Goal: Task Accomplishment & Management: Use online tool/utility

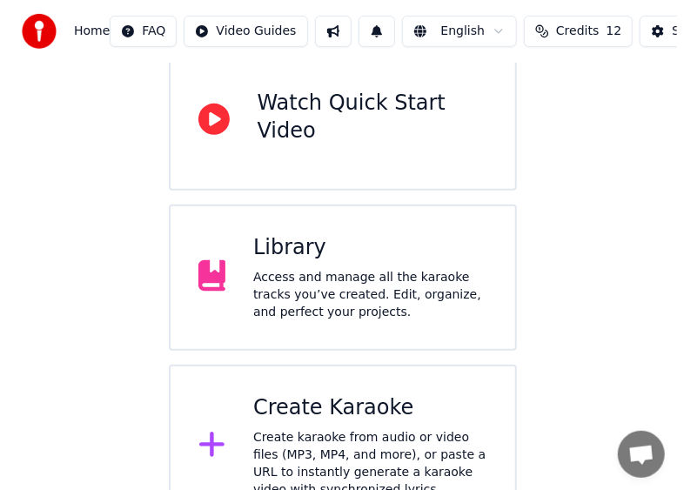
scroll to position [209, 0]
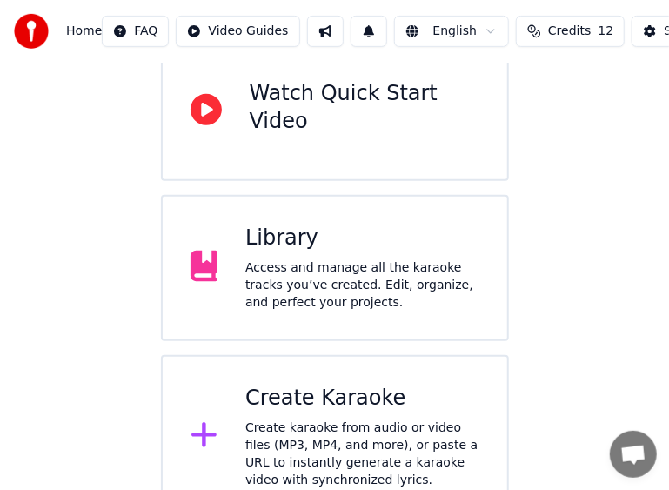
click at [281, 385] on div "Create Karaoke" at bounding box center [362, 399] width 234 height 28
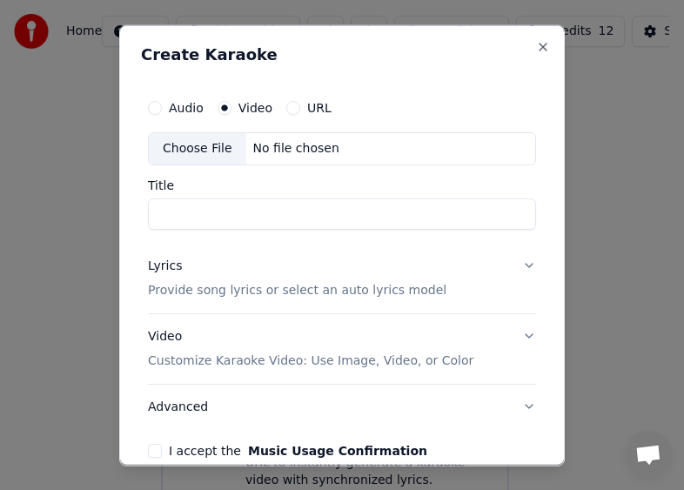
click at [219, 149] on div "Choose File" at bounding box center [197, 147] width 97 height 31
type input "**********"
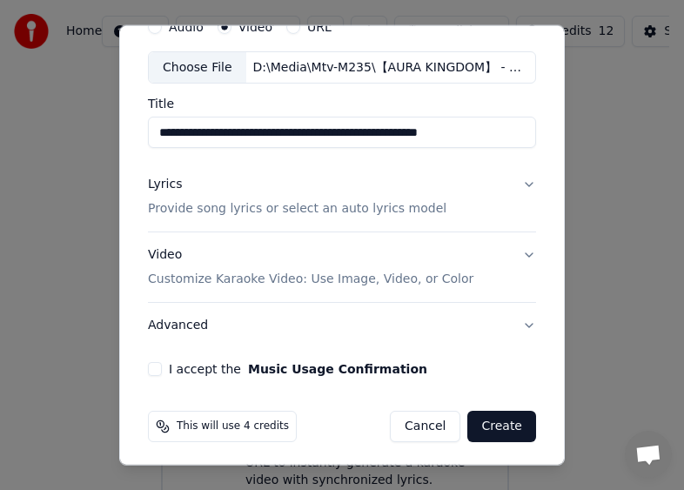
scroll to position [84, 0]
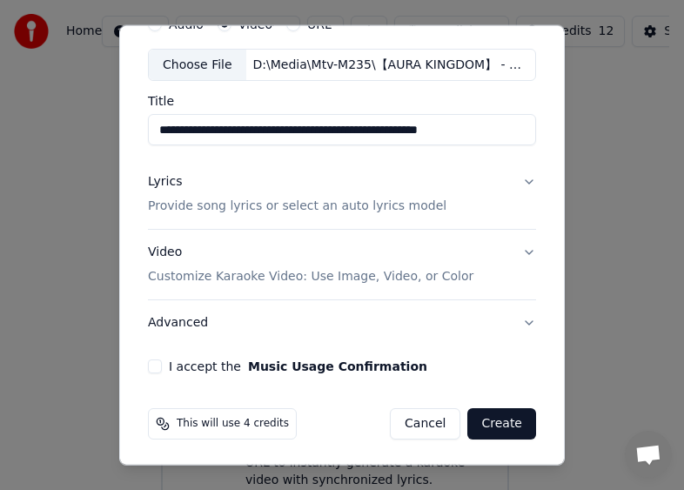
click at [513, 179] on button "Lyrics Provide song lyrics or select an auto lyrics model" at bounding box center [342, 194] width 388 height 70
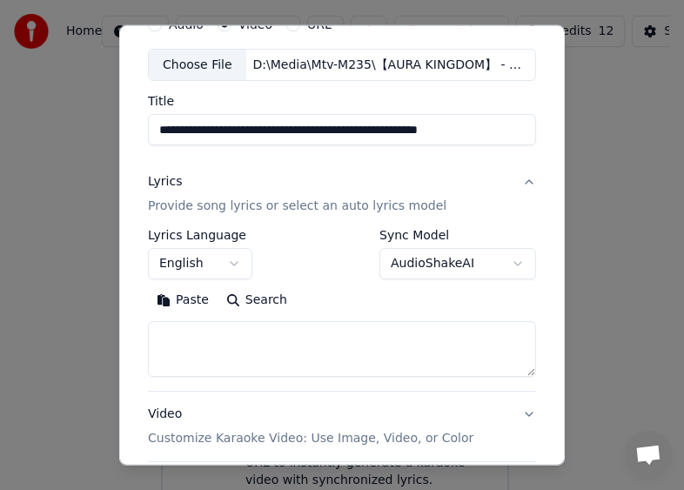
click at [435, 266] on body "**********" at bounding box center [334, 155] width 669 height 728
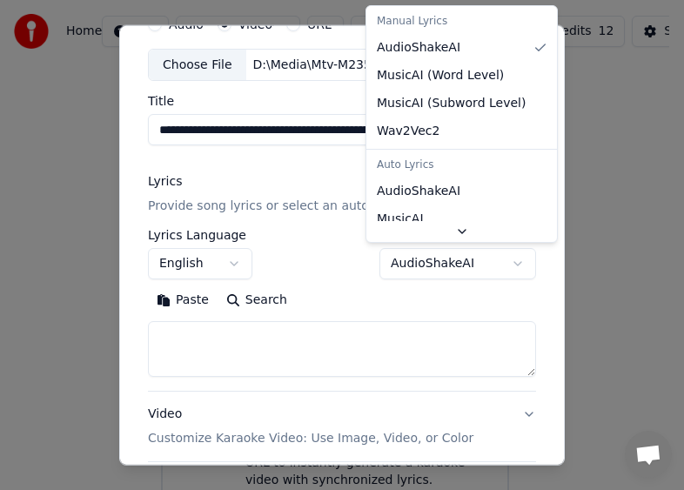
click at [331, 262] on body "**********" at bounding box center [334, 155] width 669 height 728
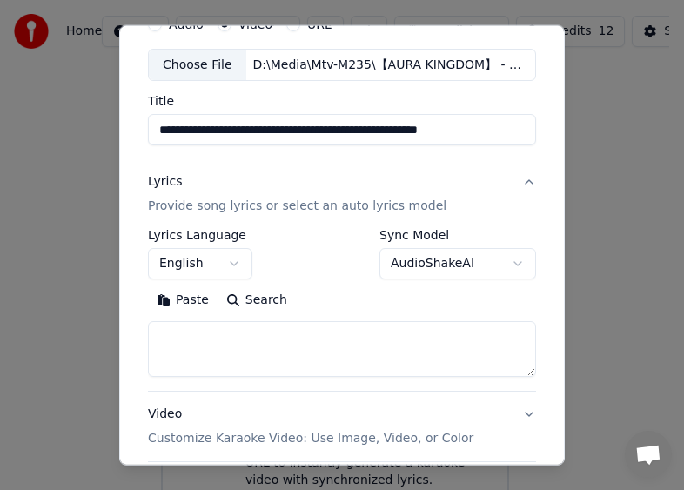
click at [430, 265] on body "**********" at bounding box center [334, 155] width 669 height 728
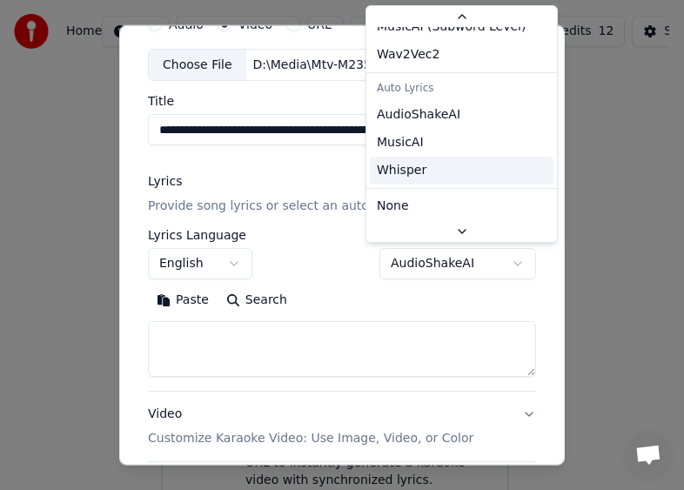
scroll to position [78, 0]
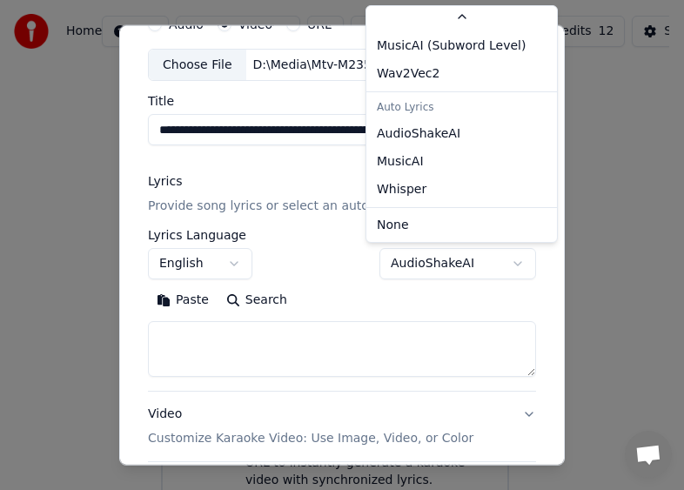
select select "*******"
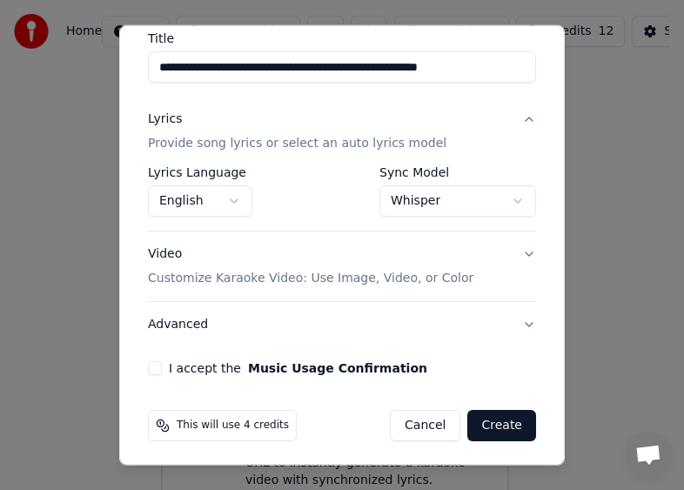
scroll to position [148, 0]
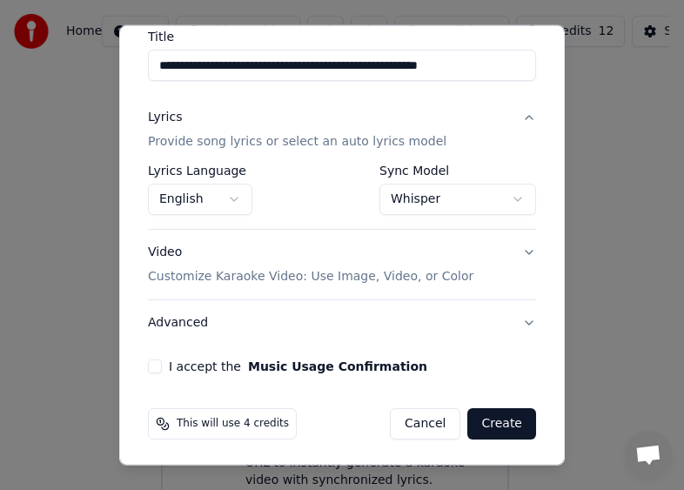
click at [151, 365] on button "I accept the Music Usage Confirmation" at bounding box center [155, 366] width 14 height 14
click at [435, 279] on p "Customize Karaoke Video: Use Image, Video, or Color" at bounding box center [310, 276] width 325 height 17
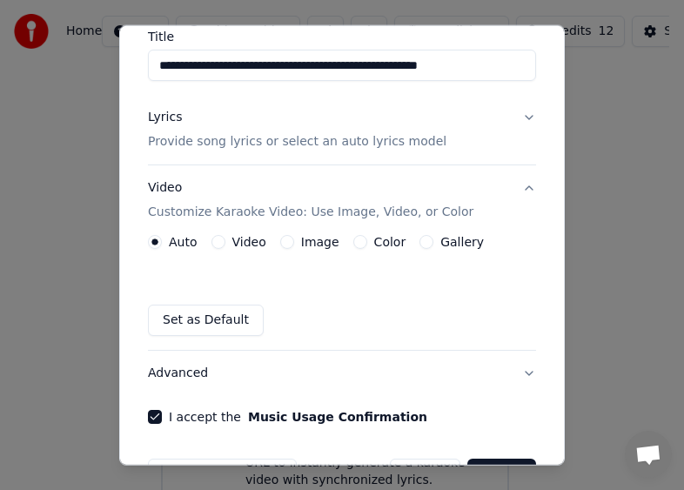
click at [360, 245] on div "Color" at bounding box center [379, 242] width 53 height 14
click at [353, 242] on button "Color" at bounding box center [360, 242] width 14 height 14
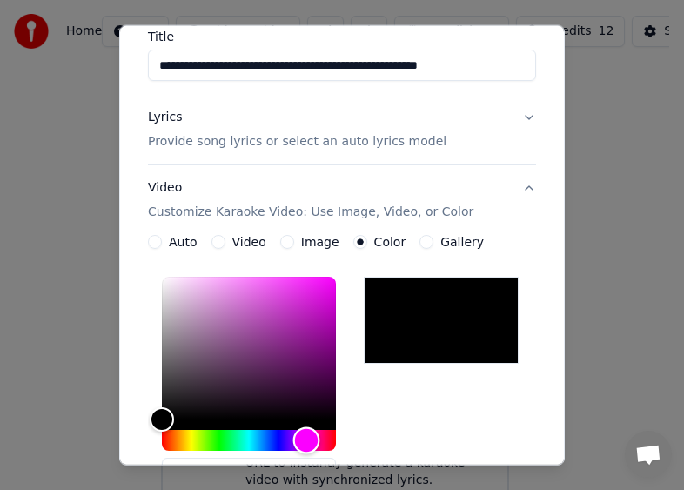
click at [306, 438] on div "Hue" at bounding box center [249, 440] width 174 height 21
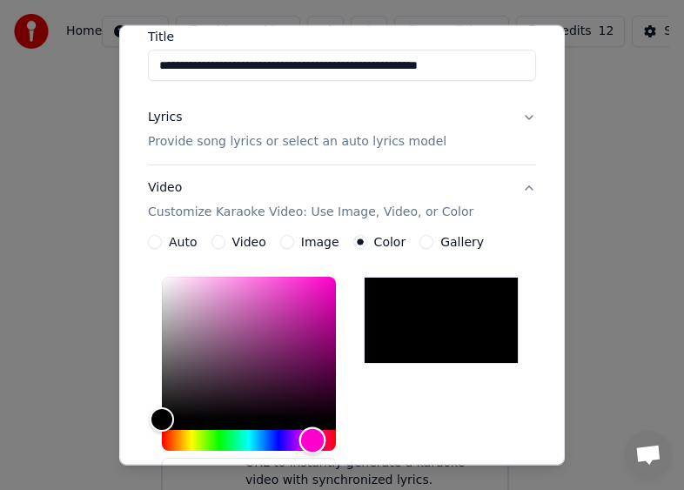
click at [313, 439] on div "Hue" at bounding box center [312, 440] width 27 height 27
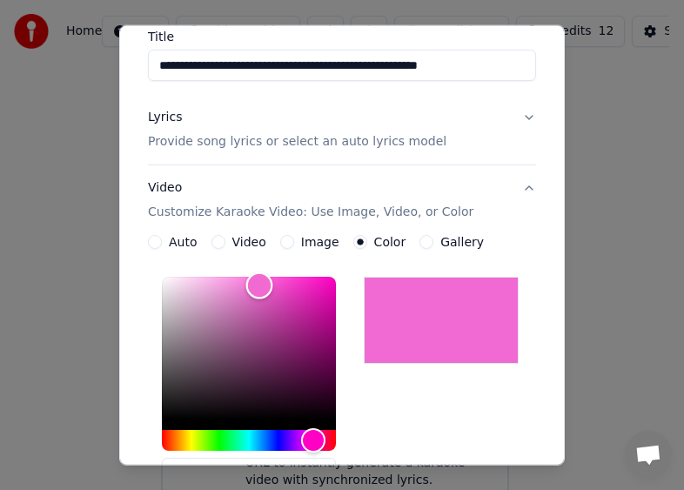
type input "*******"
click at [258, 283] on div "Color" at bounding box center [249, 348] width 174 height 143
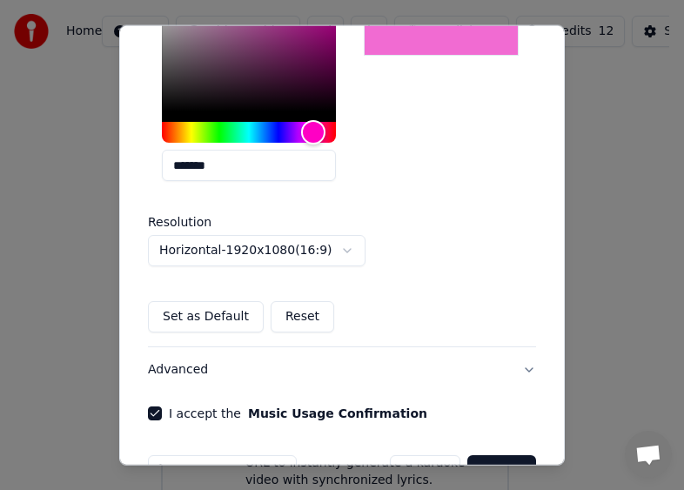
scroll to position [496, 0]
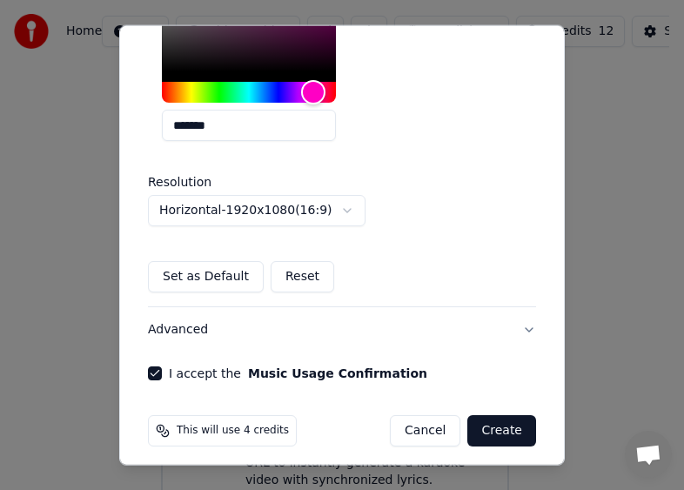
click at [502, 428] on button "Create" at bounding box center [501, 430] width 69 height 31
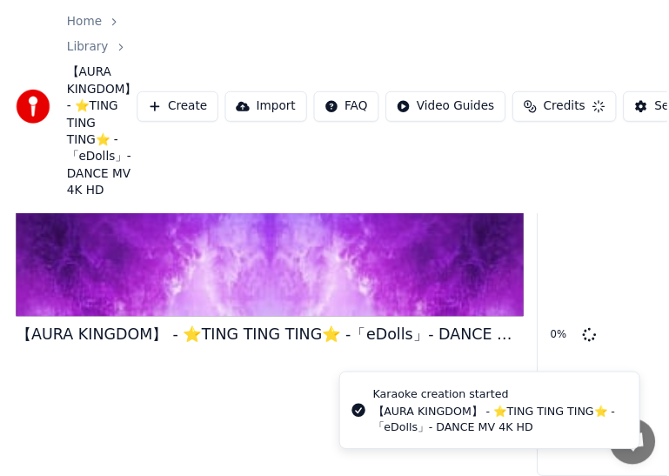
scroll to position [187, 0]
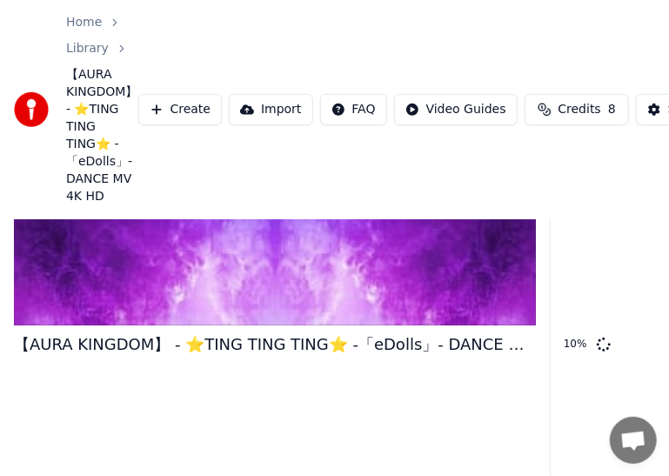
click at [358, 13] on div "Home Library 【AURA KINGDOM】 - ⭐TING TING TING⭐ -「eDolls」- DANCE MV 4K HD Create…" at bounding box center [334, 109] width 669 height 219
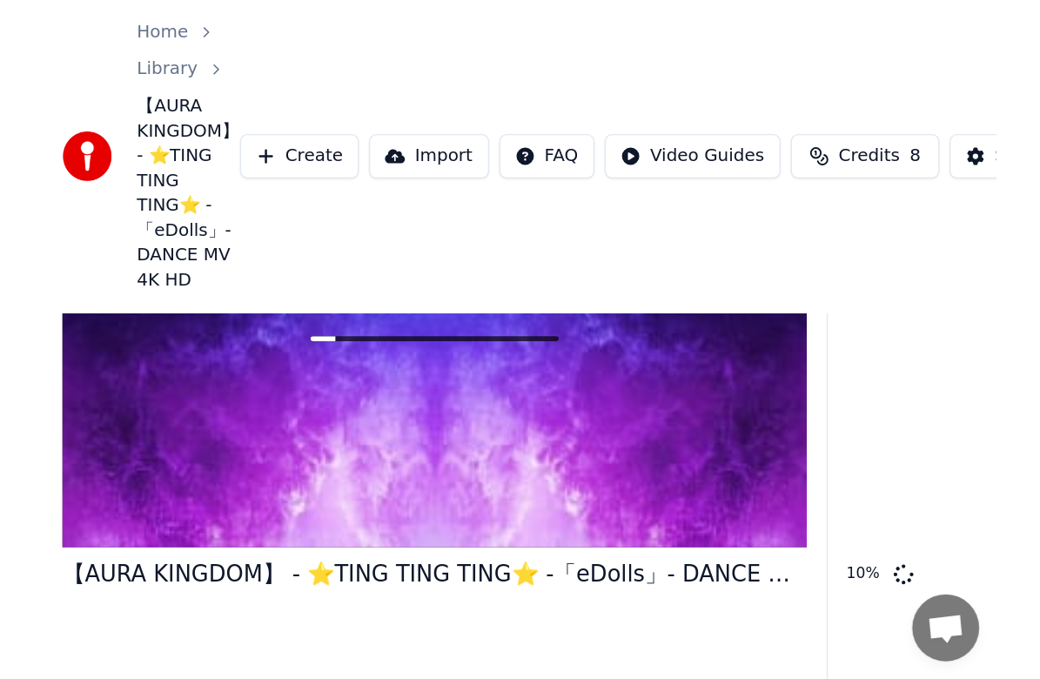
scroll to position [0, 0]
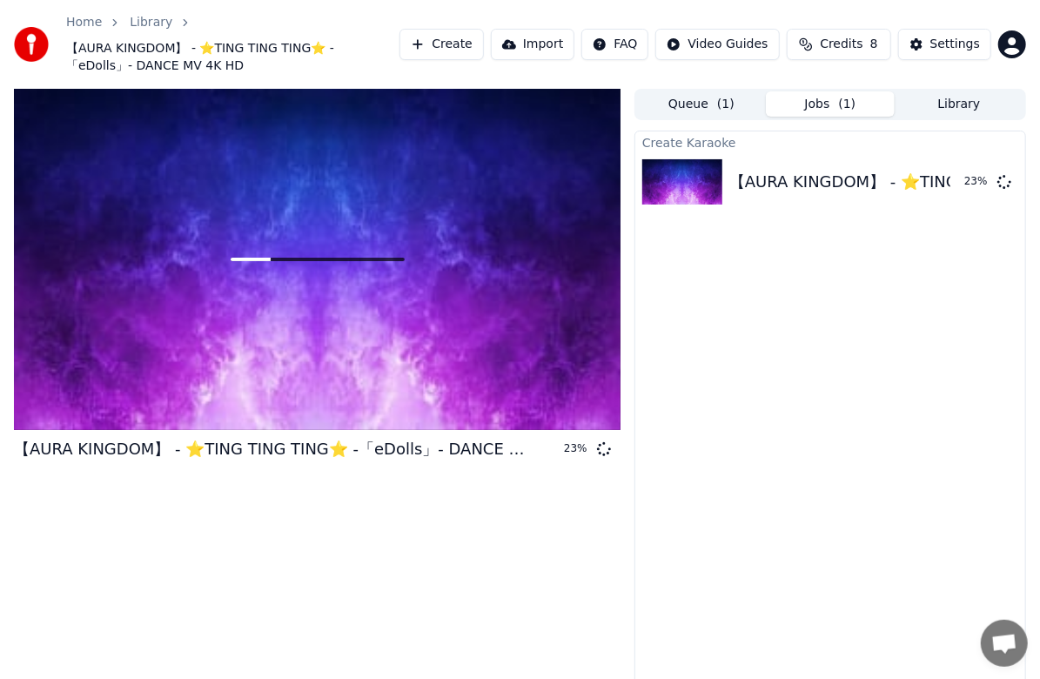
click at [42, 540] on div "【AURA KINGDOM】 - ⭐TING TING TING⭐ -「eDolls」- DANCE MV 4K HD 23 %" at bounding box center [317, 398] width 607 height 619
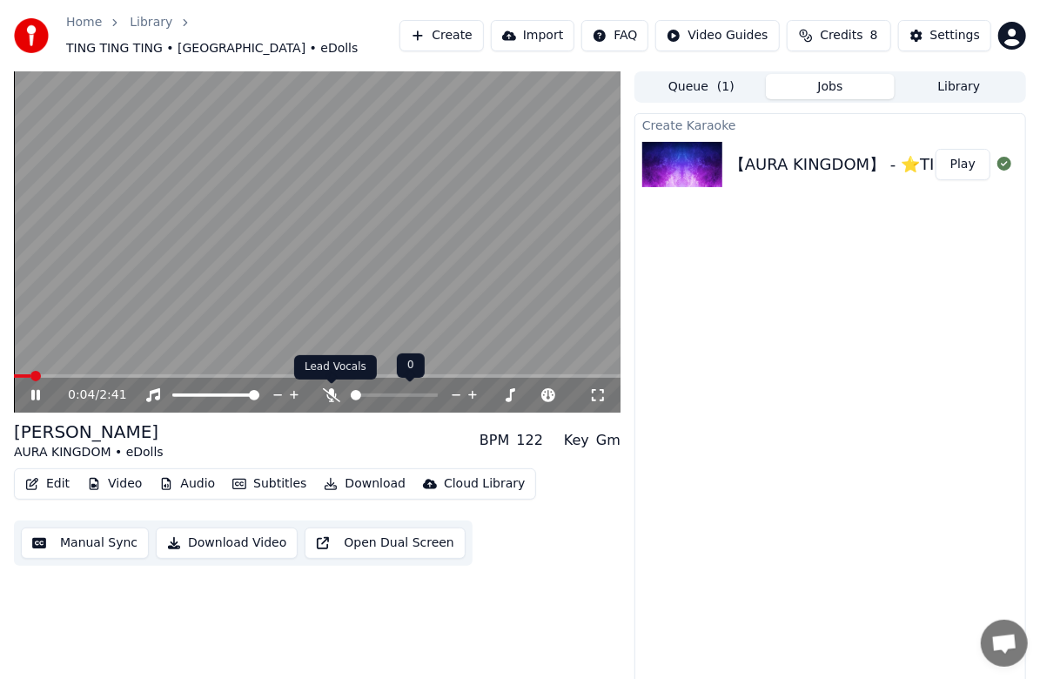
click at [332, 397] on icon at bounding box center [331, 395] width 17 height 14
click at [750, 404] on div "Create Karaoke 【AURA KINGDOM】 - ⭐TING TING TING⭐ -「eDolls」- DANCE MV 4K HD Play" at bounding box center [830, 401] width 392 height 577
click at [63, 482] on button "Edit" at bounding box center [47, 484] width 58 height 24
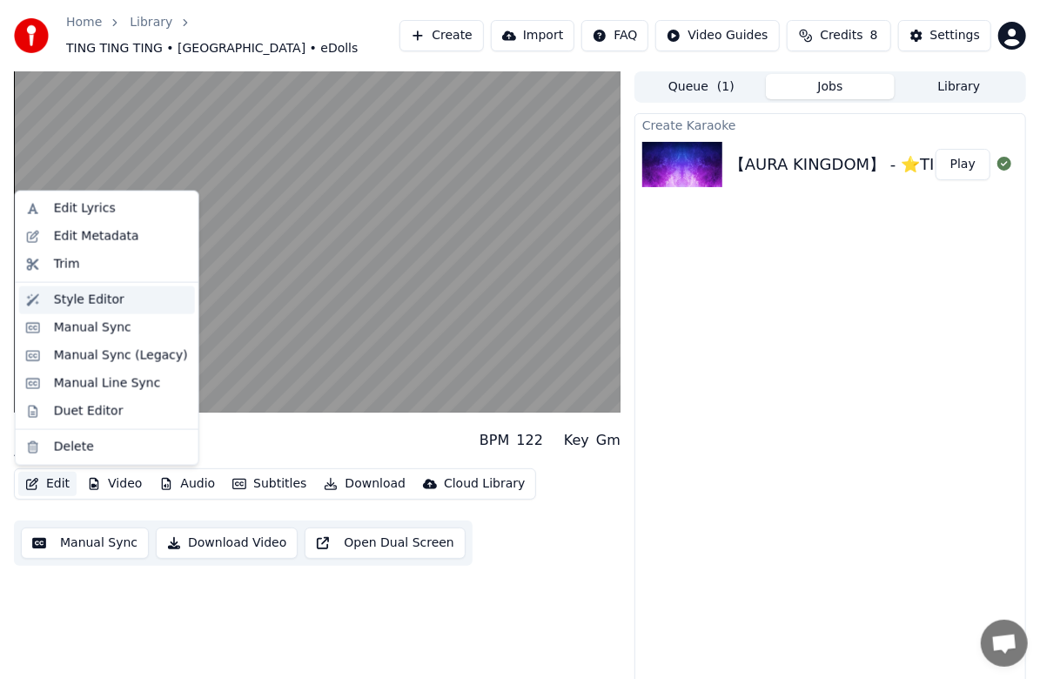
click at [96, 295] on div "Style Editor" at bounding box center [89, 300] width 70 height 17
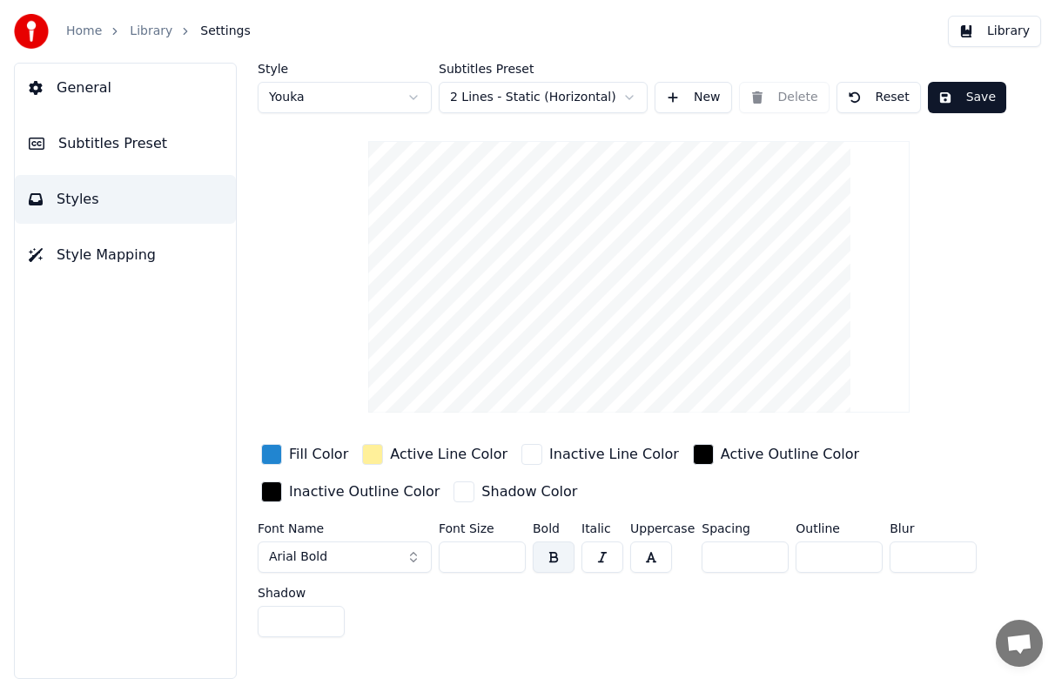
click at [131, 159] on button "Subtitles Preset" at bounding box center [125, 143] width 221 height 49
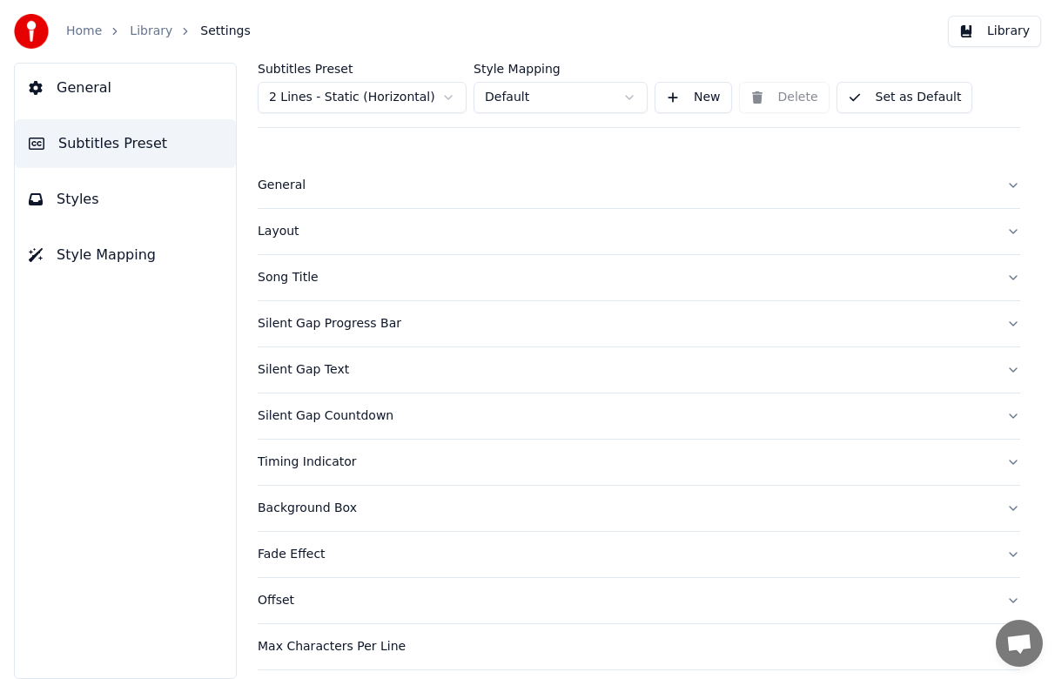
click at [111, 254] on span "Style Mapping" at bounding box center [106, 255] width 99 height 21
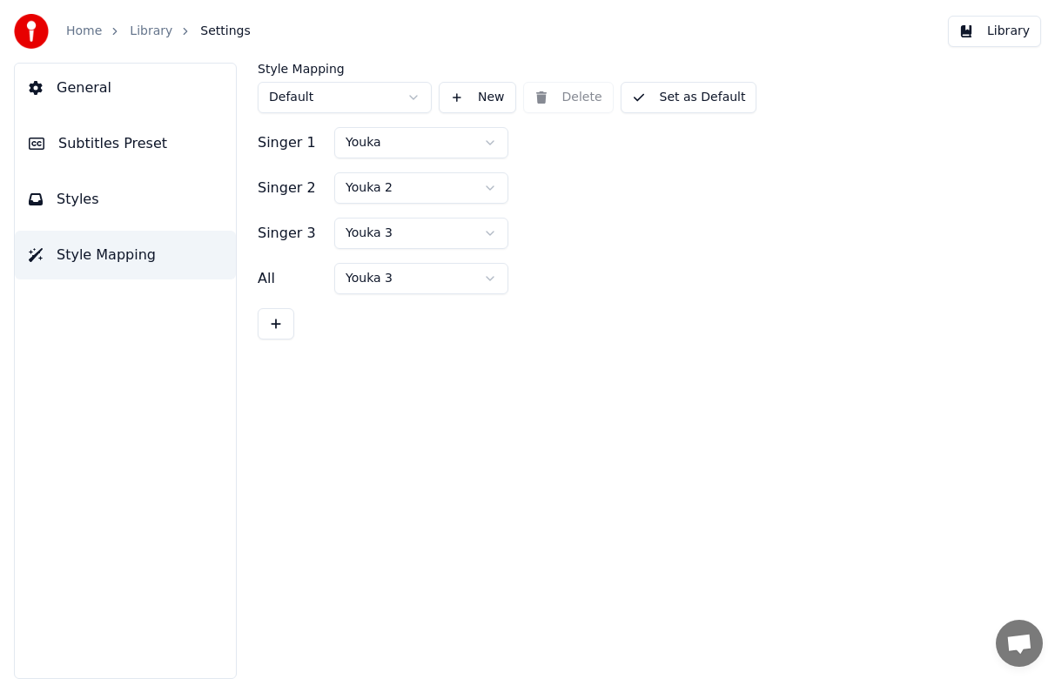
click at [91, 91] on span "General" at bounding box center [84, 87] width 55 height 21
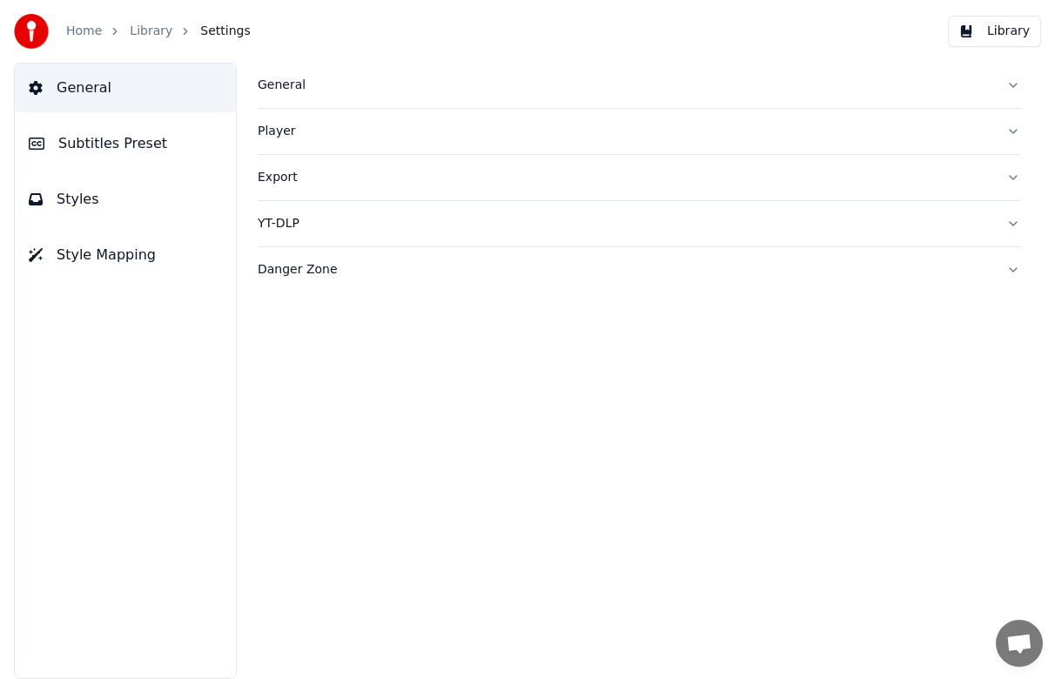
click at [77, 36] on link "Home" at bounding box center [84, 31] width 36 height 17
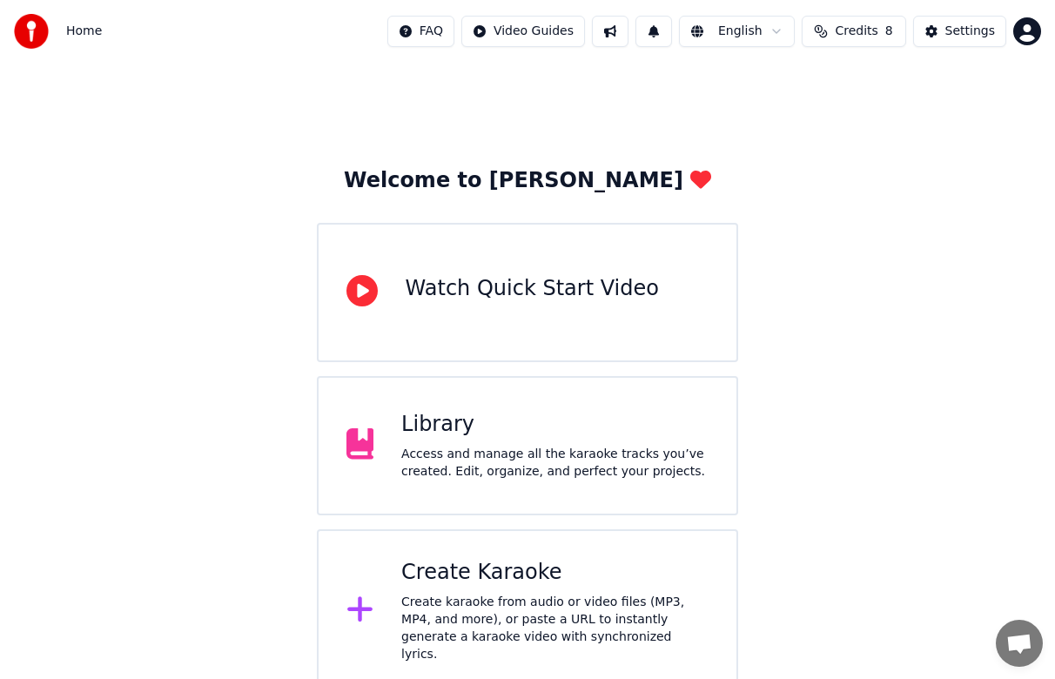
click at [94, 34] on span "Home" at bounding box center [84, 31] width 36 height 17
click at [465, 557] on div "Create Karaoke Create karaoke from audio or video files (MP3, MP4, and more), o…" at bounding box center [528, 611] width 422 height 164
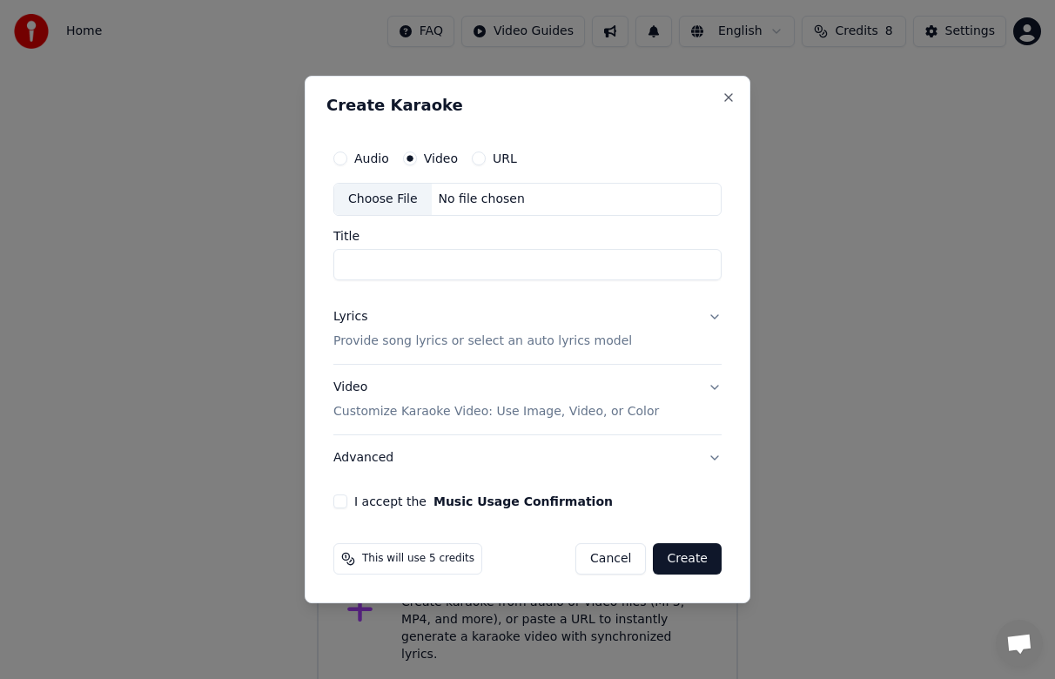
click at [343, 501] on button "I accept the Music Usage Confirmation" at bounding box center [340, 501] width 14 height 14
click at [706, 392] on button "Video Customize Karaoke Video: Use Image, Video, or Color" at bounding box center [527, 400] width 388 height 70
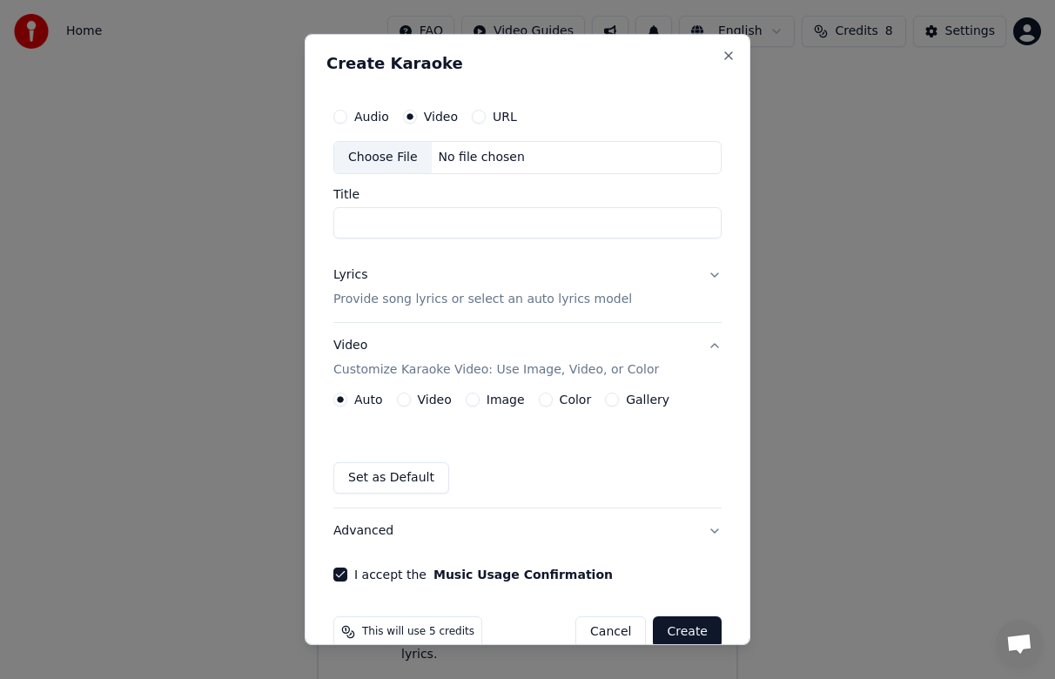
click at [560, 399] on label "Color" at bounding box center [576, 399] width 32 height 12
click at [552, 399] on button "Color" at bounding box center [546, 399] width 14 height 14
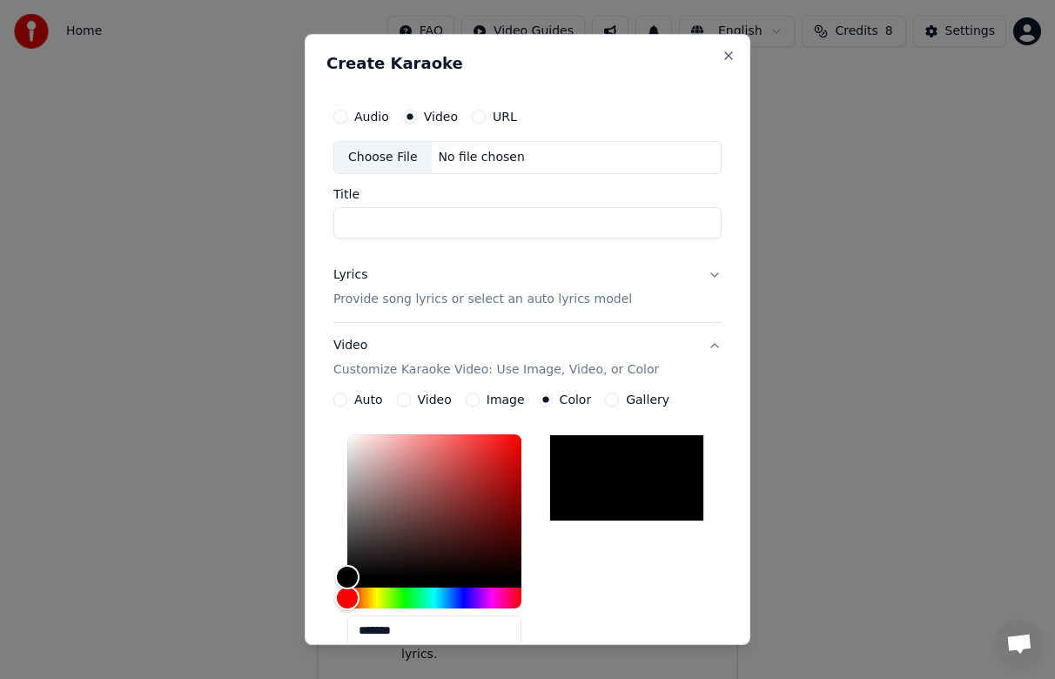
click at [343, 399] on button "Auto" at bounding box center [340, 399] width 14 height 14
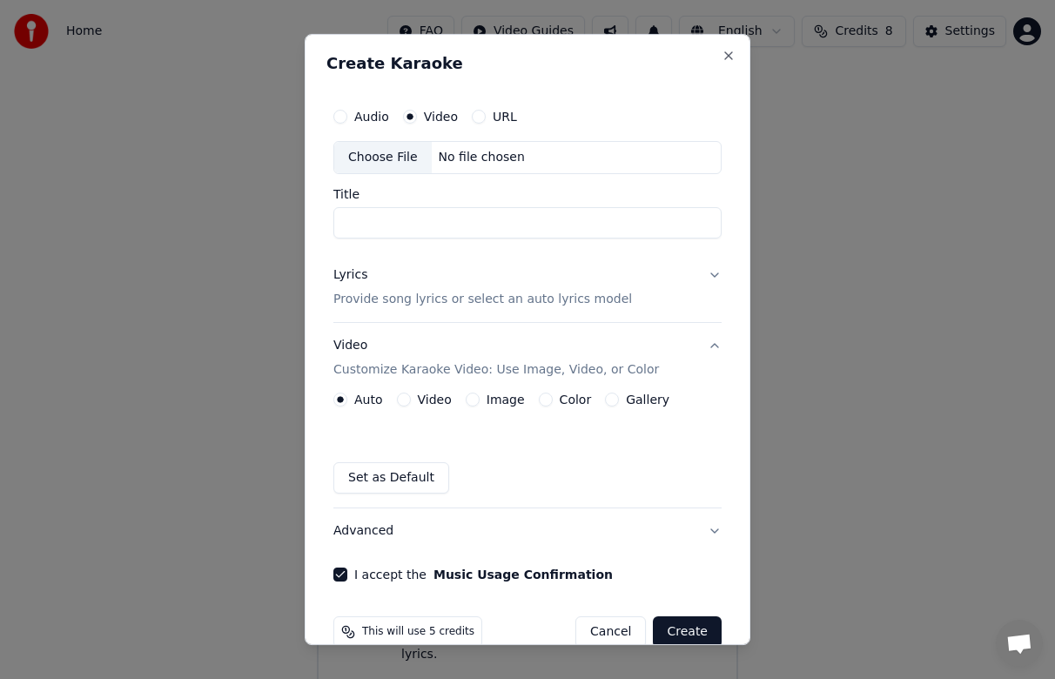
click at [399, 160] on div "Choose File" at bounding box center [382, 157] width 97 height 31
click at [714, 64] on div "Create Karaoke Audio Video URL Choose File No file chosen Title Lyrics Provide …" at bounding box center [528, 339] width 446 height 611
click at [721, 61] on button "Close" at bounding box center [728, 56] width 14 height 14
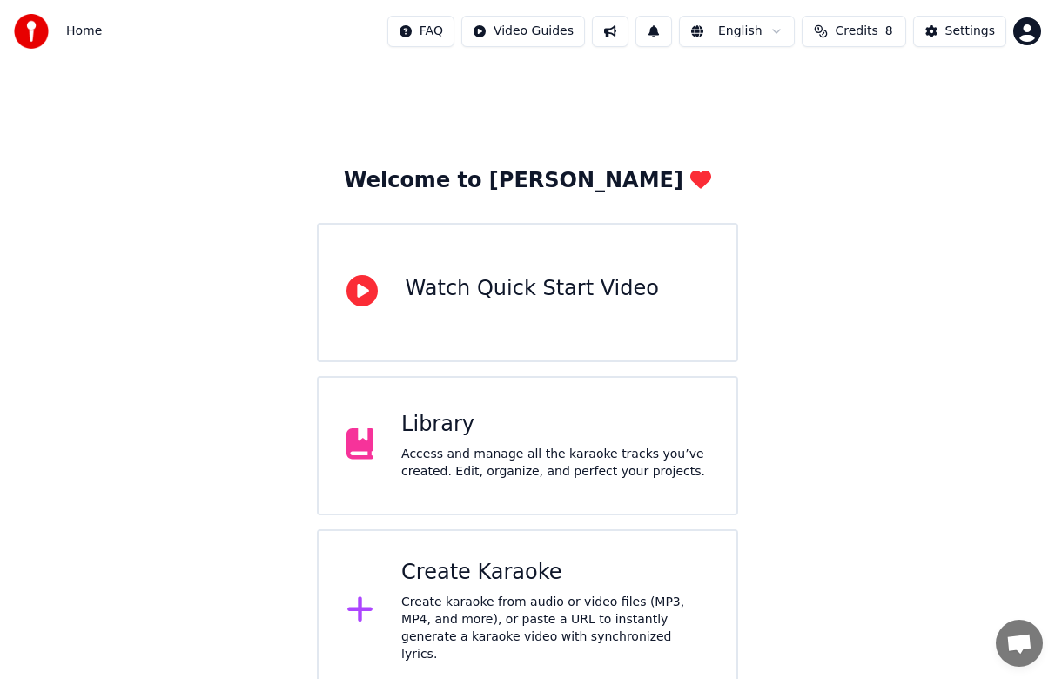
click at [437, 458] on div "Access and manage all the karaoke tracks you’ve created. Edit, organize, and pe…" at bounding box center [554, 463] width 307 height 35
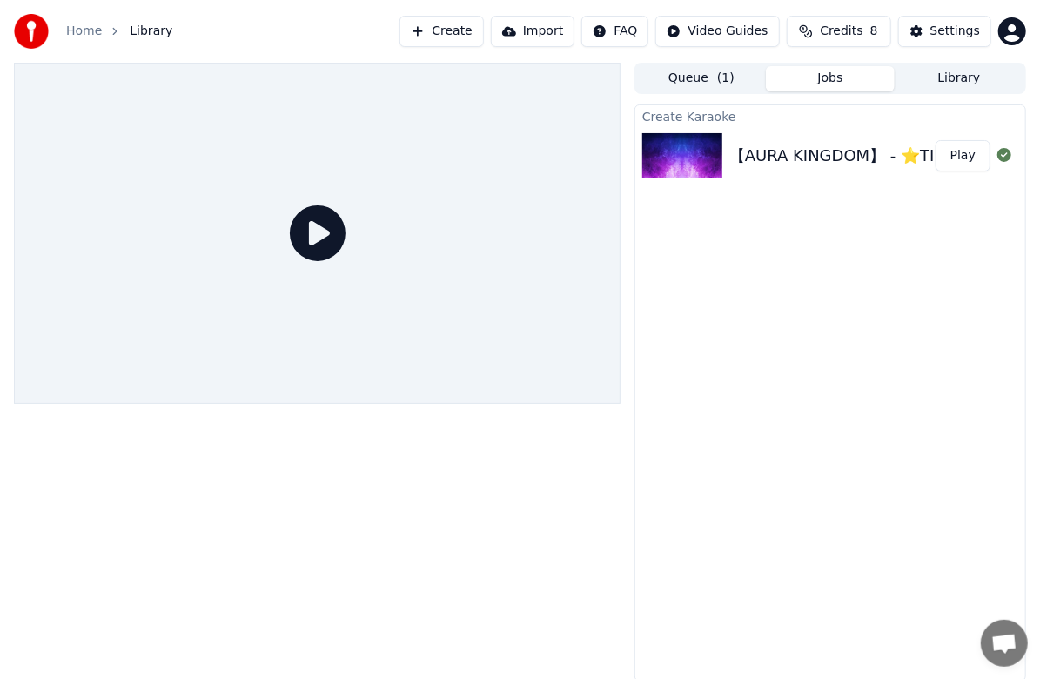
click at [855, 159] on div "【AURA KINGDOM】 - ⭐TING TING TING⭐ -「eDolls」- DANCE MV 4K HD" at bounding box center [1015, 156] width 573 height 24
click at [719, 162] on img at bounding box center [682, 155] width 80 height 45
click at [336, 243] on icon at bounding box center [318, 233] width 56 height 56
click at [329, 238] on icon at bounding box center [318, 233] width 56 height 56
drag, startPoint x: 770, startPoint y: 179, endPoint x: 777, endPoint y: 172, distance: 9.8
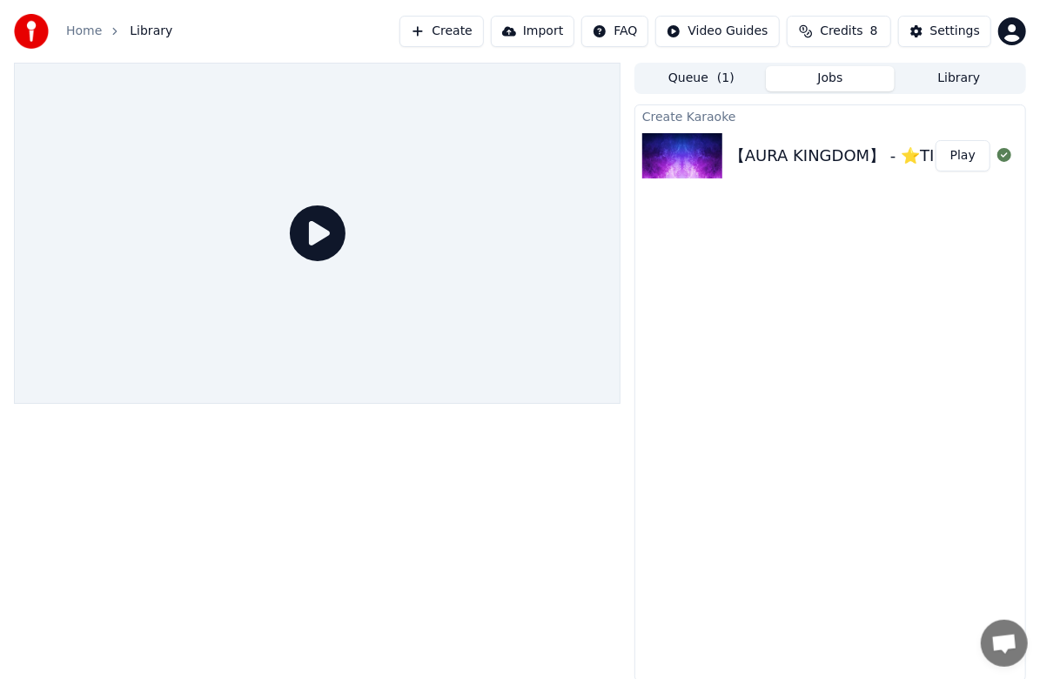
click at [771, 178] on div "【AURA KINGDOM】 - ⭐TING TING TING⭐ -「eDolls」- DANCE MV 4K HD Play" at bounding box center [830, 155] width 390 height 59
click at [976, 156] on button "Play" at bounding box center [963, 155] width 55 height 31
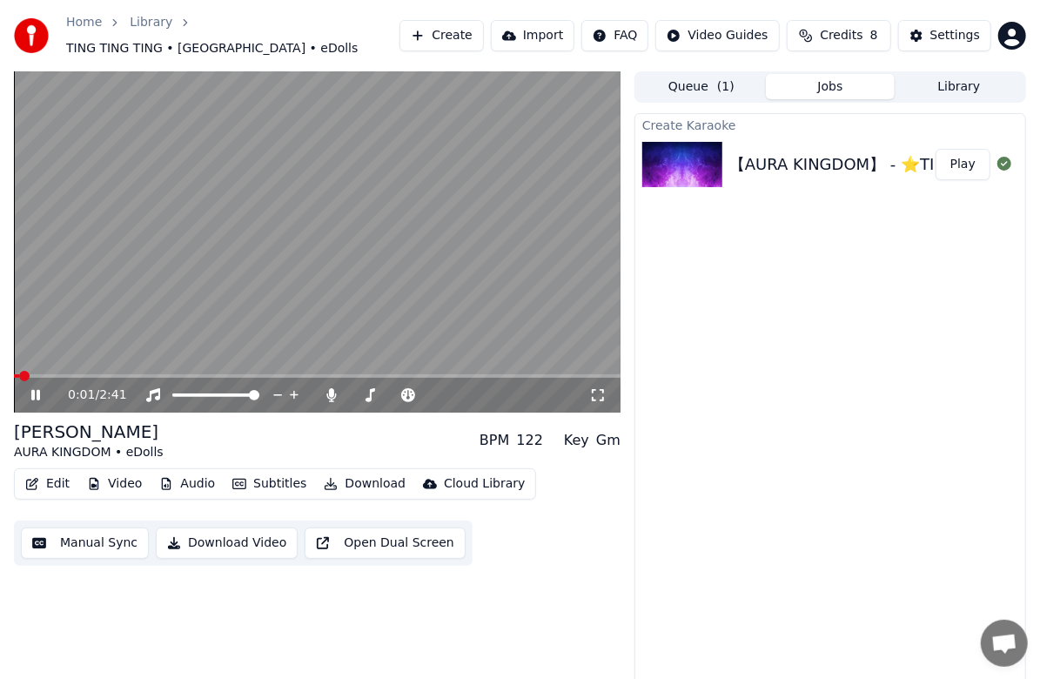
click at [38, 393] on icon at bounding box center [35, 395] width 9 height 10
click at [111, 376] on span at bounding box center [317, 375] width 607 height 3
click at [44, 395] on icon at bounding box center [48, 395] width 40 height 14
drag, startPoint x: 212, startPoint y: 390, endPoint x: 198, endPoint y: 395, distance: 14.9
click at [198, 395] on div at bounding box center [232, 394] width 140 height 17
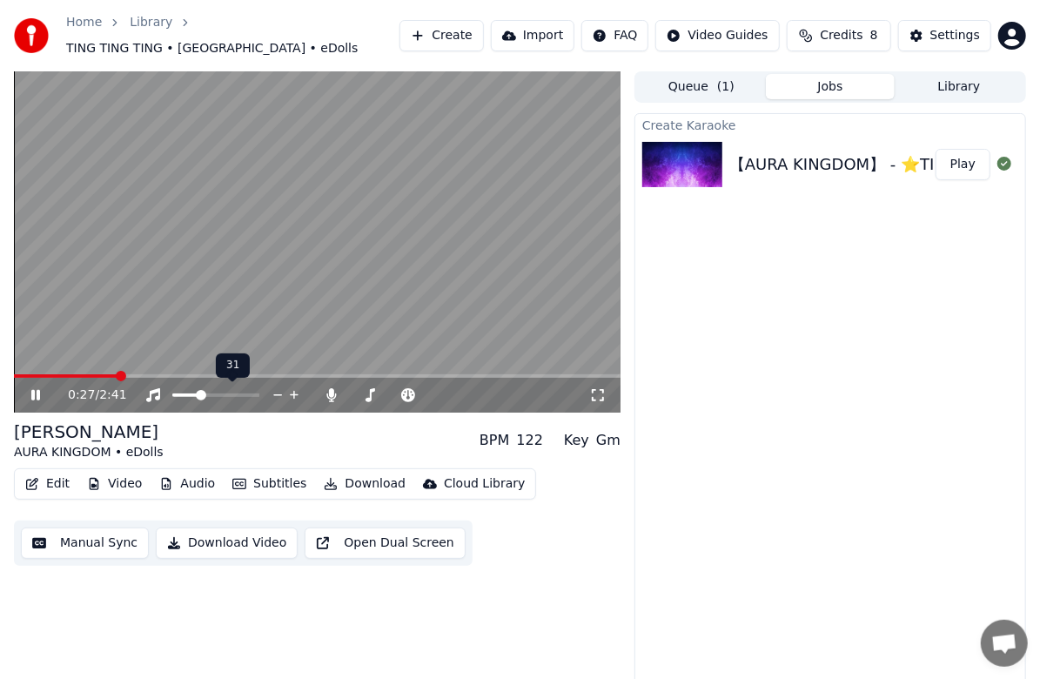
click at [198, 397] on span at bounding box center [185, 394] width 27 height 3
click at [155, 378] on span at bounding box center [317, 375] width 607 height 3
click at [207, 378] on div "0:38 / 2:41" at bounding box center [317, 395] width 607 height 35
click at [240, 372] on video at bounding box center [317, 241] width 607 height 341
click at [275, 375] on span at bounding box center [317, 375] width 607 height 3
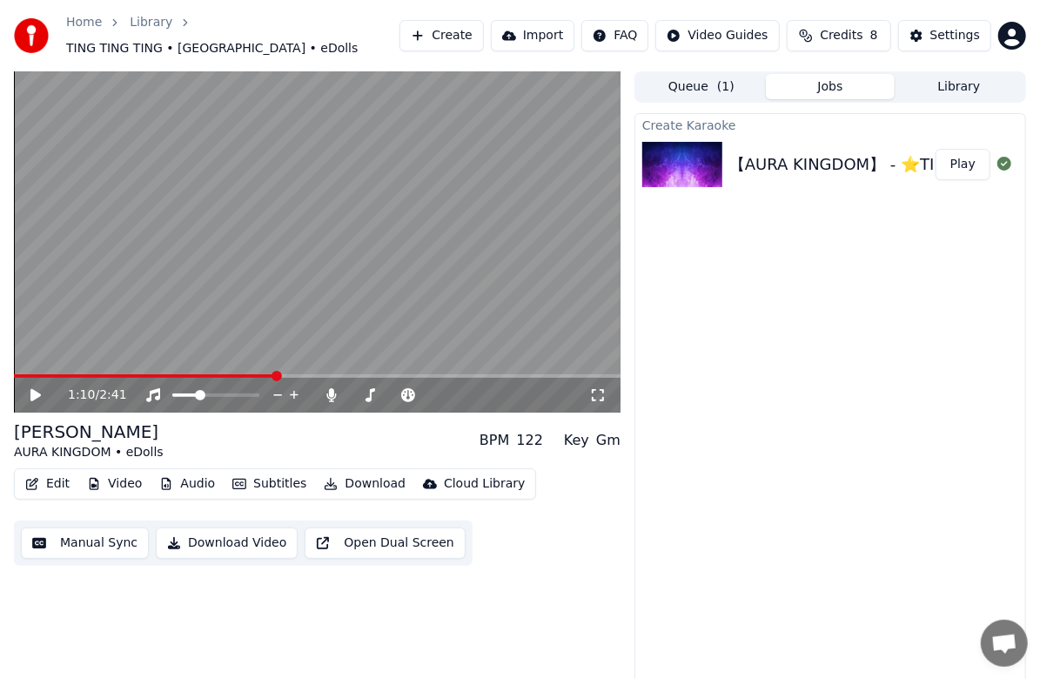
click at [44, 393] on icon at bounding box center [48, 395] width 40 height 14
click at [348, 376] on span at bounding box center [317, 375] width 607 height 3
click at [184, 397] on span at bounding box center [177, 394] width 11 height 3
click at [173, 397] on span at bounding box center [172, 394] width 1 height 3
click at [184, 393] on span at bounding box center [215, 394] width 87 height 3
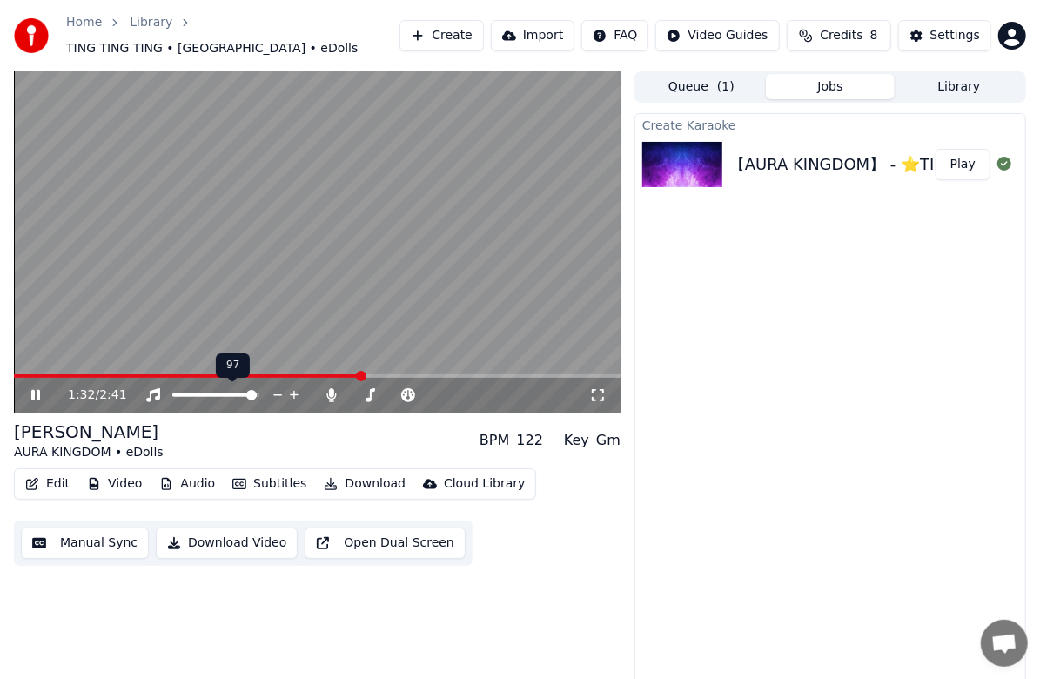
click at [257, 395] on span at bounding box center [251, 395] width 10 height 10
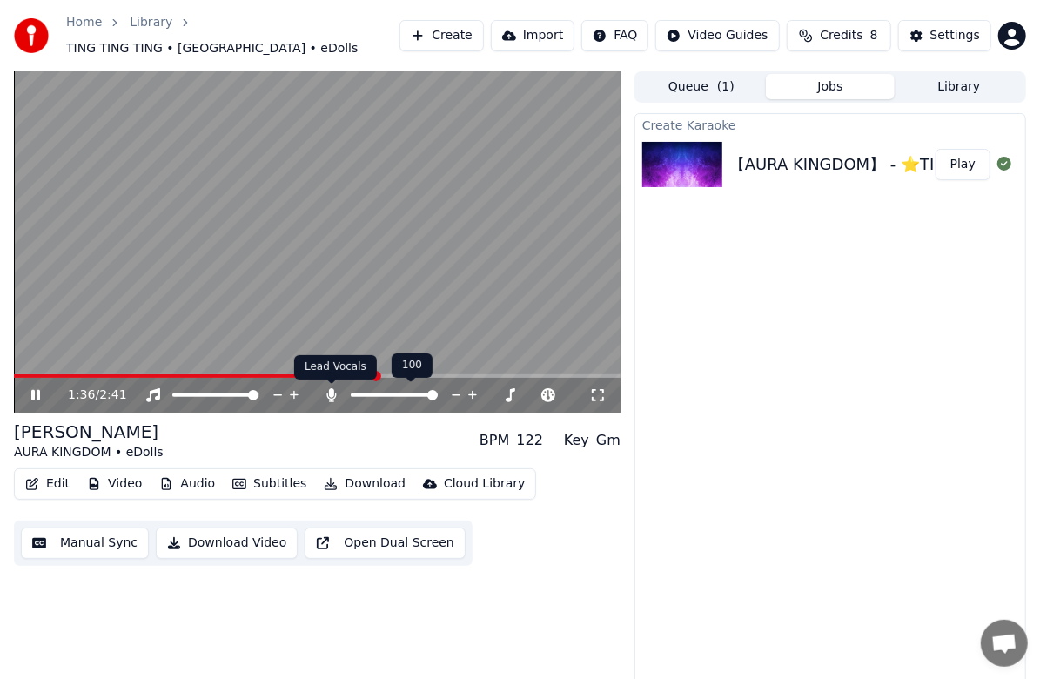
click at [330, 395] on icon at bounding box center [332, 395] width 10 height 14
click at [330, 395] on icon at bounding box center [331, 395] width 17 height 14
click at [402, 374] on span at bounding box center [317, 375] width 607 height 3
click at [457, 375] on span at bounding box center [317, 375] width 607 height 3
click at [489, 374] on span at bounding box center [317, 375] width 607 height 3
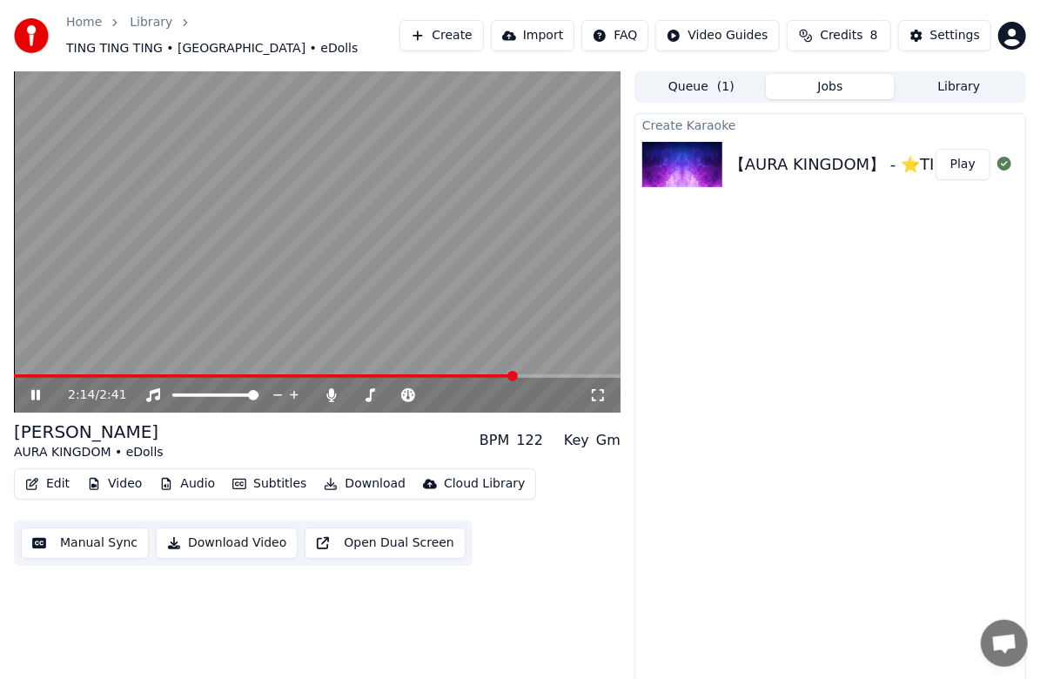
click at [515, 375] on span at bounding box center [317, 375] width 607 height 3
click at [544, 374] on span at bounding box center [317, 375] width 607 height 3
click at [82, 376] on span at bounding box center [289, 375] width 550 height 3
click at [129, 374] on span at bounding box center [317, 375] width 607 height 3
click at [166, 377] on span at bounding box center [317, 375] width 607 height 3
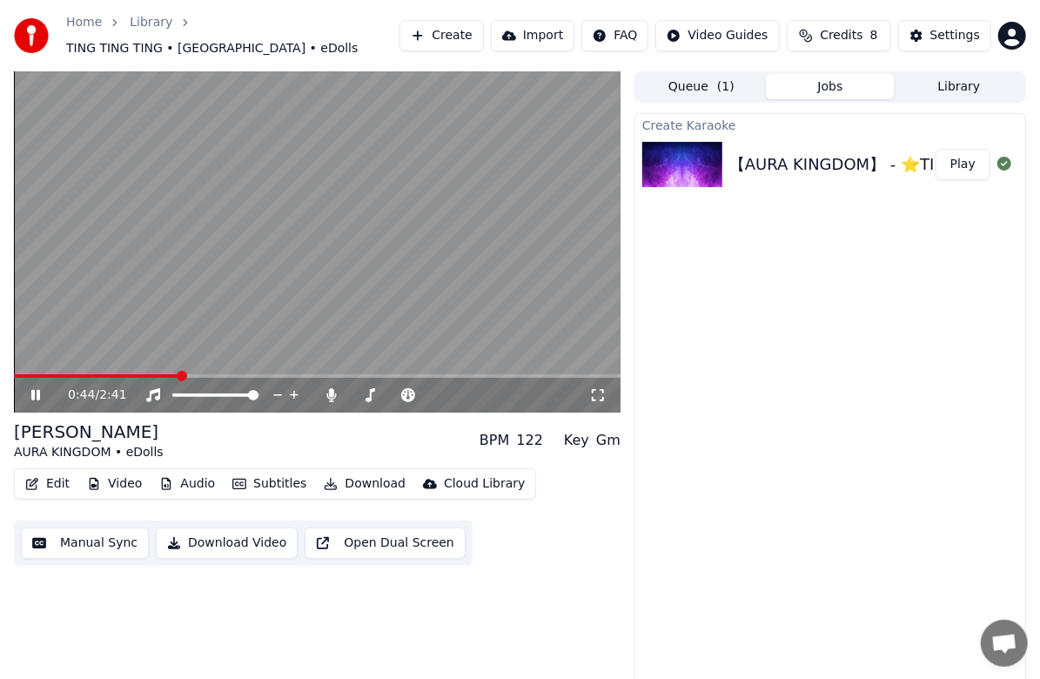
click at [37, 395] on icon at bounding box center [35, 395] width 9 height 10
click at [875, 164] on div "【AURA KINGDOM】 - ⭐TING TING TING⭐ -「eDolls」- DANCE MV 4K HD" at bounding box center [1015, 164] width 573 height 24
click at [722, 91] on span "( 1 )" at bounding box center [725, 86] width 17 height 17
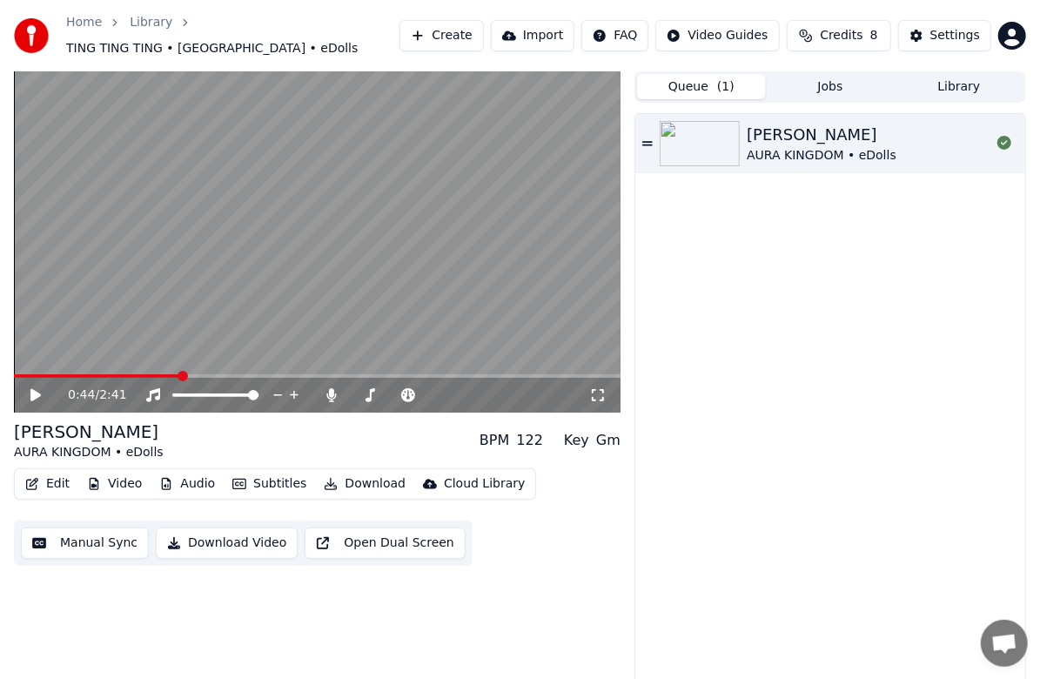
click at [838, 143] on div "[PERSON_NAME]" at bounding box center [822, 135] width 150 height 24
click at [658, 142] on div "TING TING TING AURA KINGDOM • eDolls" at bounding box center [830, 143] width 390 height 59
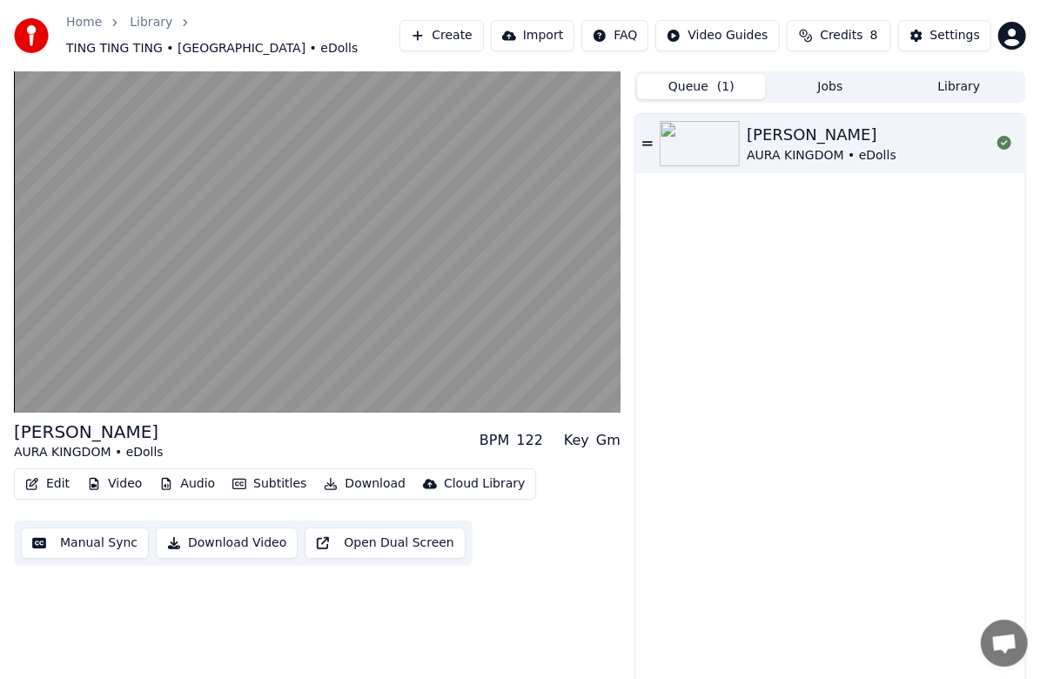
click at [821, 148] on div "AURA KINGDOM • eDolls" at bounding box center [822, 155] width 150 height 17
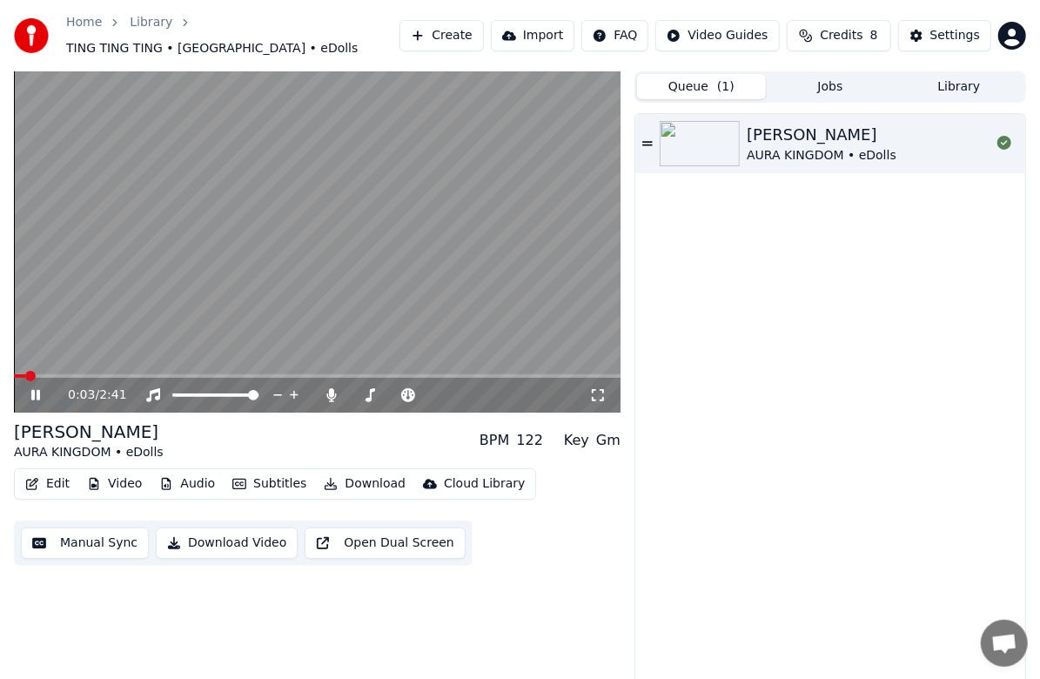
click at [163, 373] on video at bounding box center [317, 241] width 607 height 341
click at [165, 379] on div "0:03 / 2:41" at bounding box center [317, 395] width 607 height 35
click at [180, 377] on span at bounding box center [317, 375] width 607 height 3
click at [112, 486] on button "Video" at bounding box center [114, 484] width 69 height 24
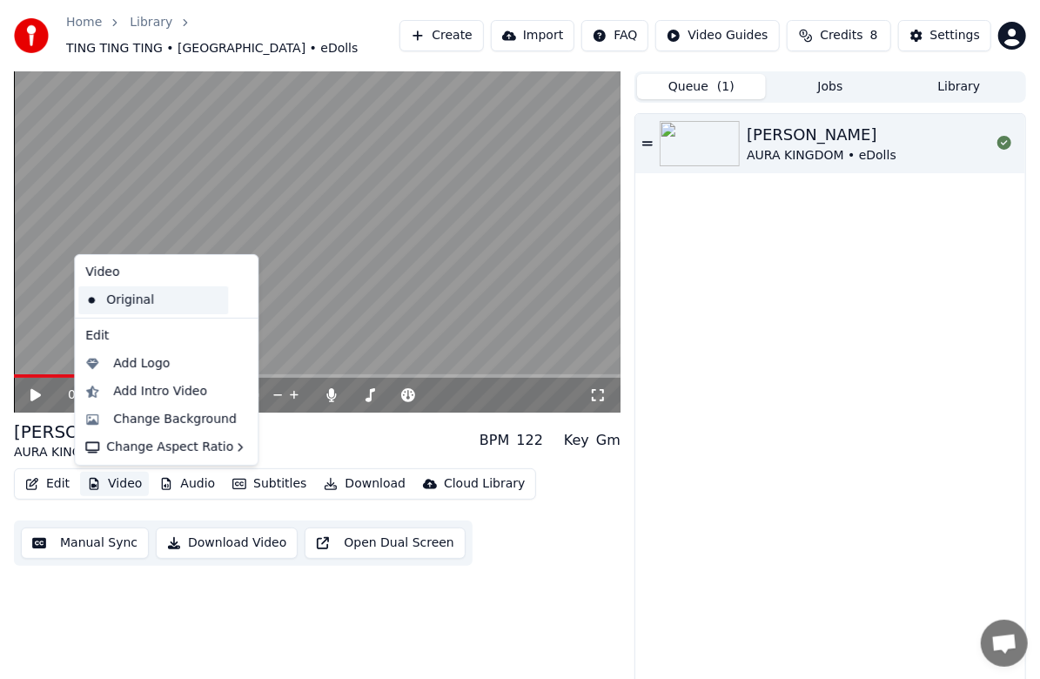
click at [146, 301] on div "Original" at bounding box center [153, 300] width 150 height 28
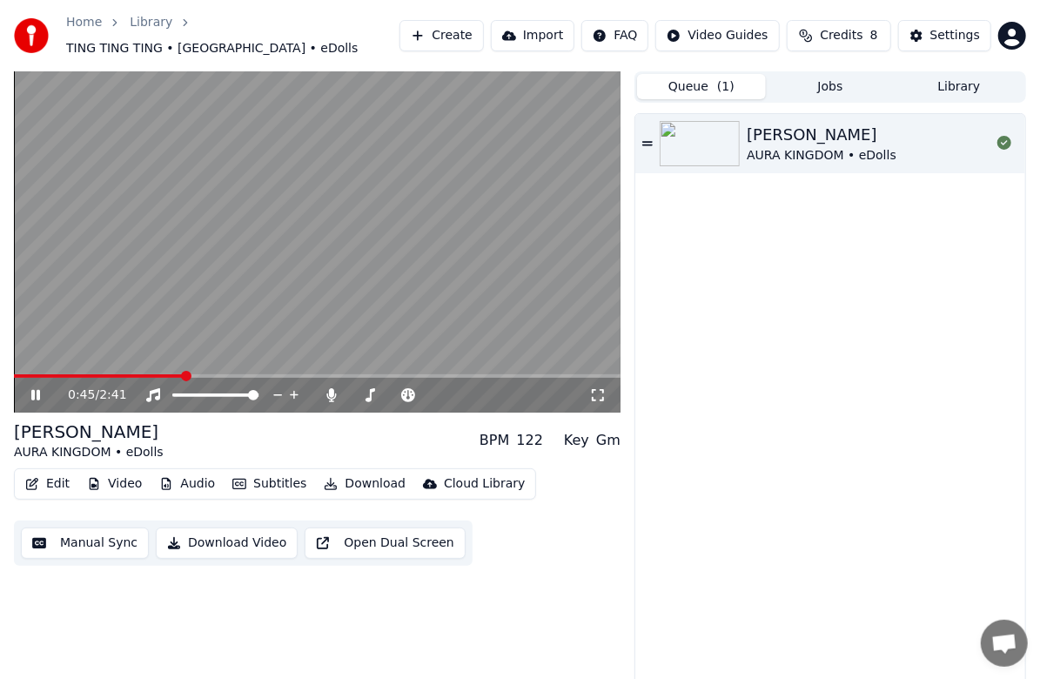
click at [35, 393] on icon at bounding box center [48, 395] width 40 height 14
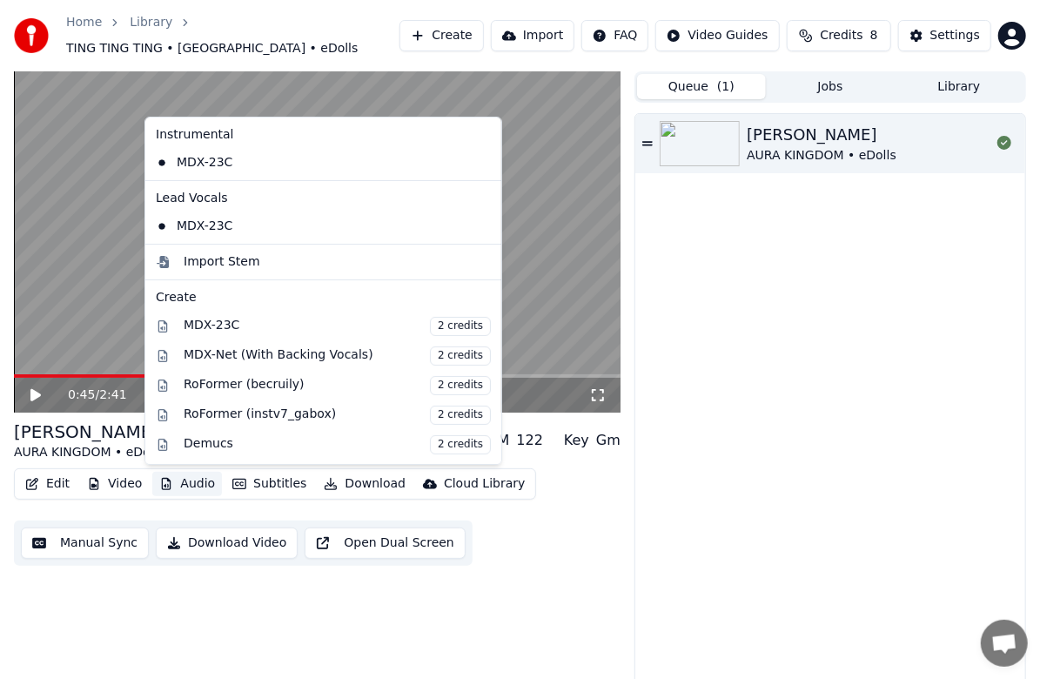
click at [183, 482] on button "Audio" at bounding box center [187, 484] width 70 height 24
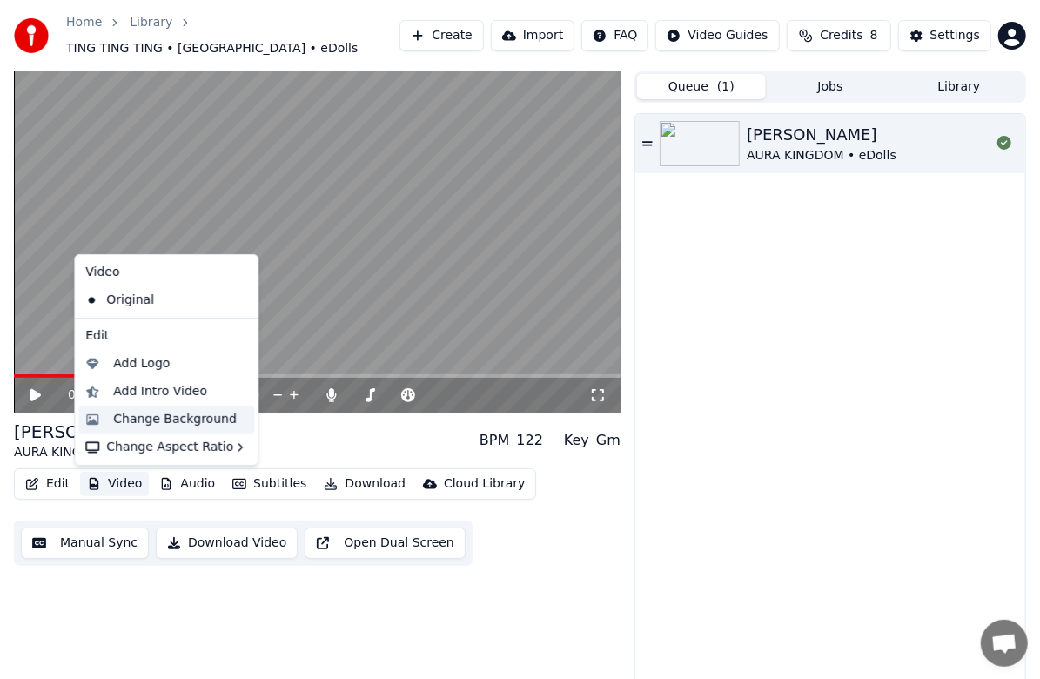
click at [120, 418] on div "Change Background" at bounding box center [175, 419] width 124 height 17
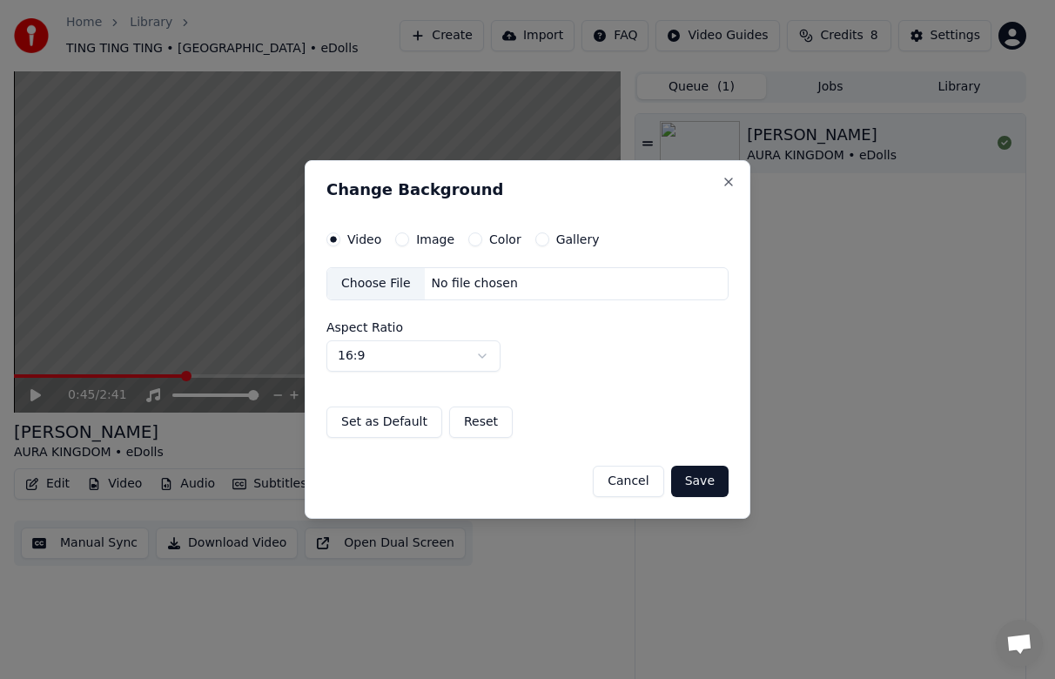
click at [475, 240] on button "Color" at bounding box center [475, 239] width 14 height 14
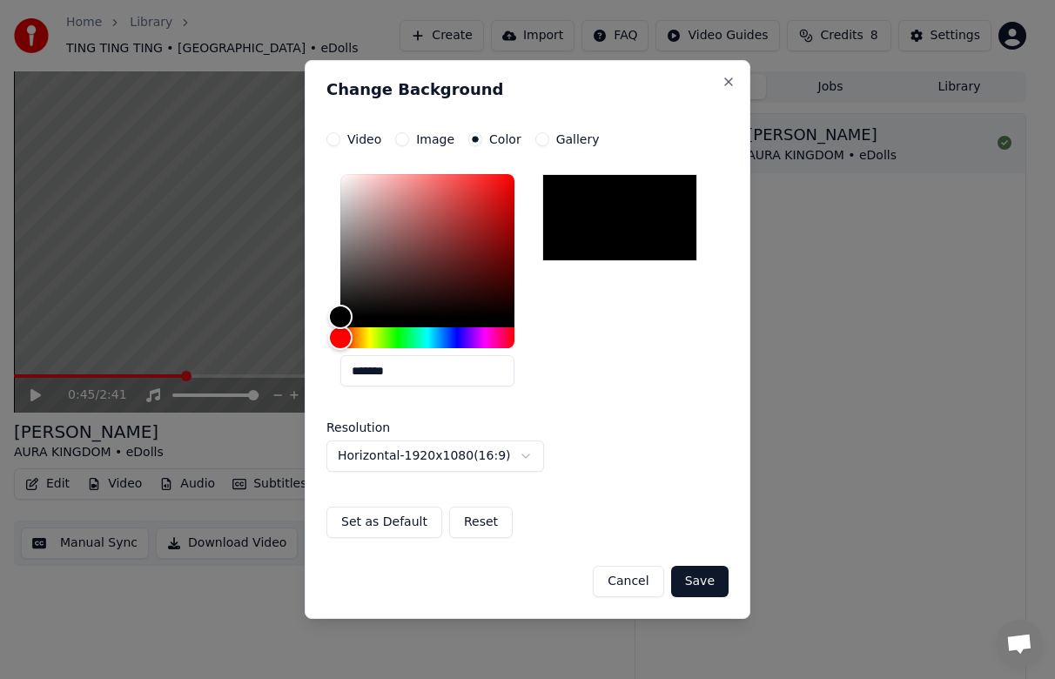
click at [466, 520] on button "Reset" at bounding box center [481, 521] width 64 height 31
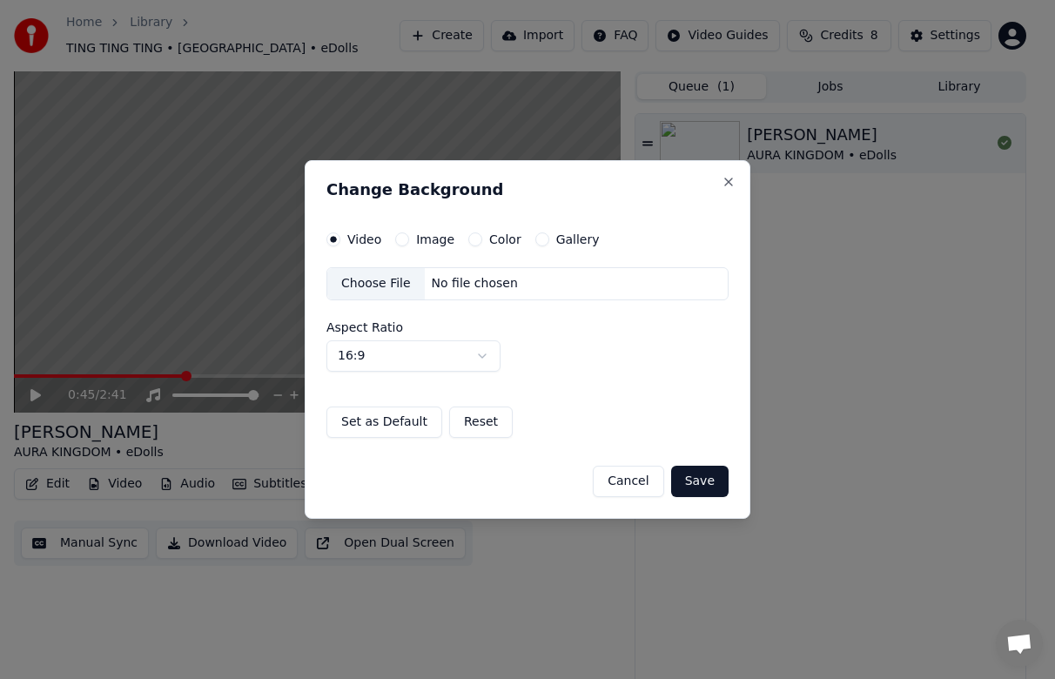
click at [698, 486] on button "Save" at bounding box center [699, 481] width 57 height 31
click at [388, 282] on div "Choose File" at bounding box center [375, 283] width 97 height 31
click at [390, 421] on button "Set as Default" at bounding box center [384, 421] width 116 height 31
click at [416, 425] on button "Reset" at bounding box center [432, 421] width 64 height 31
click at [458, 426] on button "Reset" at bounding box center [481, 421] width 64 height 31
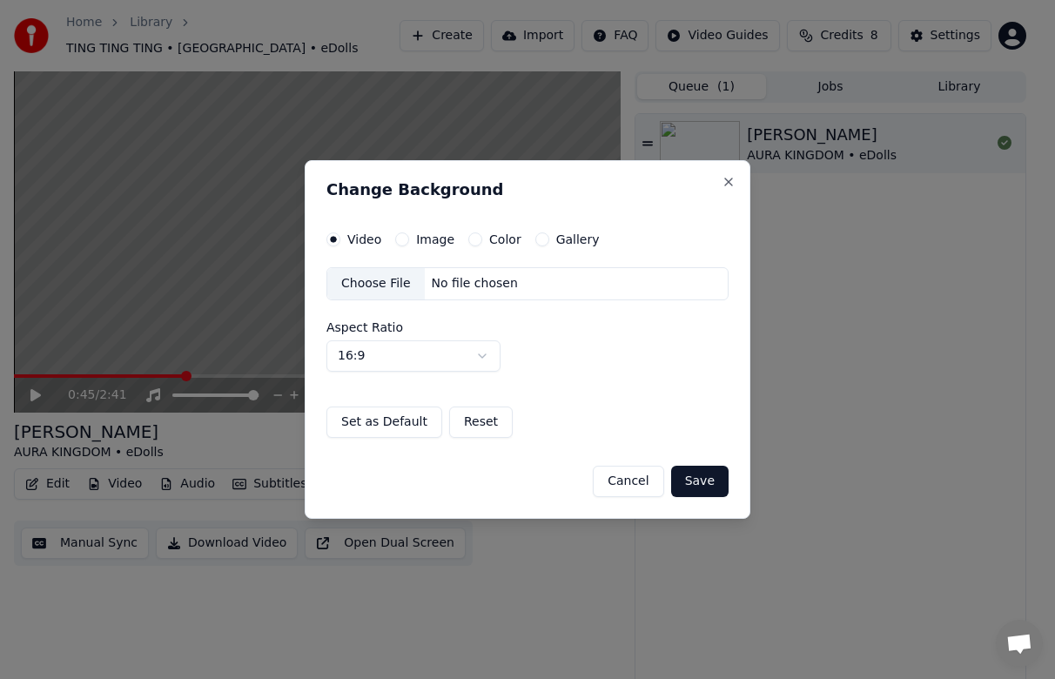
click at [469, 428] on button "Reset" at bounding box center [481, 421] width 64 height 31
click at [457, 289] on div "No file chosen" at bounding box center [475, 283] width 100 height 17
click at [698, 480] on button "Save" at bounding box center [699, 481] width 57 height 31
click at [700, 481] on button "Save" at bounding box center [699, 481] width 57 height 31
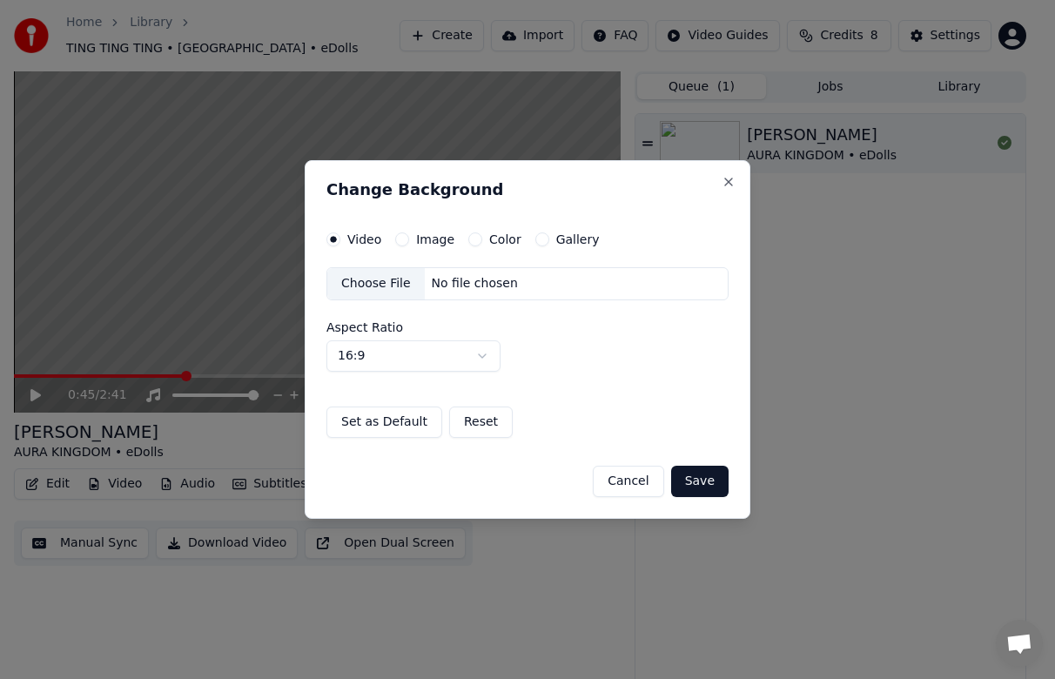
click at [605, 399] on div "Video Image Color Gallery Choose File No file chosen Aspect Ratio 16:9 **** ***…" at bounding box center [527, 334] width 402 height 205
click at [715, 493] on button "Save" at bounding box center [699, 481] width 57 height 31
click at [701, 480] on button "Save" at bounding box center [699, 481] width 57 height 31
click at [473, 427] on button "Reset" at bounding box center [481, 421] width 64 height 31
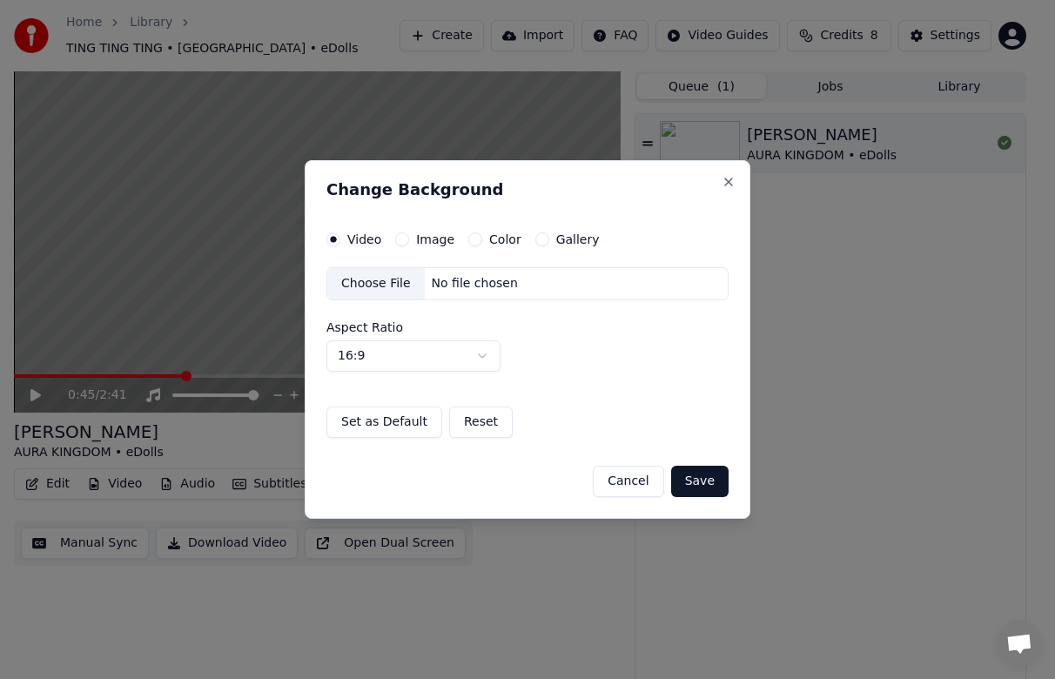
click at [696, 482] on button "Save" at bounding box center [699, 481] width 57 height 31
drag, startPoint x: 696, startPoint y: 482, endPoint x: 680, endPoint y: 475, distance: 17.9
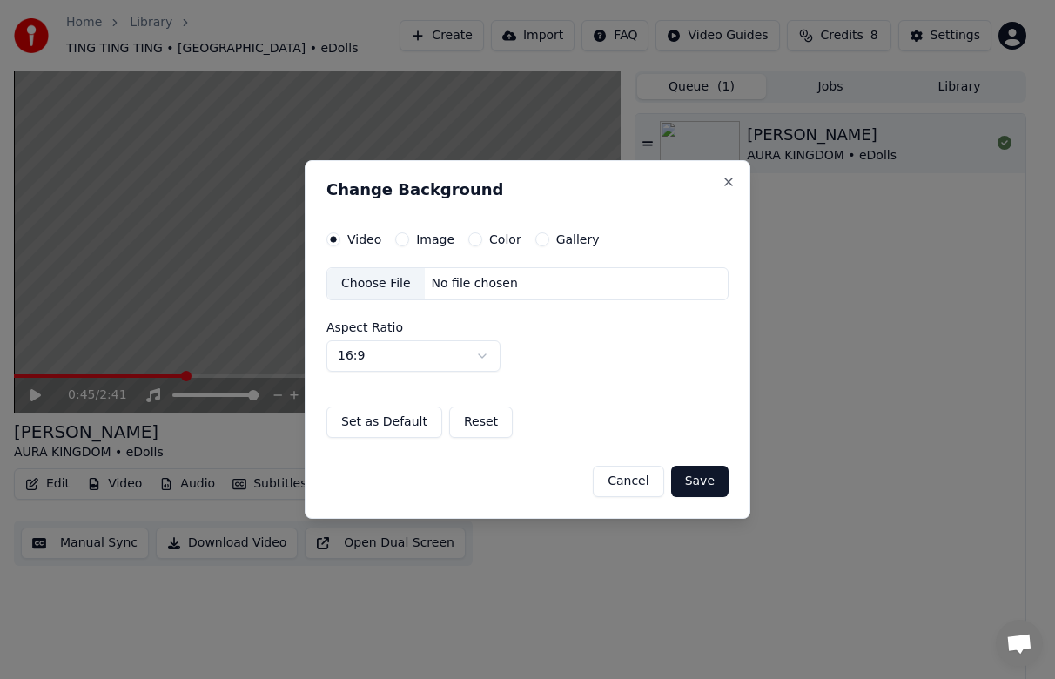
click at [690, 480] on button "Save" at bounding box center [699, 481] width 57 height 31
drag, startPoint x: 680, startPoint y: 475, endPoint x: 666, endPoint y: 457, distance: 23.0
click at [677, 473] on button "Save" at bounding box center [699, 481] width 57 height 31
click at [727, 184] on button "Close" at bounding box center [728, 182] width 14 height 14
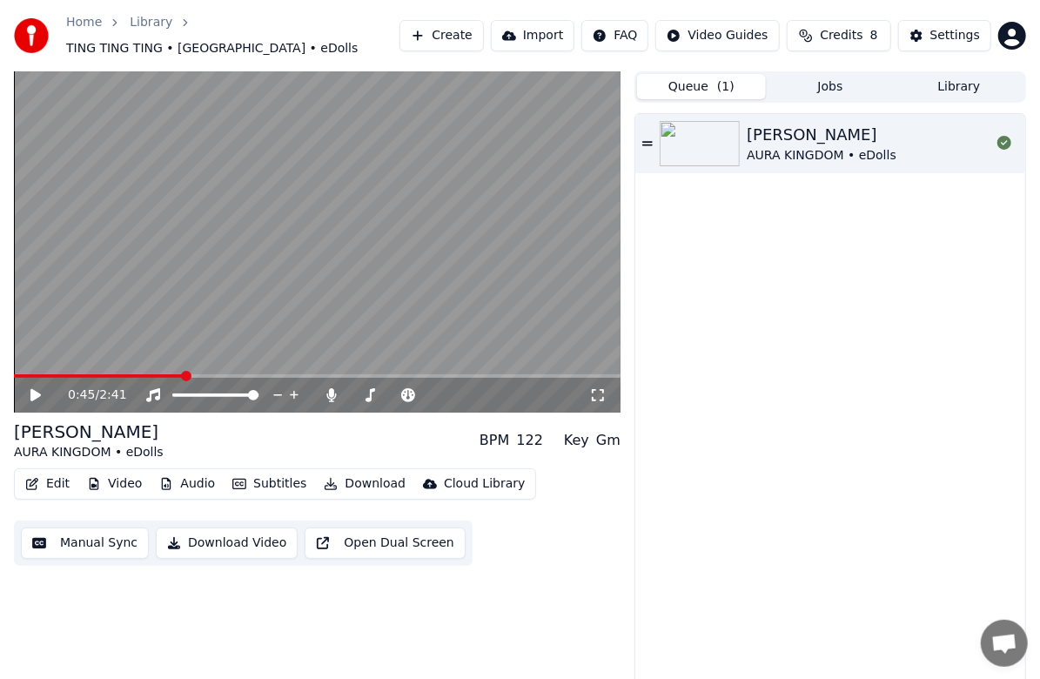
click at [56, 486] on button "Edit" at bounding box center [47, 484] width 58 height 24
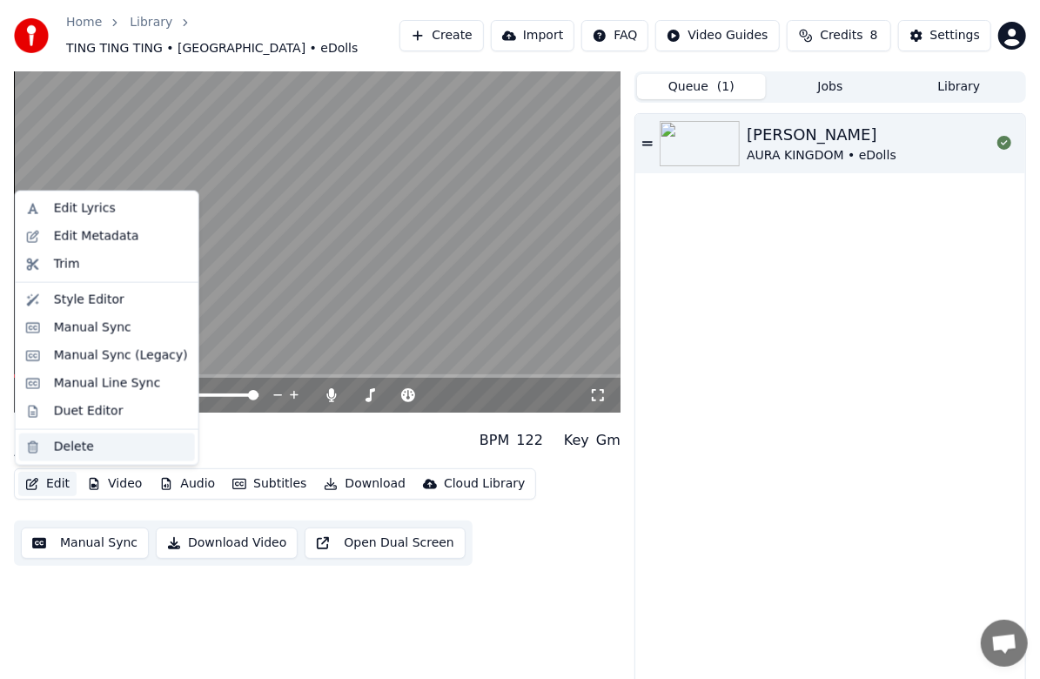
click at [64, 452] on div "Delete" at bounding box center [74, 447] width 40 height 17
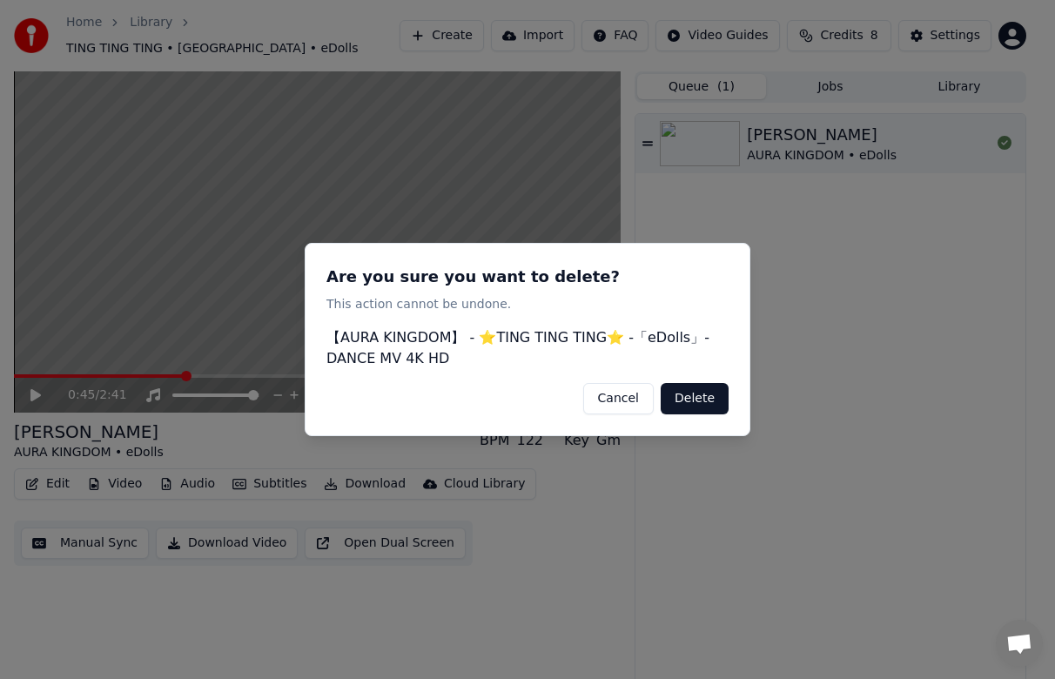
click at [704, 410] on button "Delete" at bounding box center [695, 398] width 68 height 31
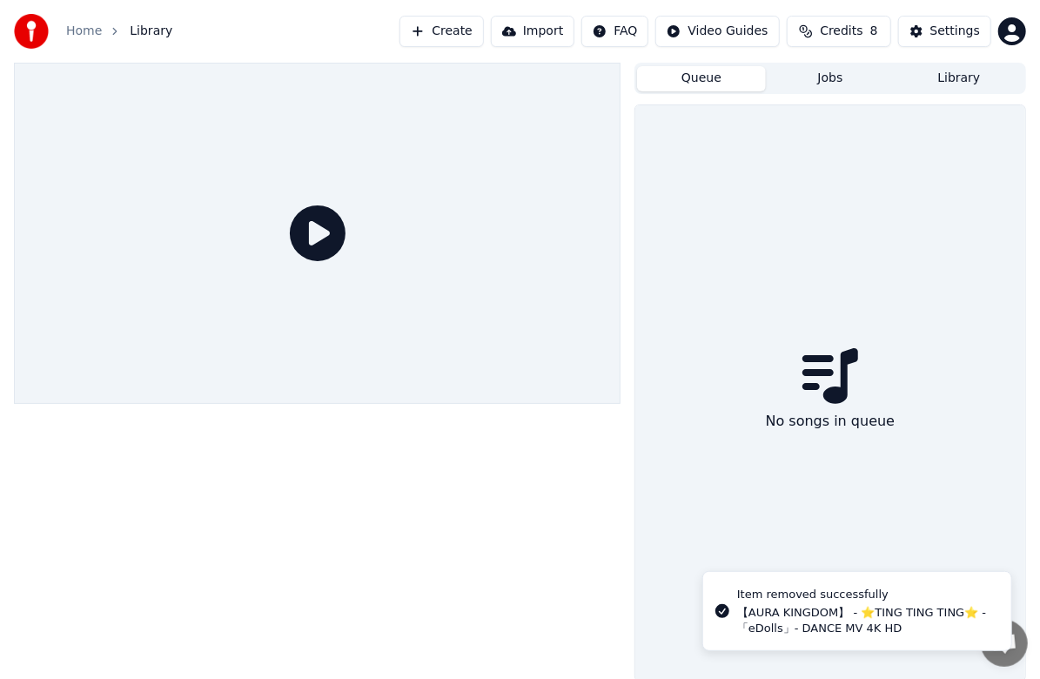
click at [483, 30] on button "Create" at bounding box center [441, 31] width 84 height 31
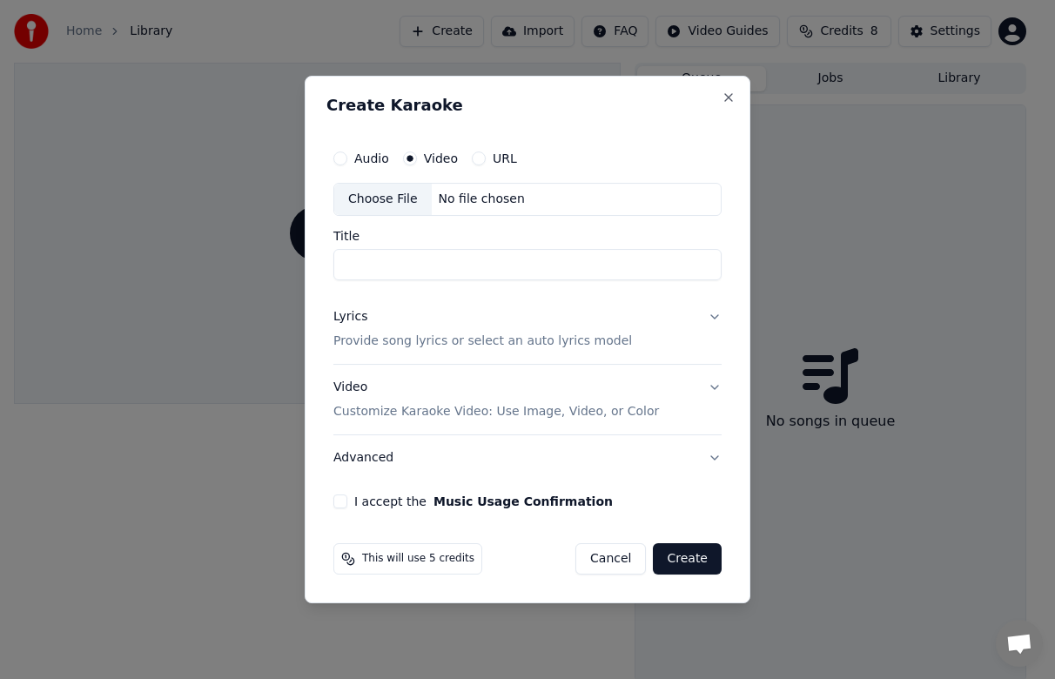
click at [386, 202] on div "Choose File" at bounding box center [382, 199] width 97 height 31
type input "**********"
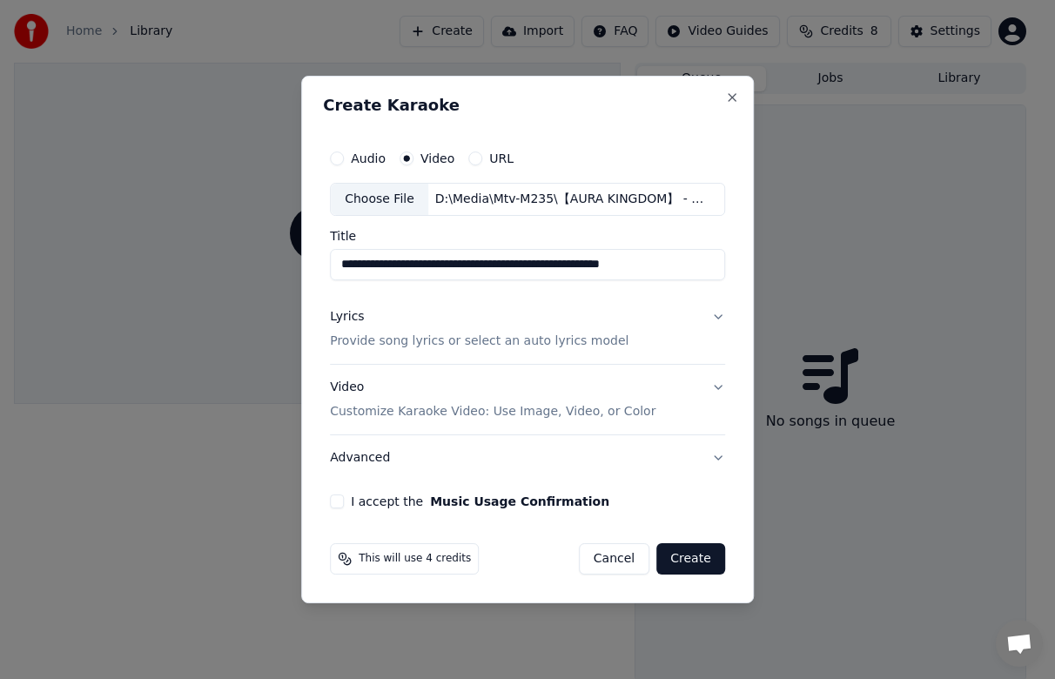
click at [707, 390] on button "Video Customize Karaoke Video: Use Image, Video, or Color" at bounding box center [527, 400] width 395 height 70
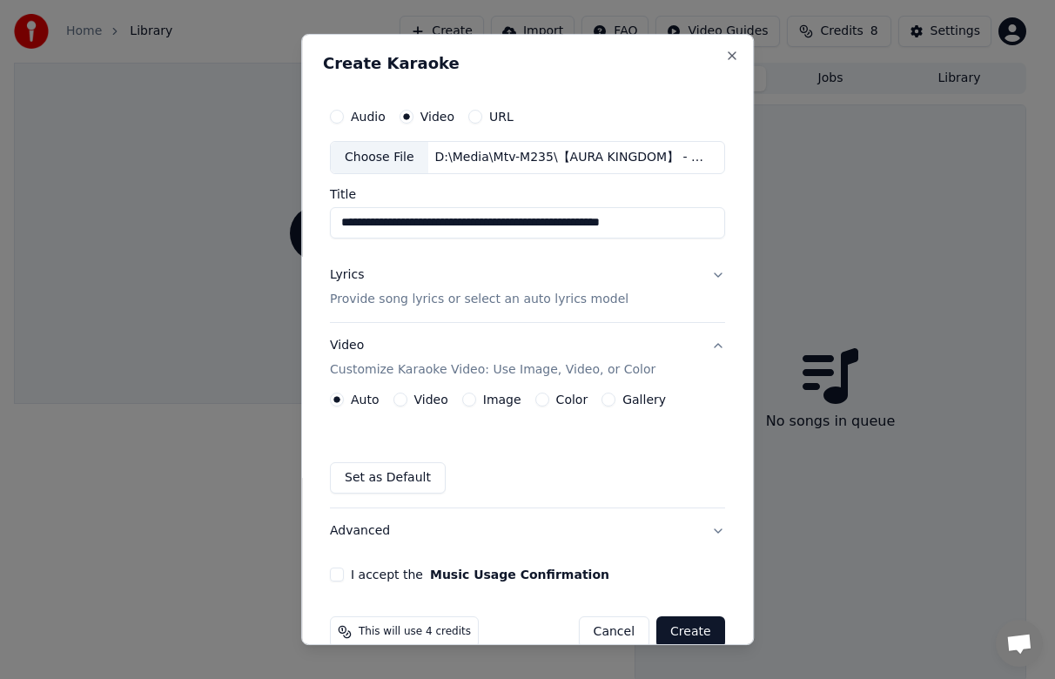
click at [702, 275] on button "Lyrics Provide song lyrics or select an auto lyrics model" at bounding box center [527, 287] width 395 height 70
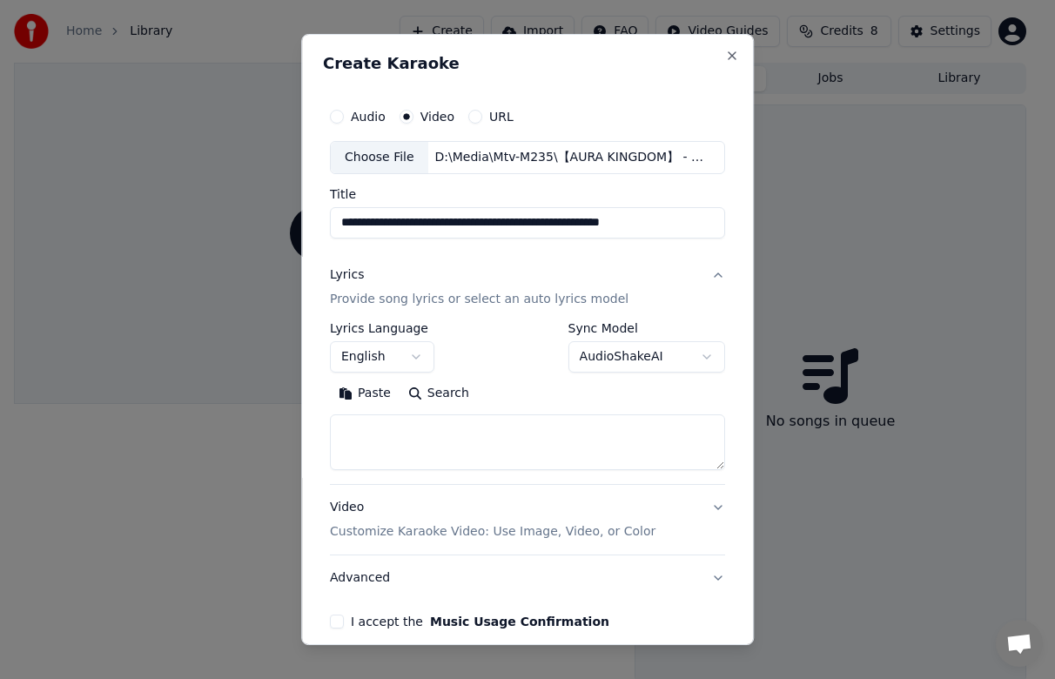
click at [602, 361] on body "**********" at bounding box center [520, 339] width 1040 height 679
click at [143, 446] on div at bounding box center [527, 339] width 1055 height 679
click at [725, 56] on button "Close" at bounding box center [732, 56] width 14 height 14
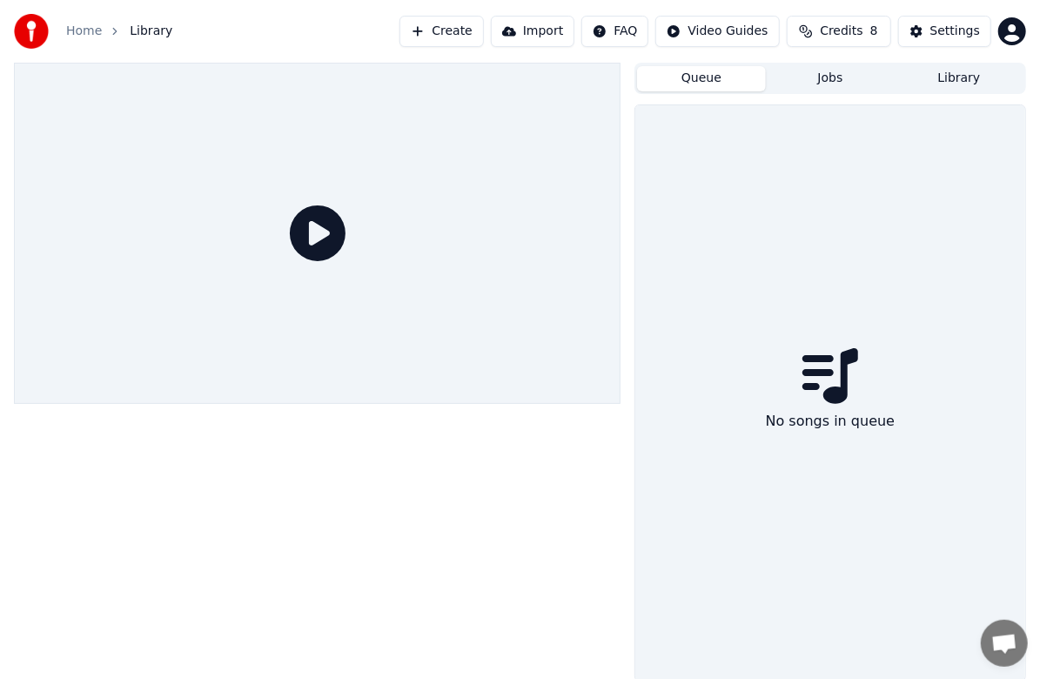
click at [470, 33] on button "Create" at bounding box center [441, 31] width 84 height 31
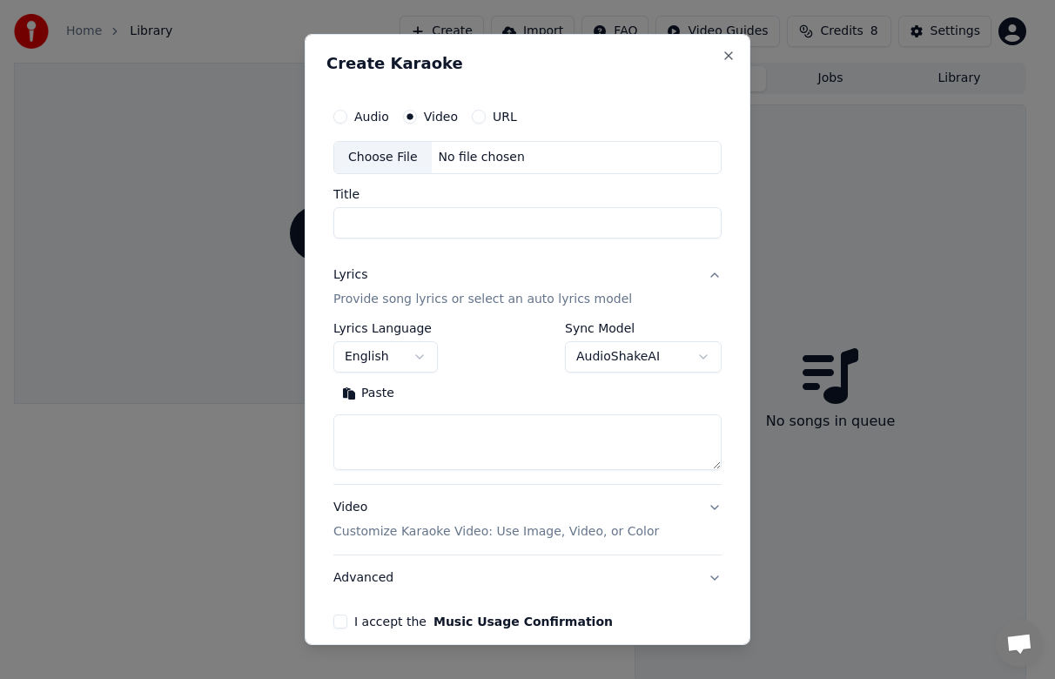
click at [391, 162] on div "Choose File" at bounding box center [382, 157] width 97 height 31
type input "**********"
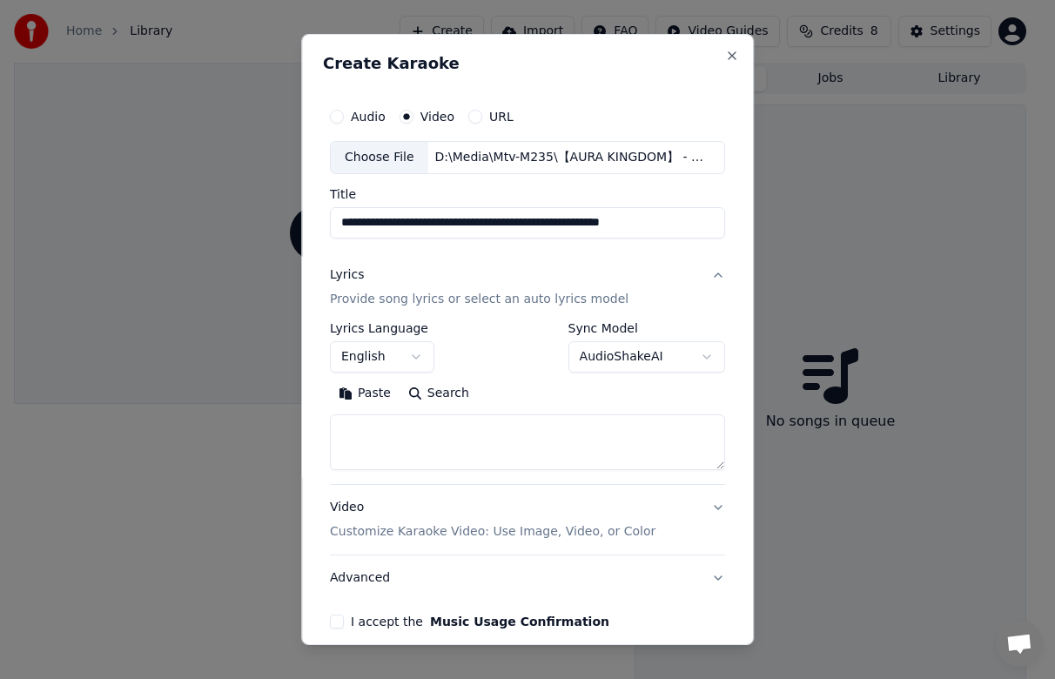
click at [604, 366] on body "**********" at bounding box center [520, 339] width 1040 height 679
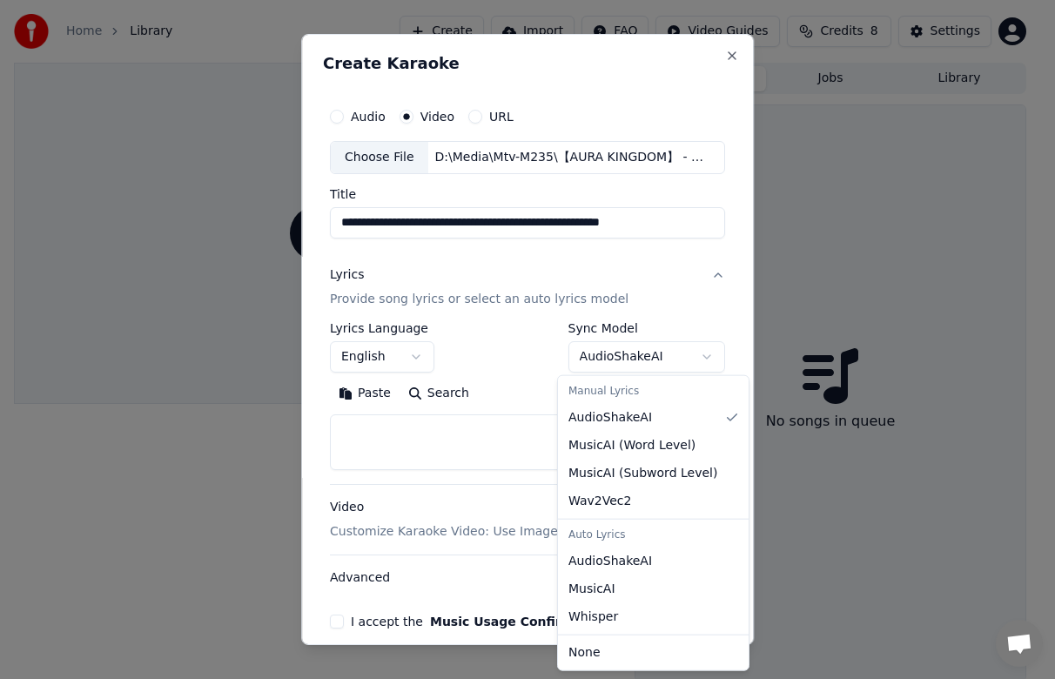
click at [605, 366] on body "**********" at bounding box center [520, 339] width 1040 height 679
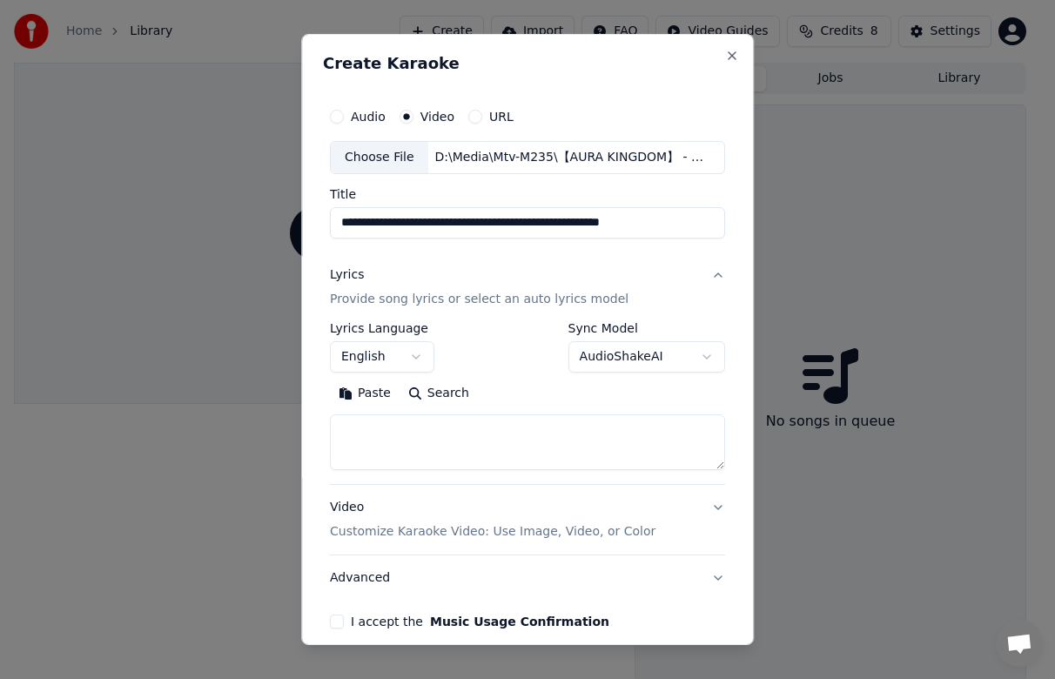
click at [425, 429] on textarea at bounding box center [527, 442] width 395 height 56
paste textarea "**********"
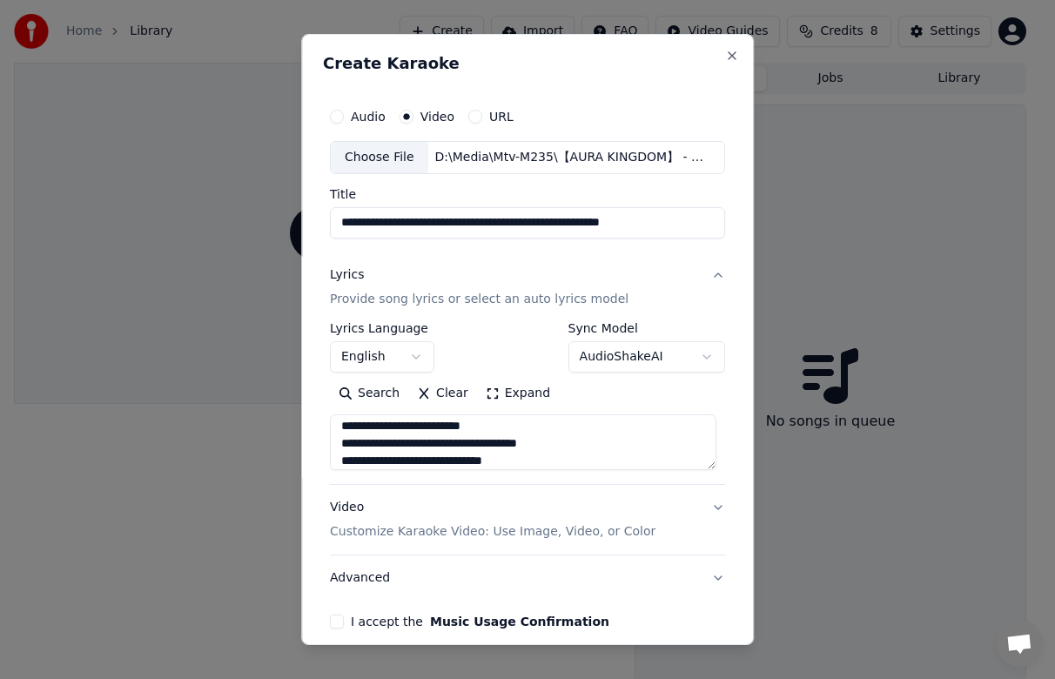
scroll to position [759, 0]
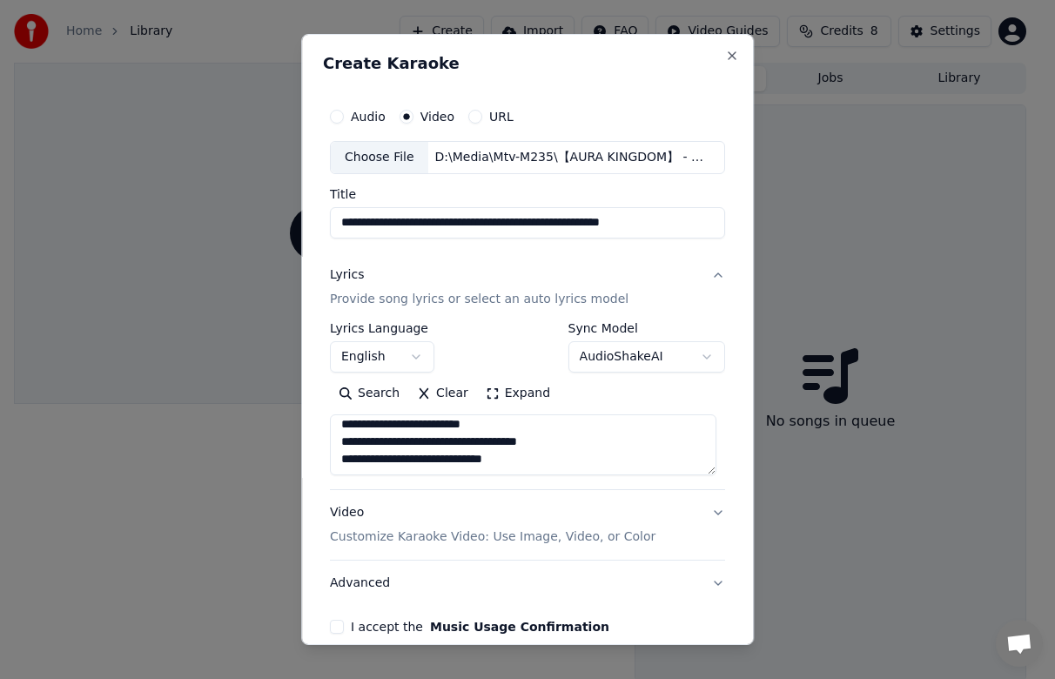
click at [711, 473] on textarea at bounding box center [523, 444] width 386 height 61
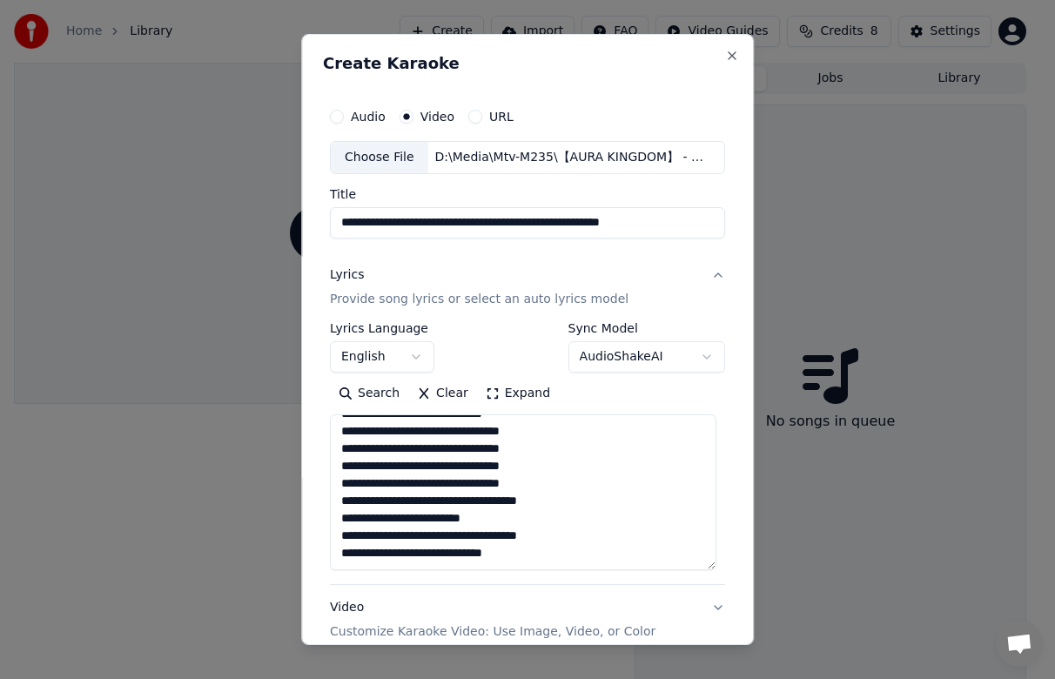
scroll to position [654, 0]
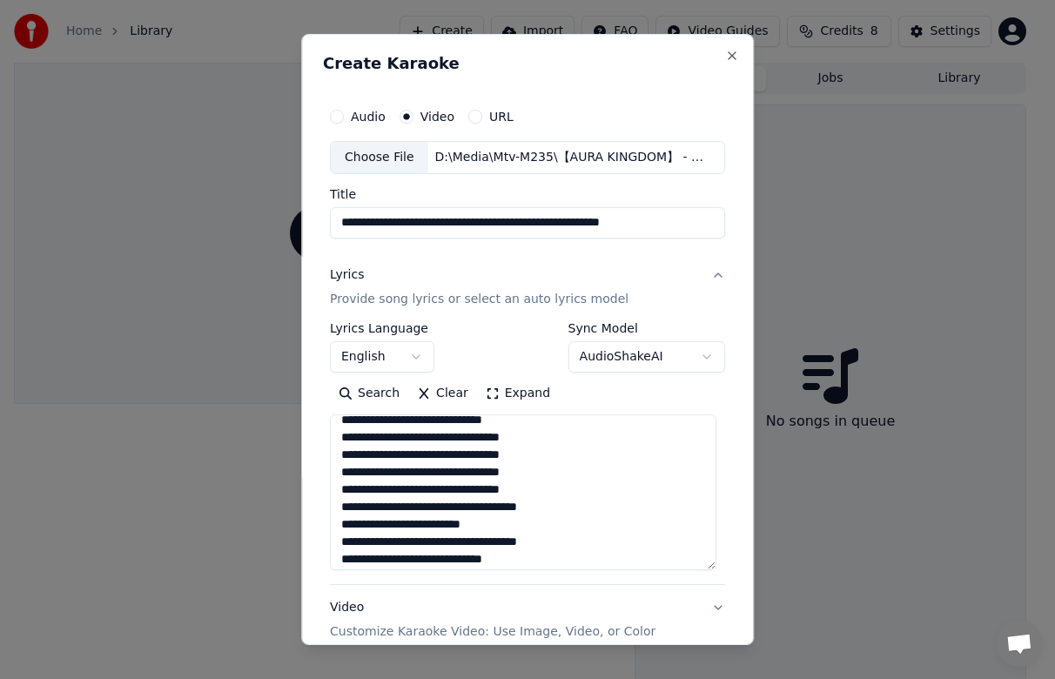
drag, startPoint x: 712, startPoint y: 473, endPoint x: 722, endPoint y: 573, distance: 99.8
click at [722, 573] on div "**********" at bounding box center [527, 339] width 453 height 611
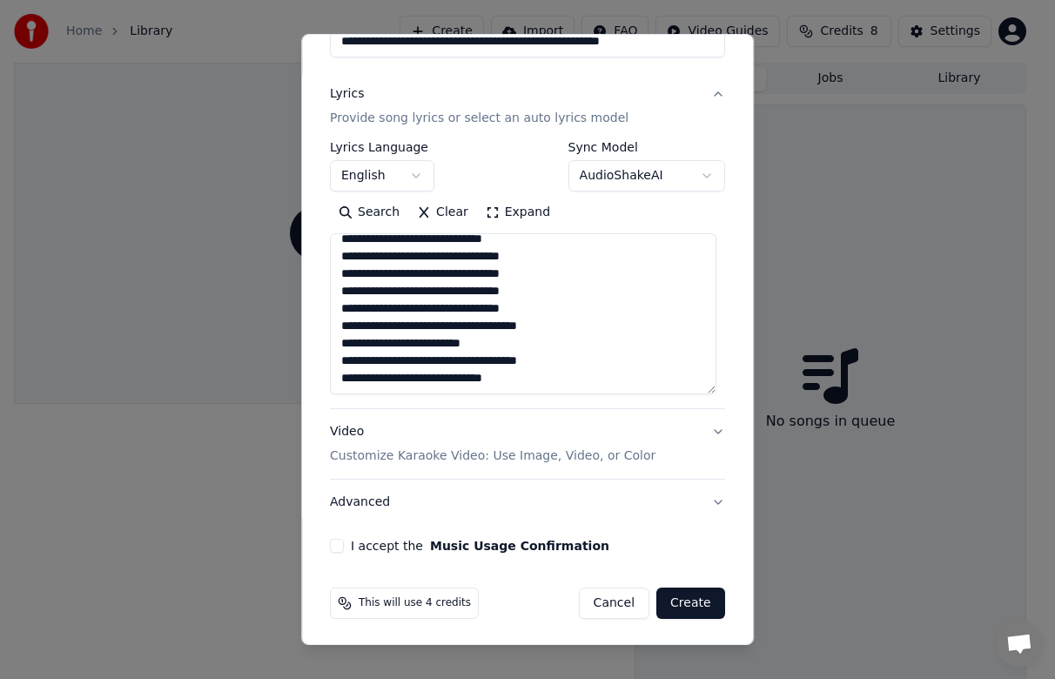
type textarea "**********"
click at [339, 545] on button "I accept the Music Usage Confirmation" at bounding box center [337, 546] width 14 height 14
click at [705, 432] on button "Video Customize Karaoke Video: Use Image, Video, or Color" at bounding box center [527, 444] width 395 height 70
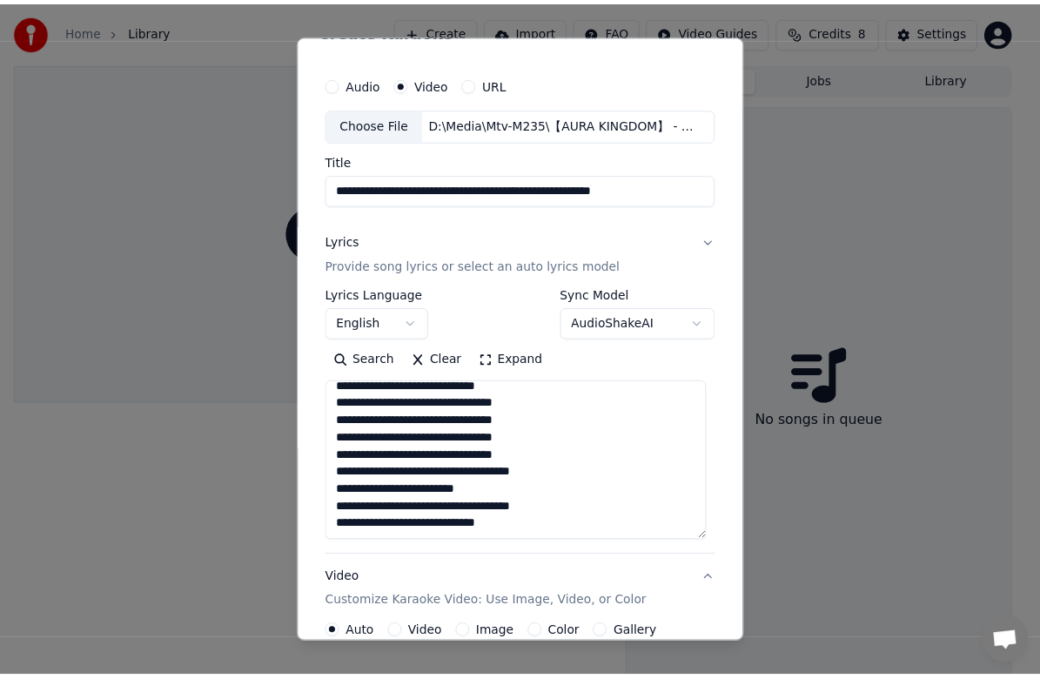
scroll to position [30, 0]
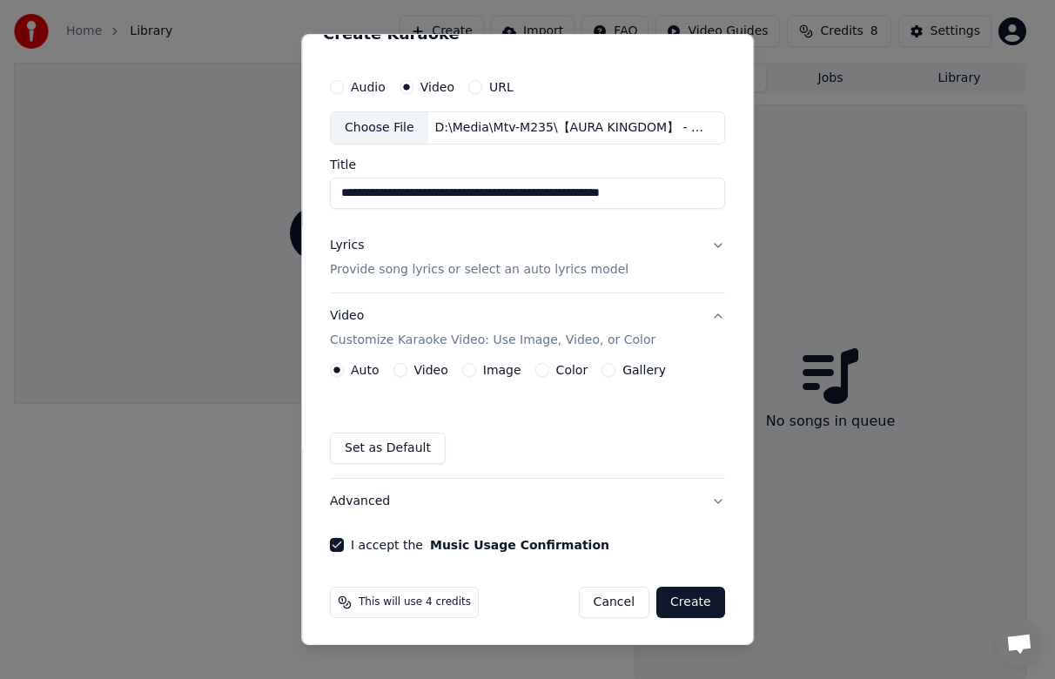
drag, startPoint x: 475, startPoint y: 190, endPoint x: 331, endPoint y: 187, distance: 144.5
click at [336, 187] on input "**********" at bounding box center [527, 193] width 395 height 31
type input "**********"
click at [684, 606] on button "Create" at bounding box center [690, 602] width 69 height 31
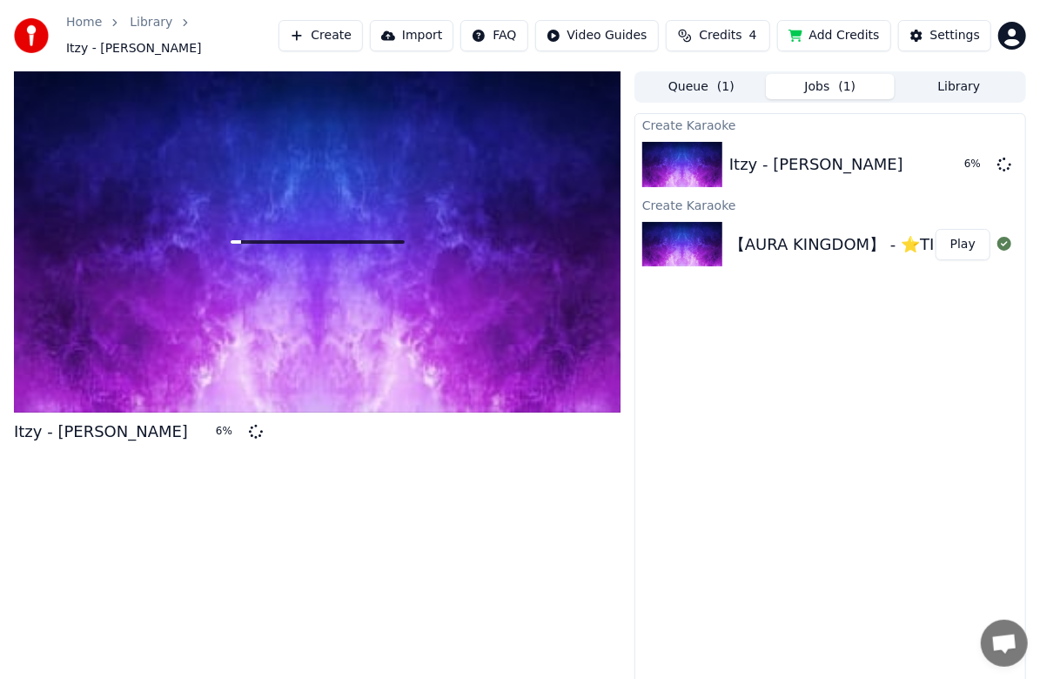
click at [52, 587] on div "Itzy - TING TING TING 6 %" at bounding box center [317, 380] width 607 height 619
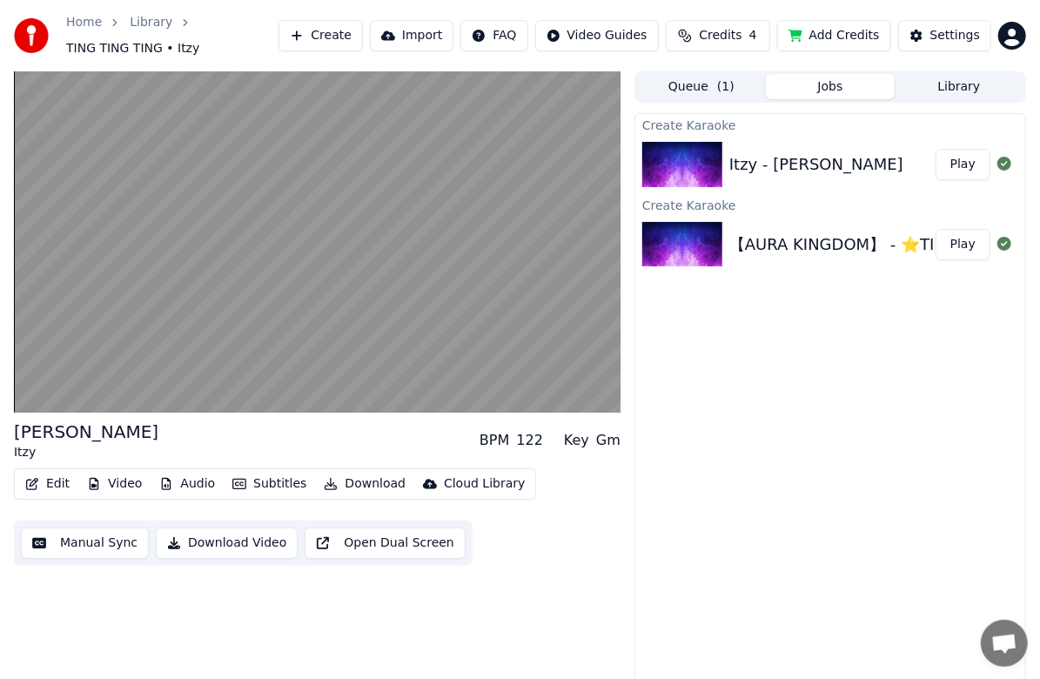
click at [252, 482] on button "Subtitles" at bounding box center [269, 484] width 88 height 24
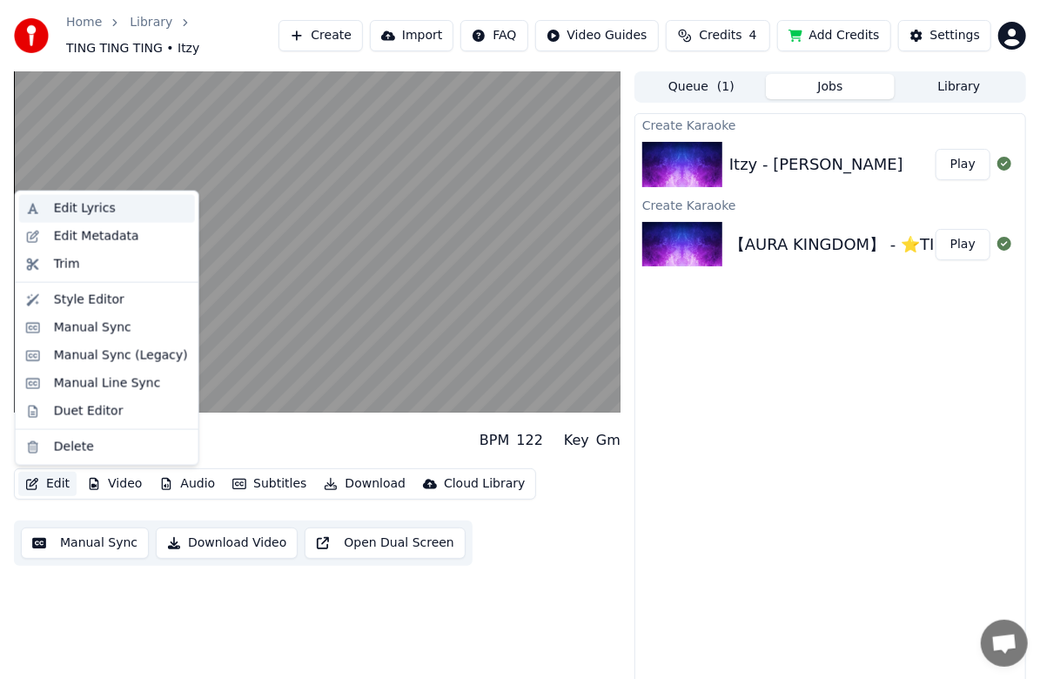
click at [86, 212] on div "Edit Lyrics" at bounding box center [85, 208] width 62 height 17
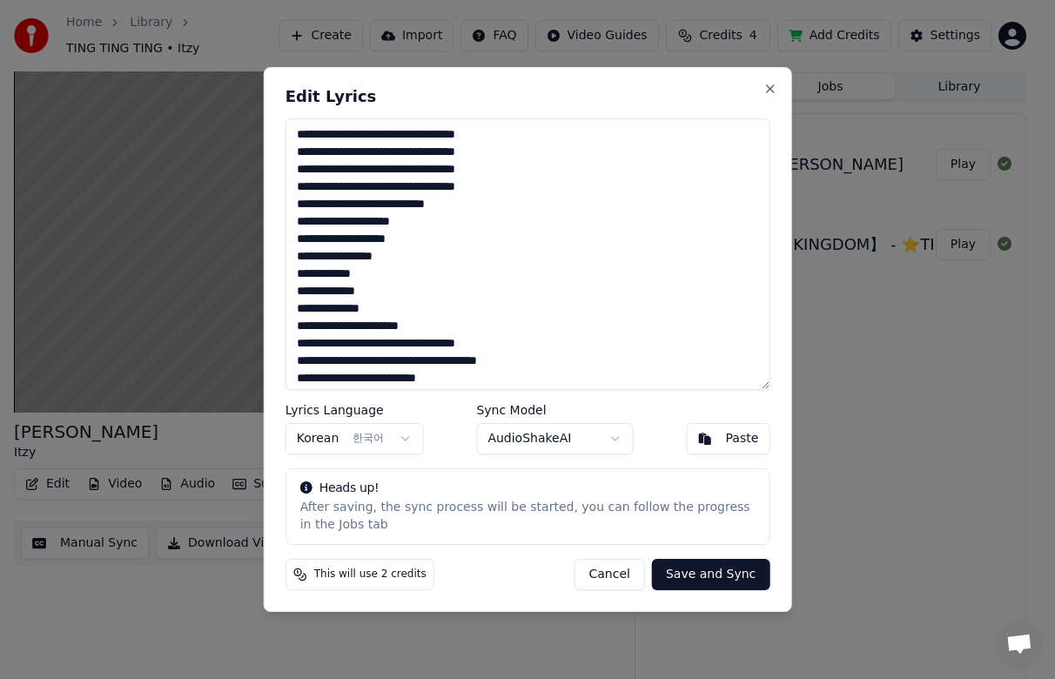
click at [618, 573] on button "Cancel" at bounding box center [609, 574] width 70 height 31
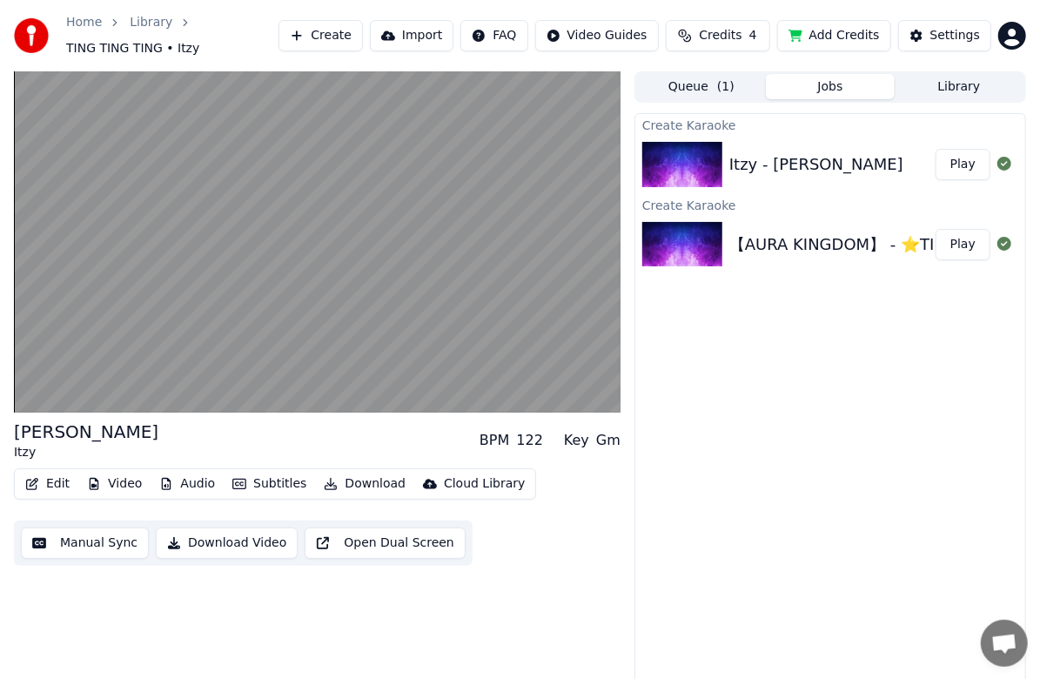
click at [47, 489] on button "Edit" at bounding box center [47, 484] width 58 height 24
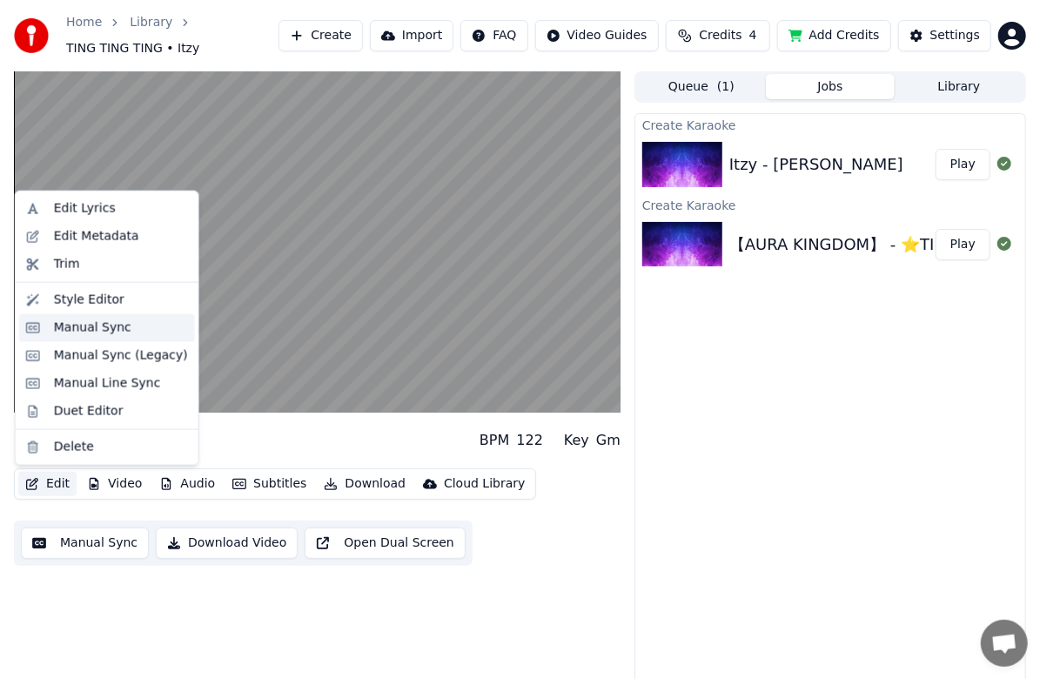
click at [124, 333] on div "Manual Sync" at bounding box center [121, 327] width 134 height 17
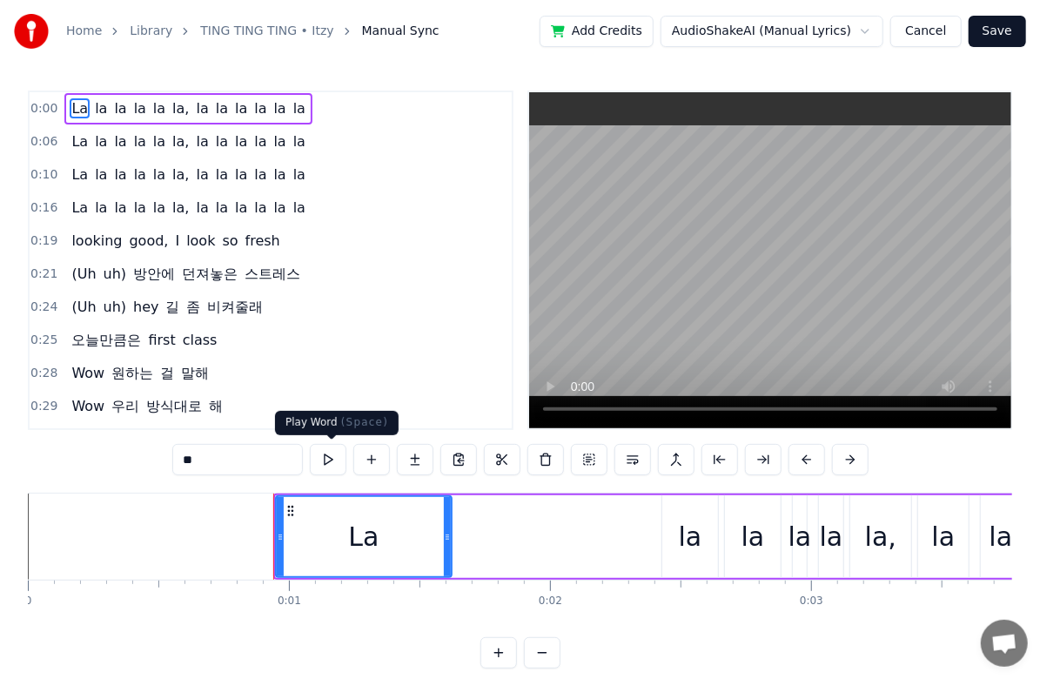
click at [327, 458] on button at bounding box center [328, 459] width 37 height 31
click at [701, 542] on div "la" at bounding box center [690, 536] width 56 height 83
type input "**"
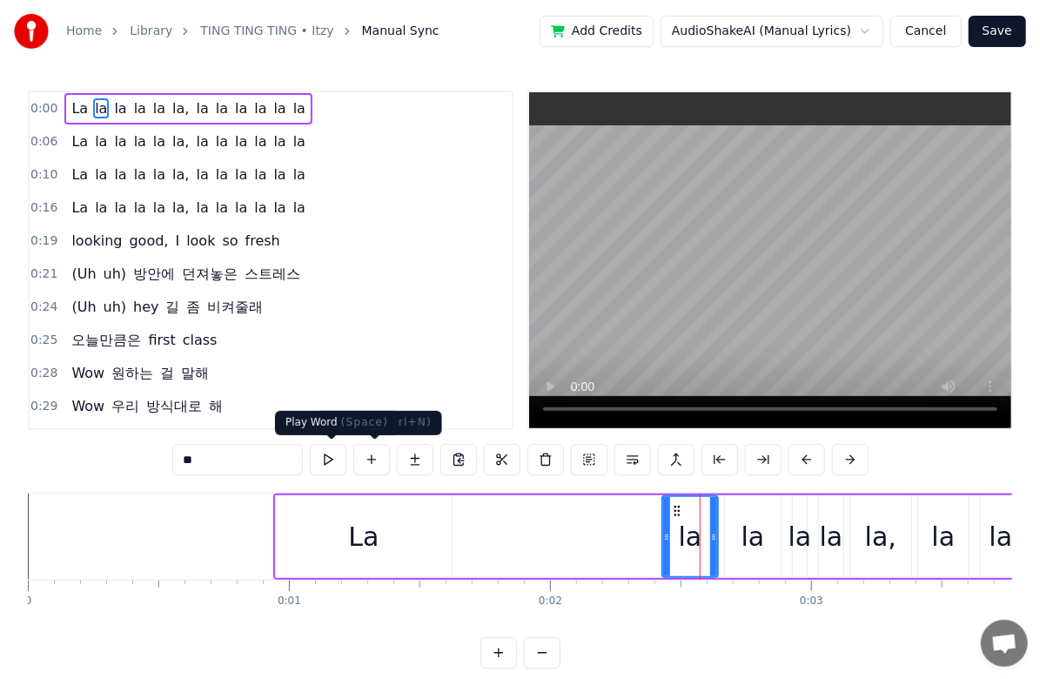
click at [335, 458] on button at bounding box center [328, 459] width 37 height 31
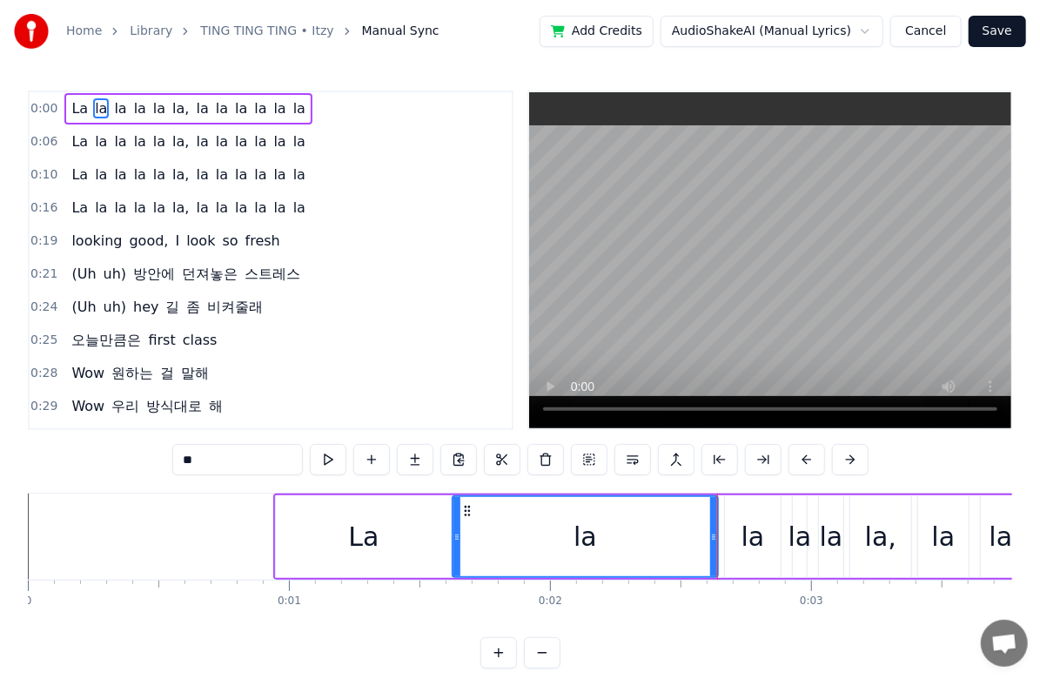
drag, startPoint x: 666, startPoint y: 540, endPoint x: 430, endPoint y: 531, distance: 236.0
click at [453, 531] on icon at bounding box center [456, 537] width 7 height 14
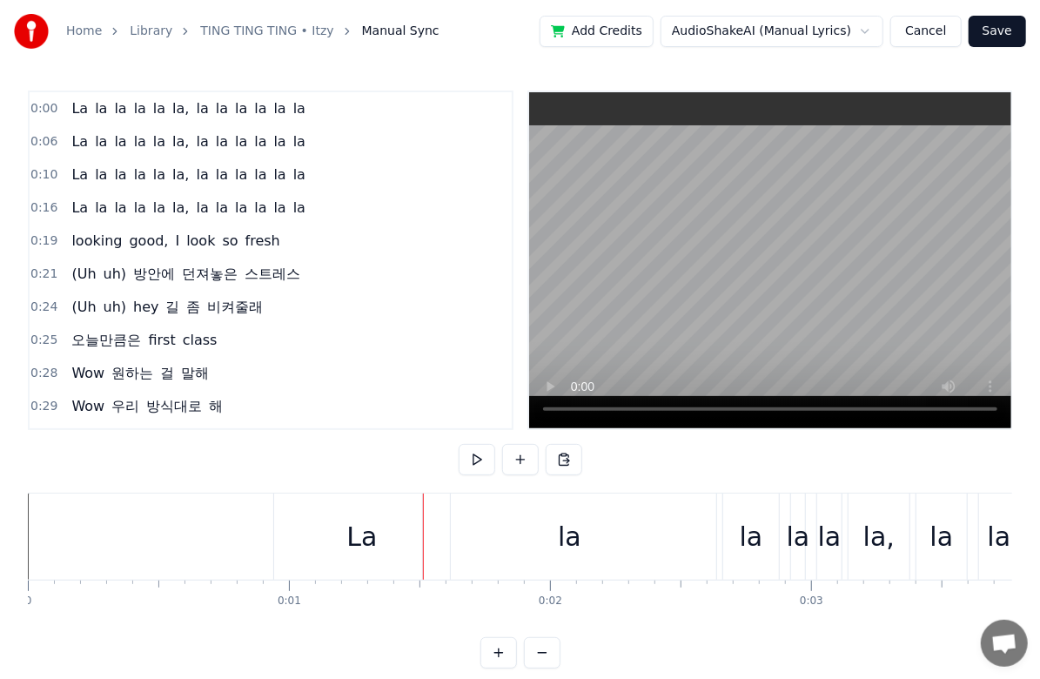
click at [449, 537] on div "la" at bounding box center [569, 536] width 293 height 86
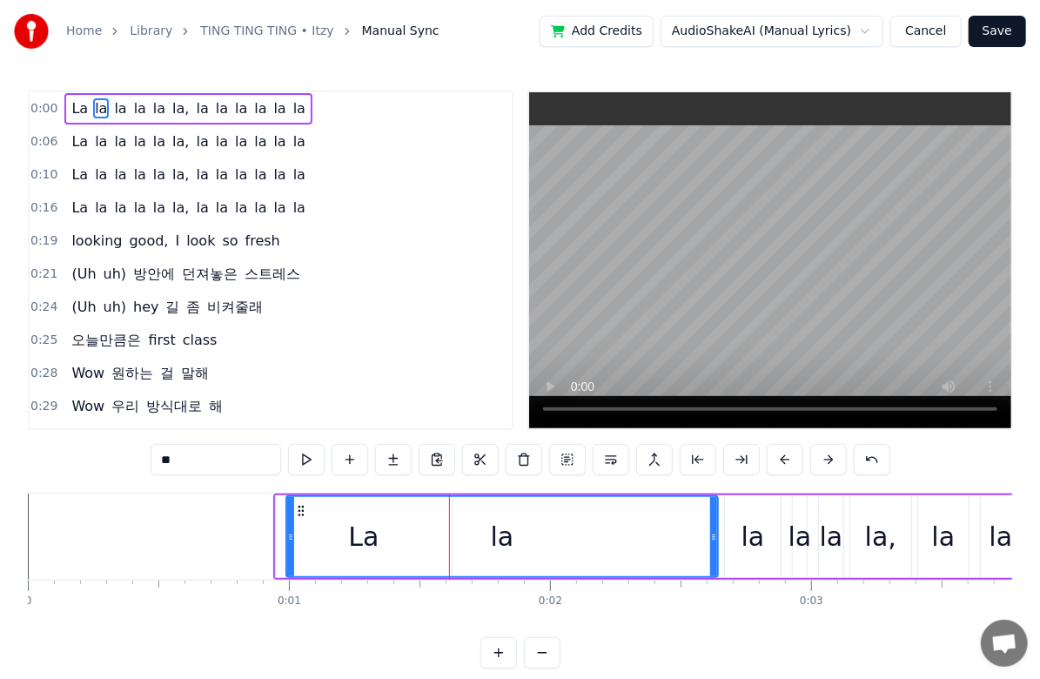
drag, startPoint x: 427, startPoint y: 536, endPoint x: 251, endPoint y: 527, distance: 176.9
click at [287, 527] on div at bounding box center [290, 536] width 7 height 79
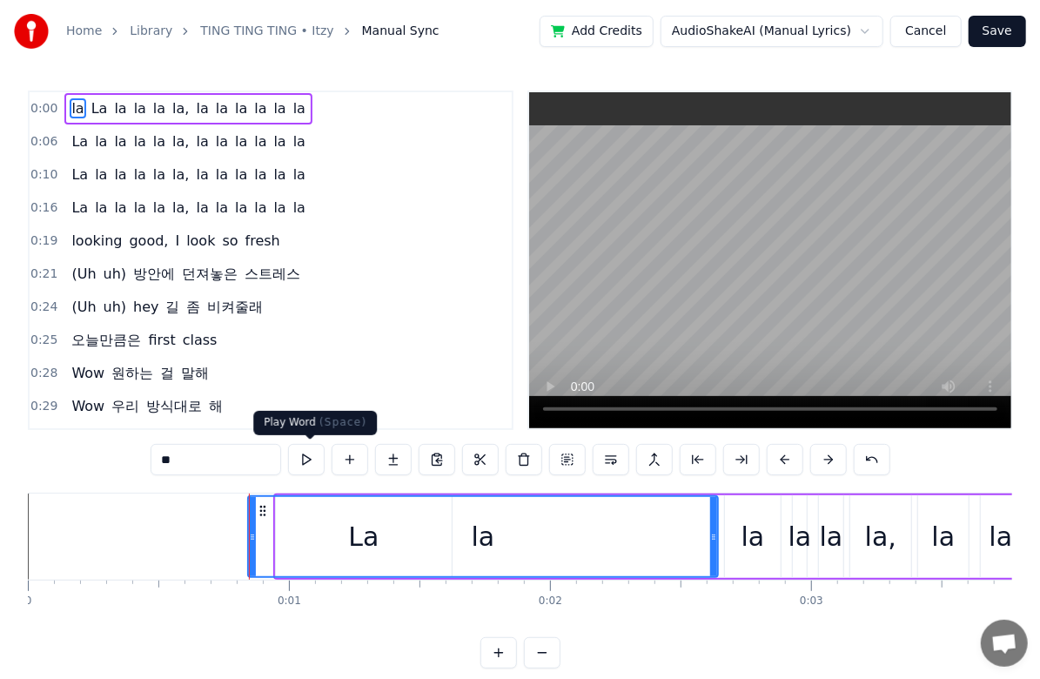
click at [308, 457] on button at bounding box center [306, 459] width 37 height 31
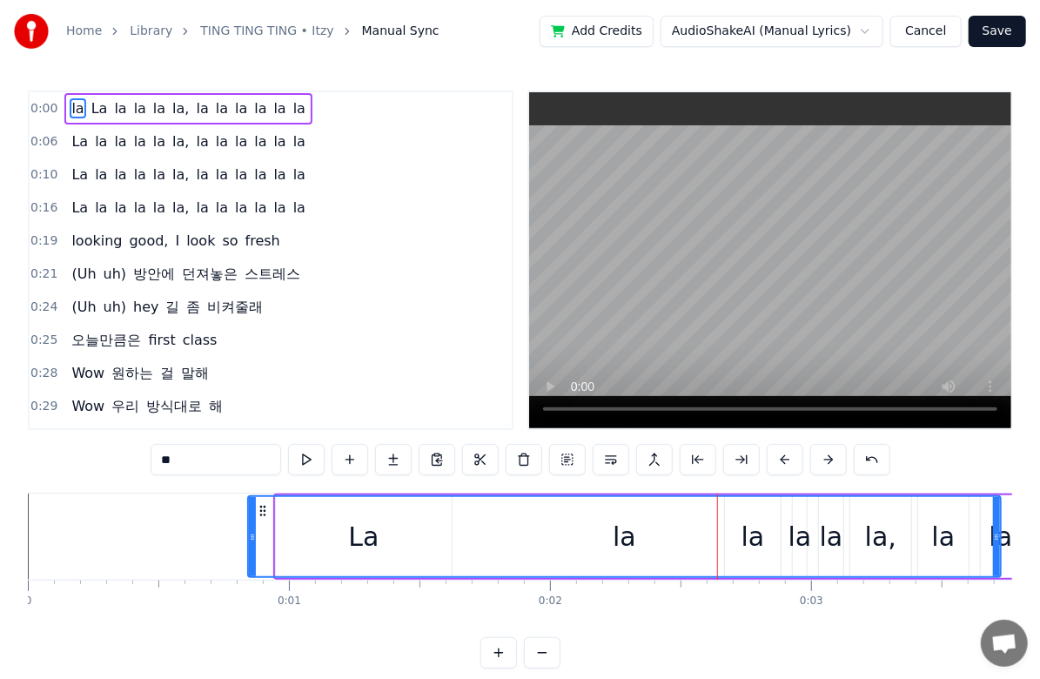
drag, startPoint x: 715, startPoint y: 545, endPoint x: 1001, endPoint y: 555, distance: 285.6
click at [1000, 555] on div at bounding box center [996, 536] width 7 height 79
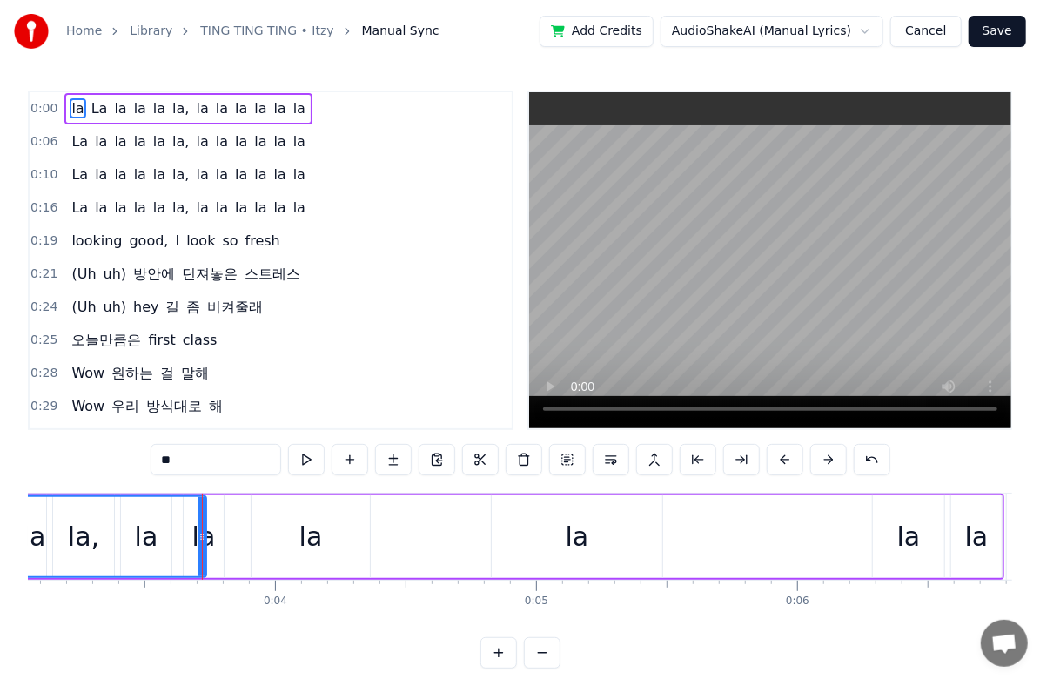
scroll to position [0, 884]
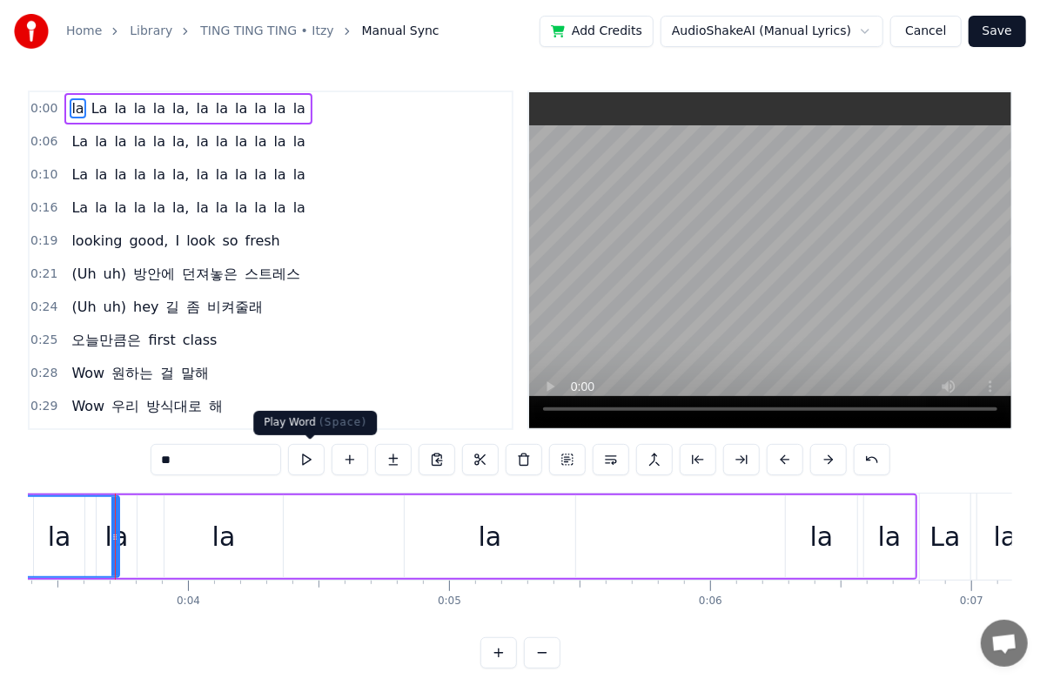
click at [305, 462] on button at bounding box center [306, 459] width 37 height 31
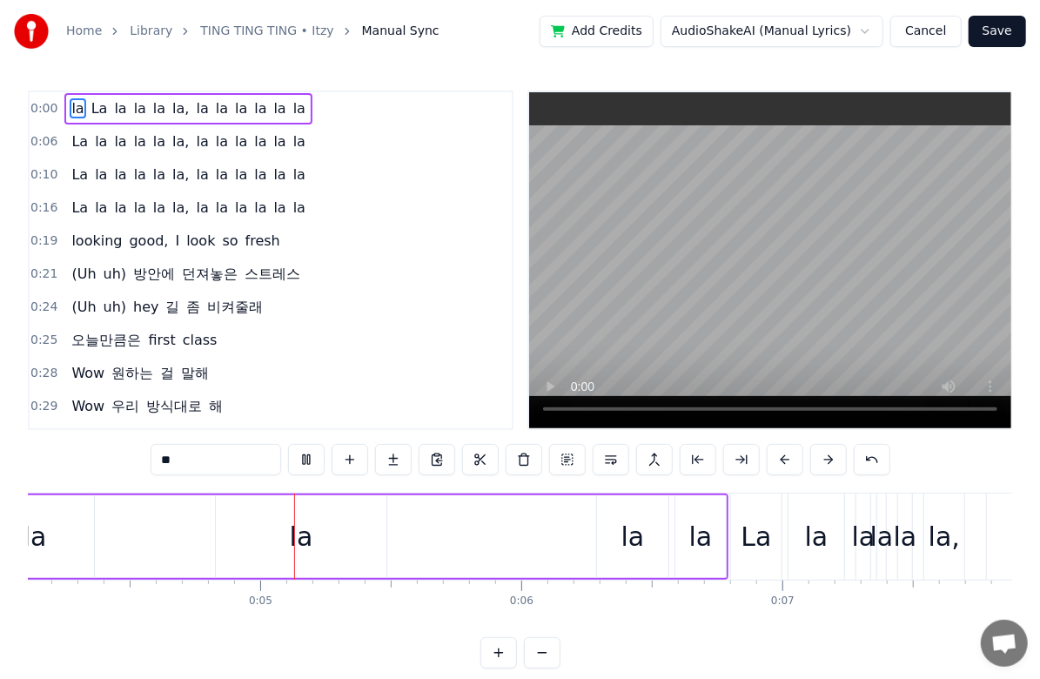
scroll to position [0, 1078]
drag, startPoint x: 294, startPoint y: 211, endPoint x: 232, endPoint y: 204, distance: 62.2
click at [232, 204] on div "0:16 La la la la la la, la la la la la la" at bounding box center [271, 207] width 482 height 33
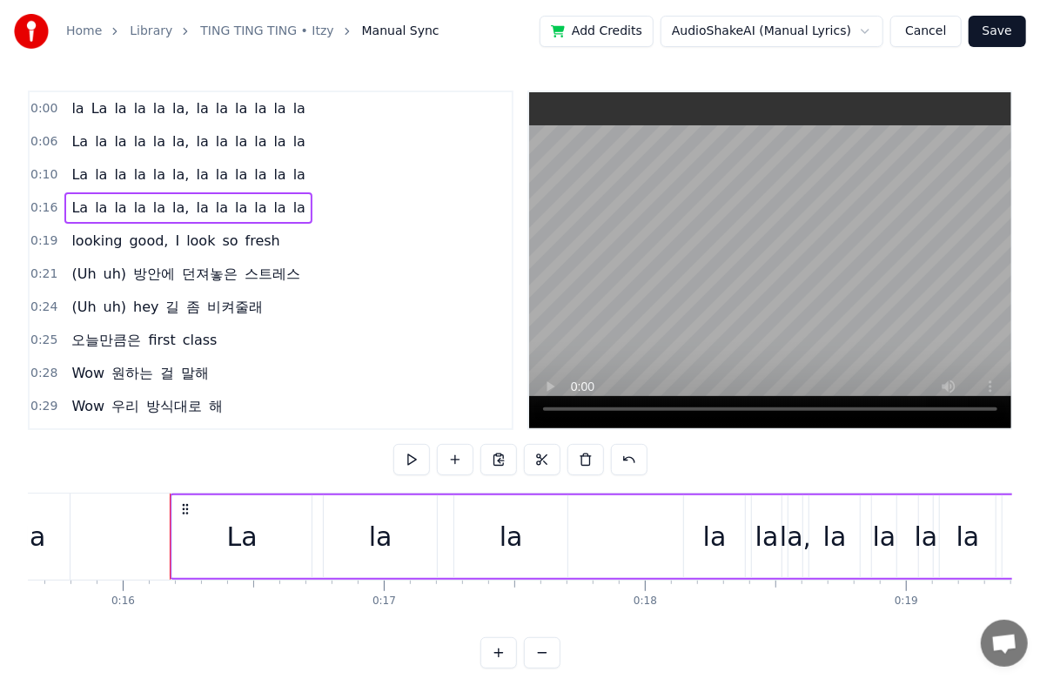
scroll to position [0, 4137]
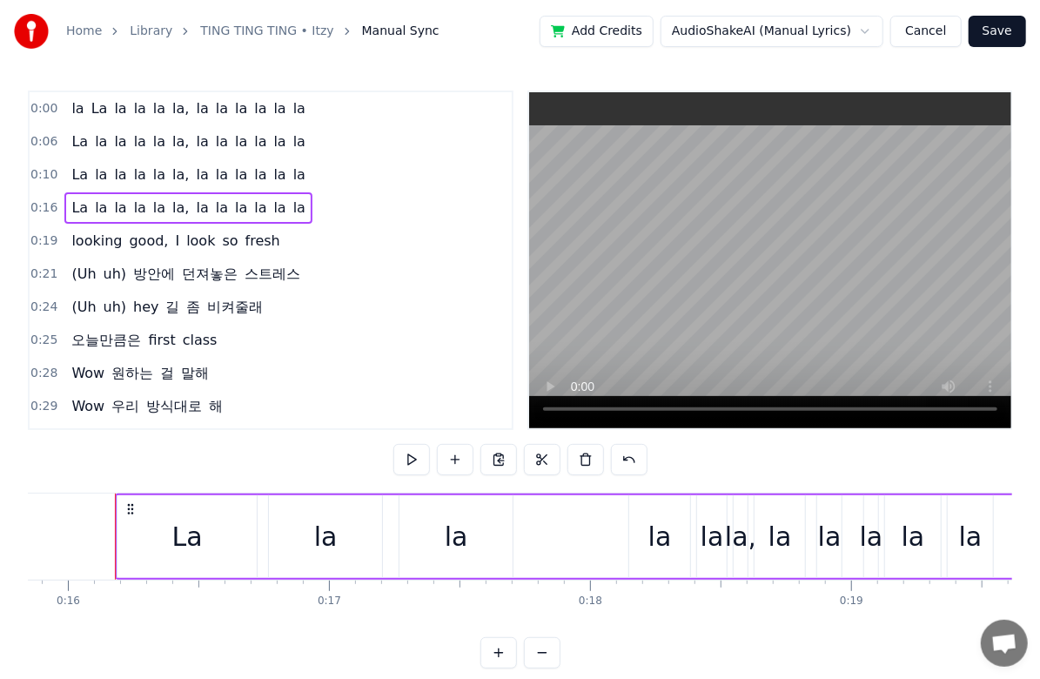
click at [292, 204] on span "la" at bounding box center [300, 208] width 16 height 20
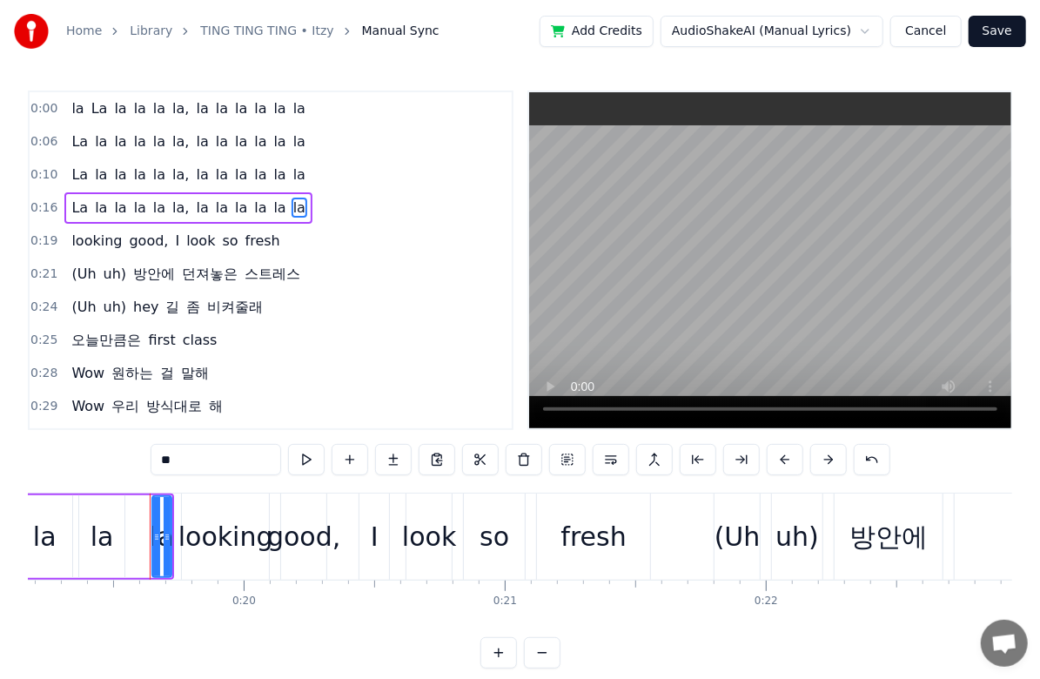
scroll to position [0, 5041]
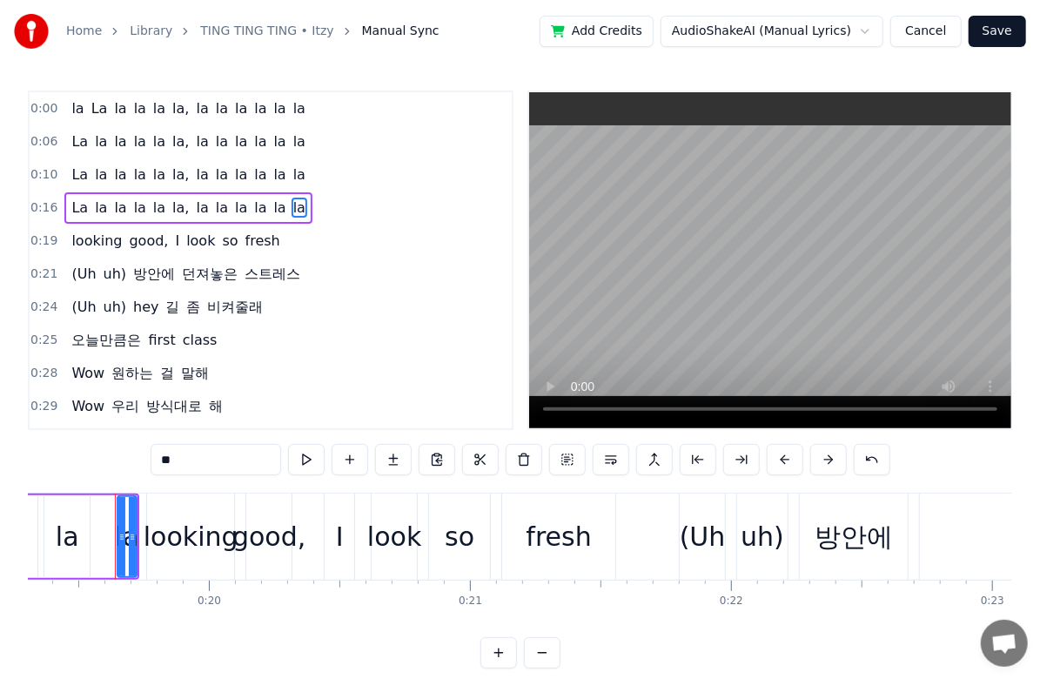
click at [296, 206] on div "0:16 La la la la la la, la la la la la la" at bounding box center [271, 207] width 482 height 33
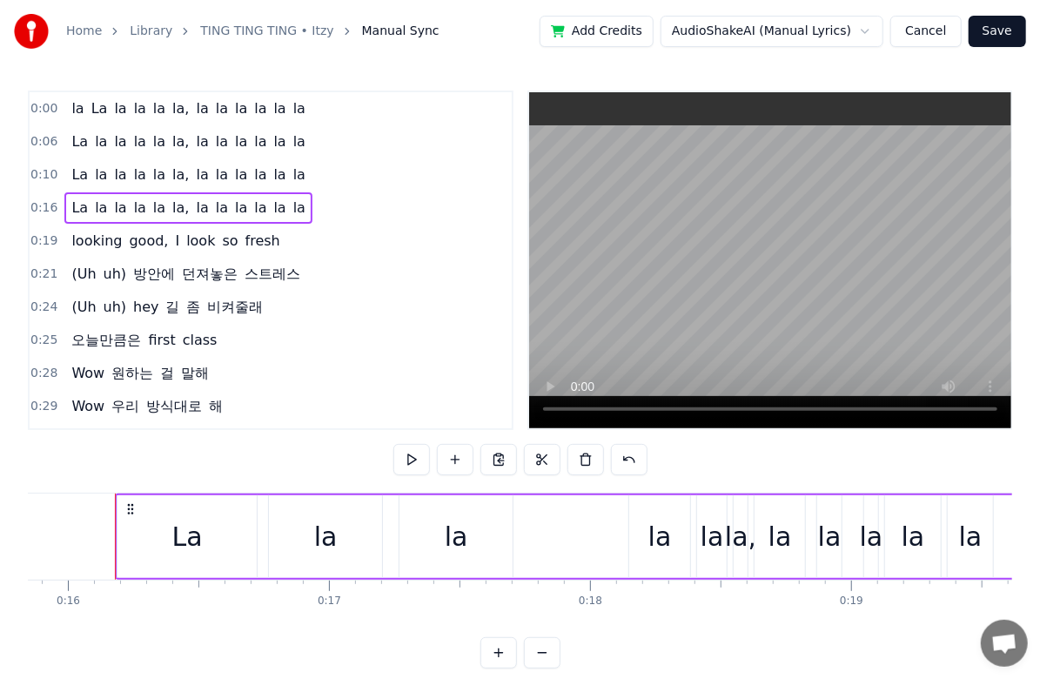
scroll to position [0, 4137]
click at [40, 206] on span "0:16" at bounding box center [43, 207] width 27 height 17
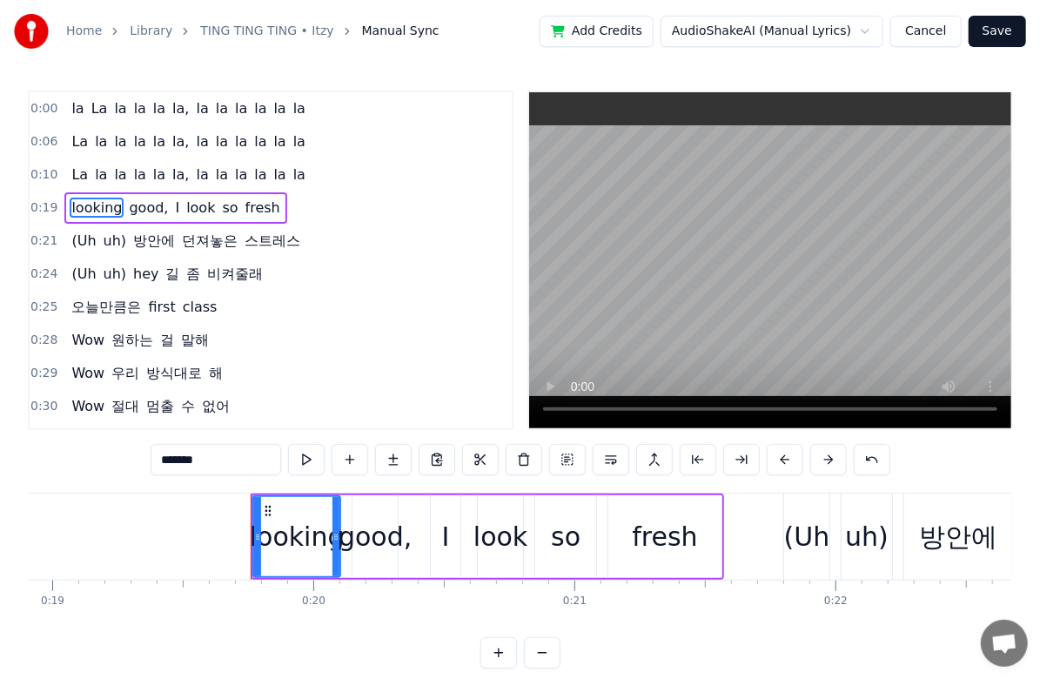
scroll to position [0, 5072]
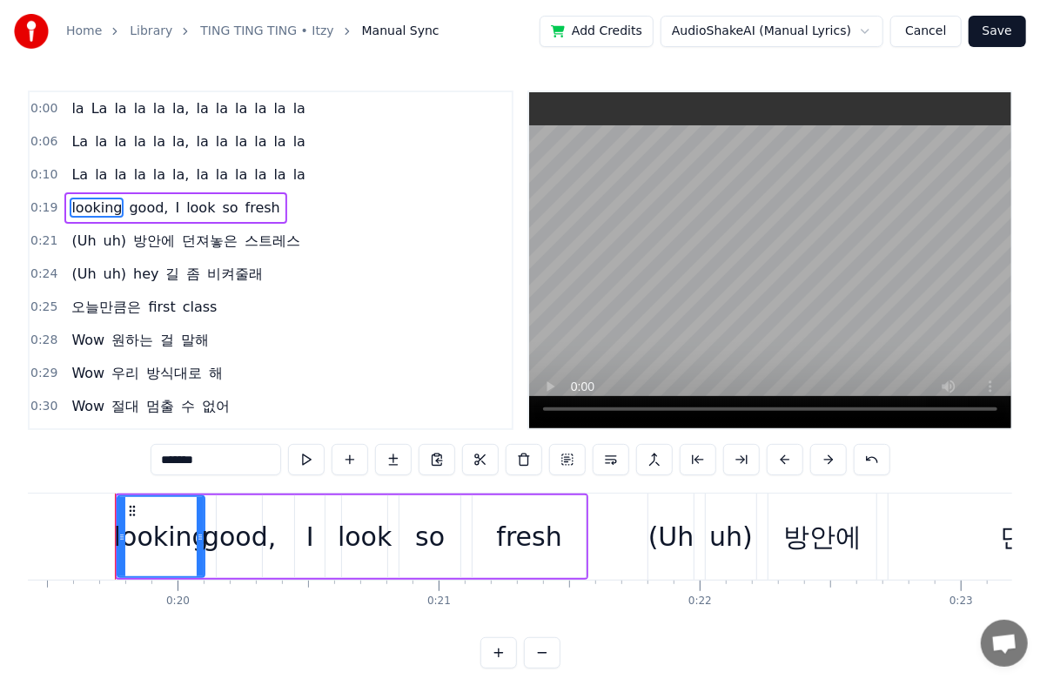
click at [292, 172] on span "la" at bounding box center [300, 174] width 16 height 20
click at [252, 177] on span "la" at bounding box center [260, 174] width 16 height 20
type input "**"
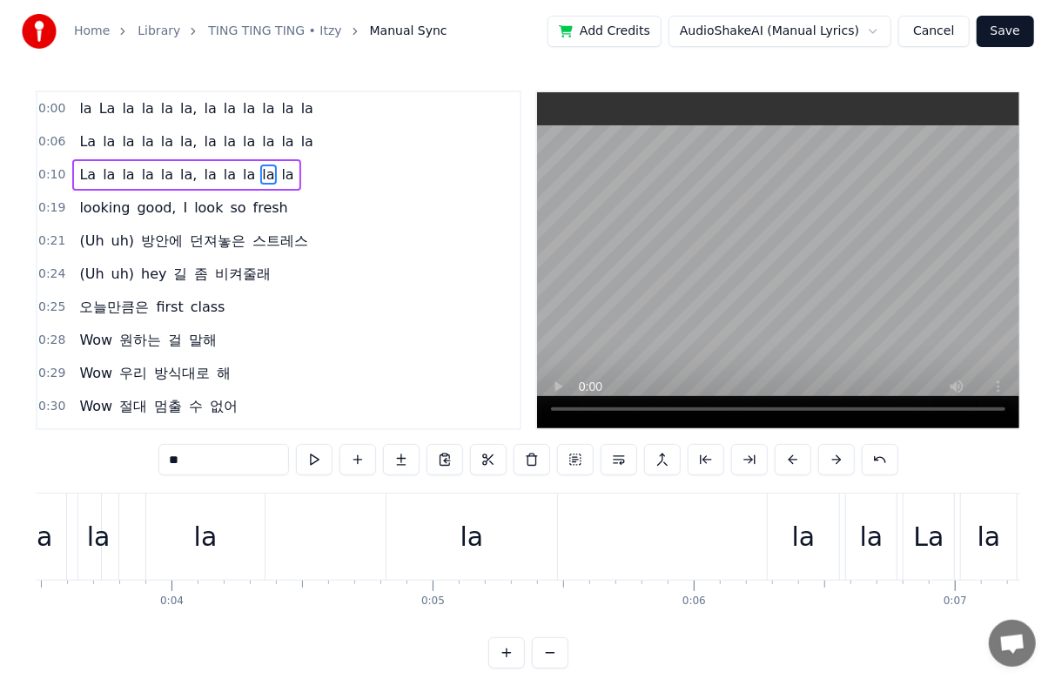
scroll to position [0, 0]
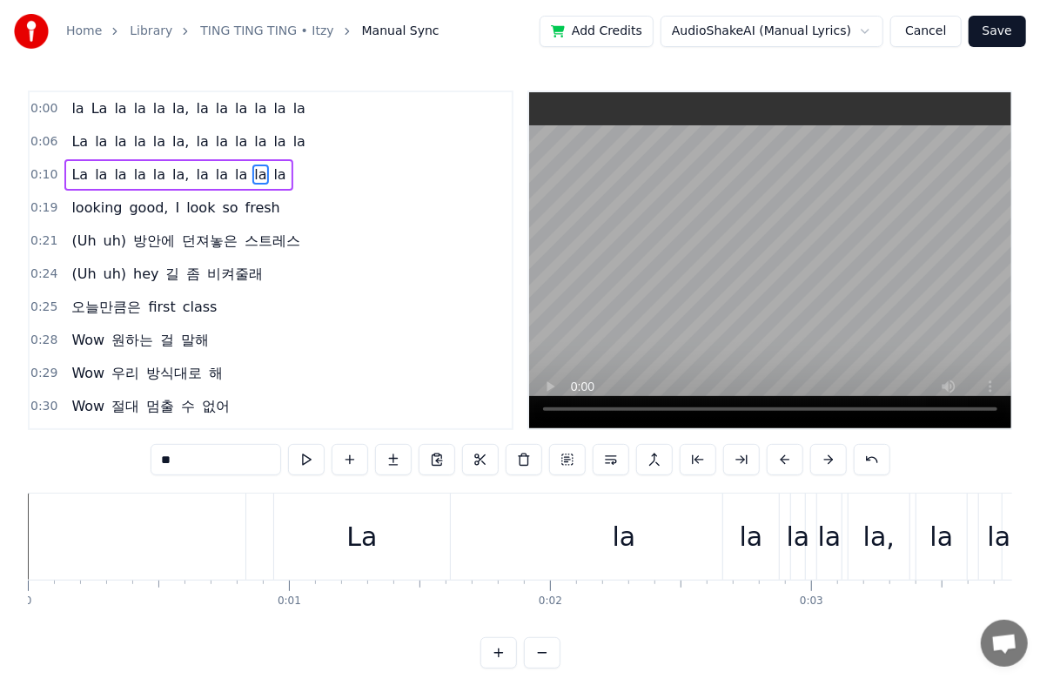
drag, startPoint x: 319, startPoint y: 116, endPoint x: 139, endPoint y: 111, distance: 179.3
click at [139, 111] on div "0:00 la La la la la la, la la la la la la" at bounding box center [271, 108] width 482 height 33
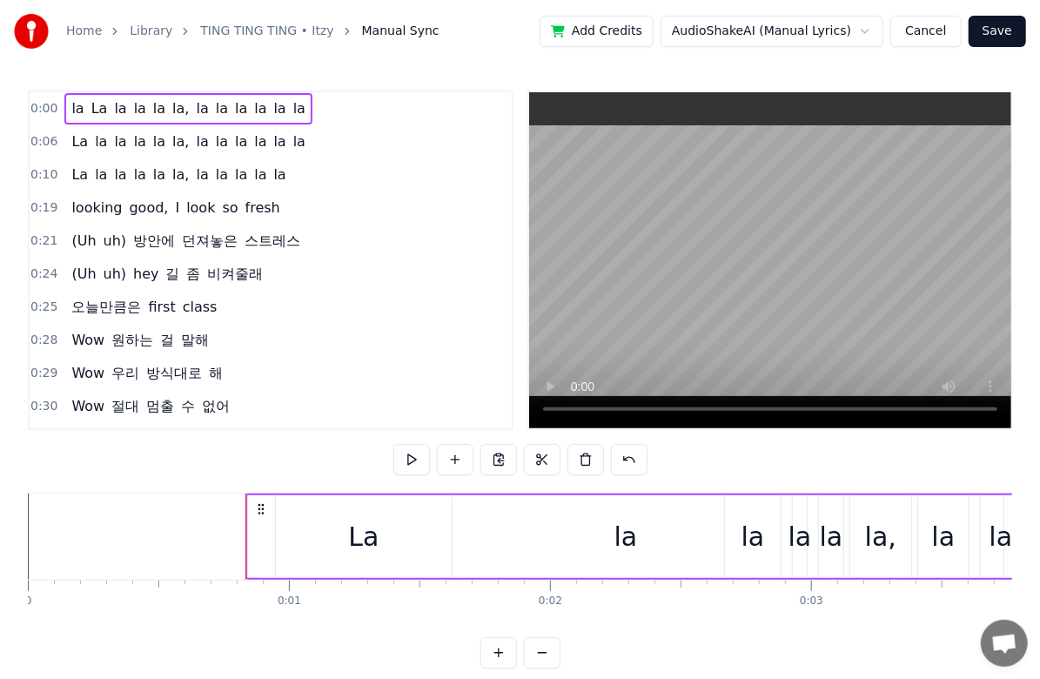
click at [926, 33] on button "Cancel" at bounding box center [925, 31] width 70 height 31
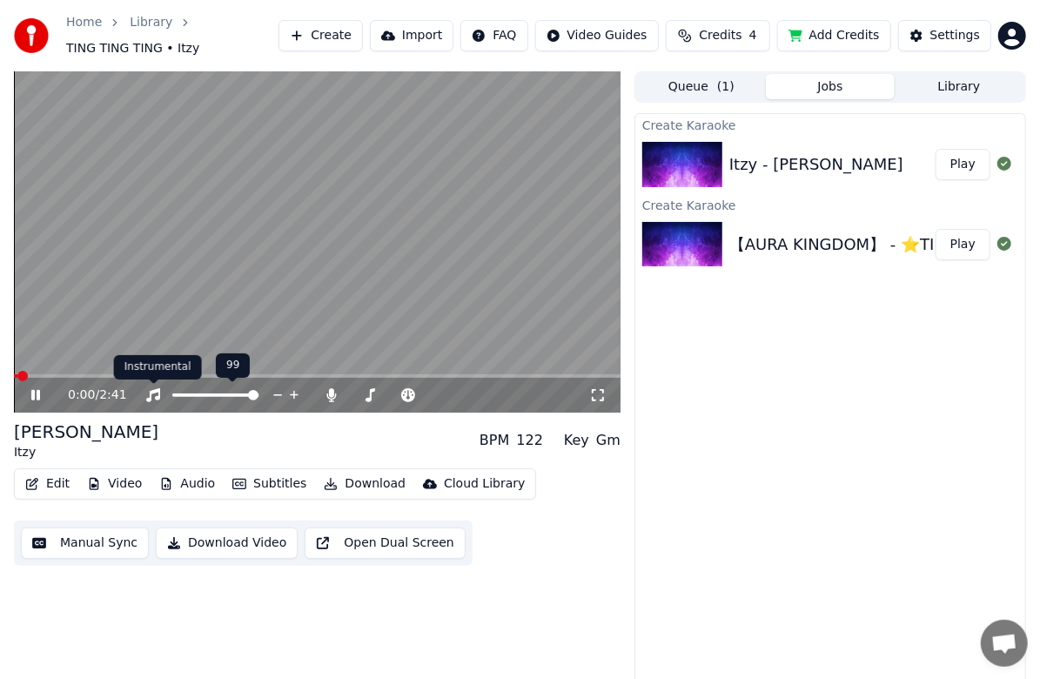
click at [181, 254] on video at bounding box center [317, 241] width 607 height 341
click at [48, 486] on button "Edit" at bounding box center [47, 484] width 58 height 24
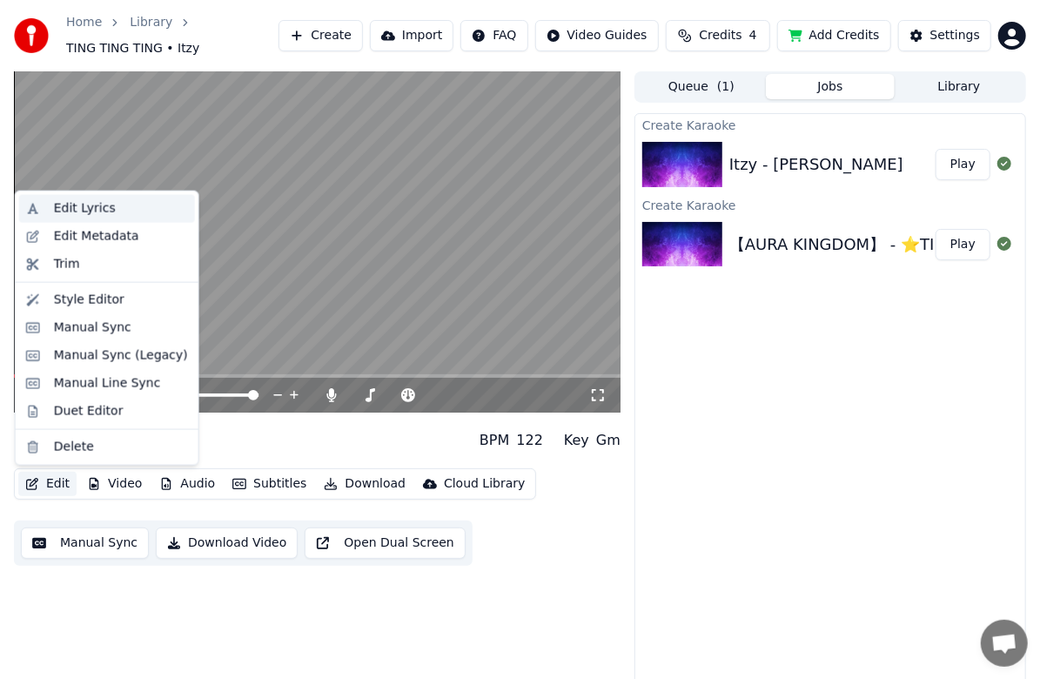
click at [106, 213] on div "Edit Lyrics" at bounding box center [121, 208] width 134 height 17
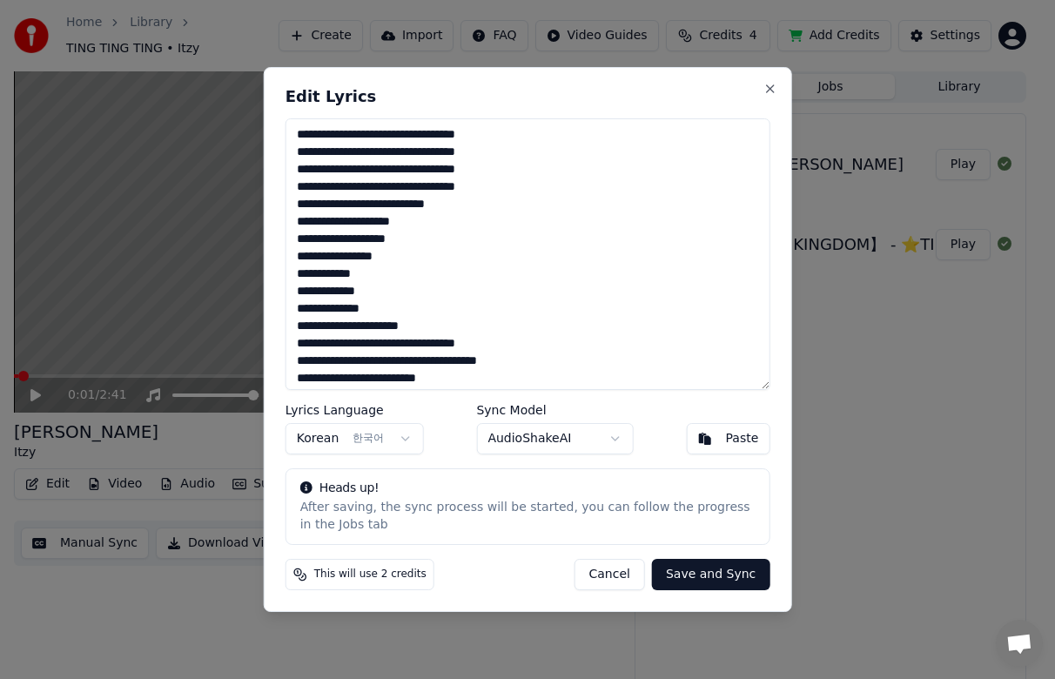
drag, startPoint x: 470, startPoint y: 190, endPoint x: 266, endPoint y: 117, distance: 216.4
click at [266, 117] on div "Edit Lyrics Lyrics Language Korean 한국어 Sync Model AudioShakeAI Paste Heads up! …" at bounding box center [528, 339] width 528 height 545
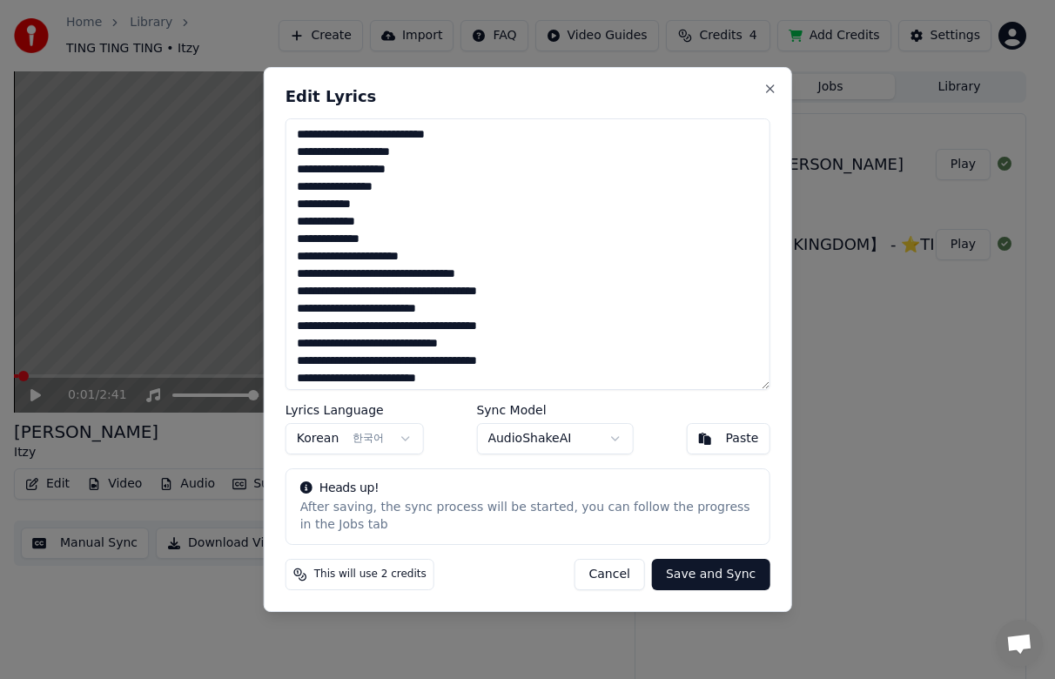
type textarea "**********"
click at [715, 576] on button "Save and Sync" at bounding box center [710, 574] width 117 height 31
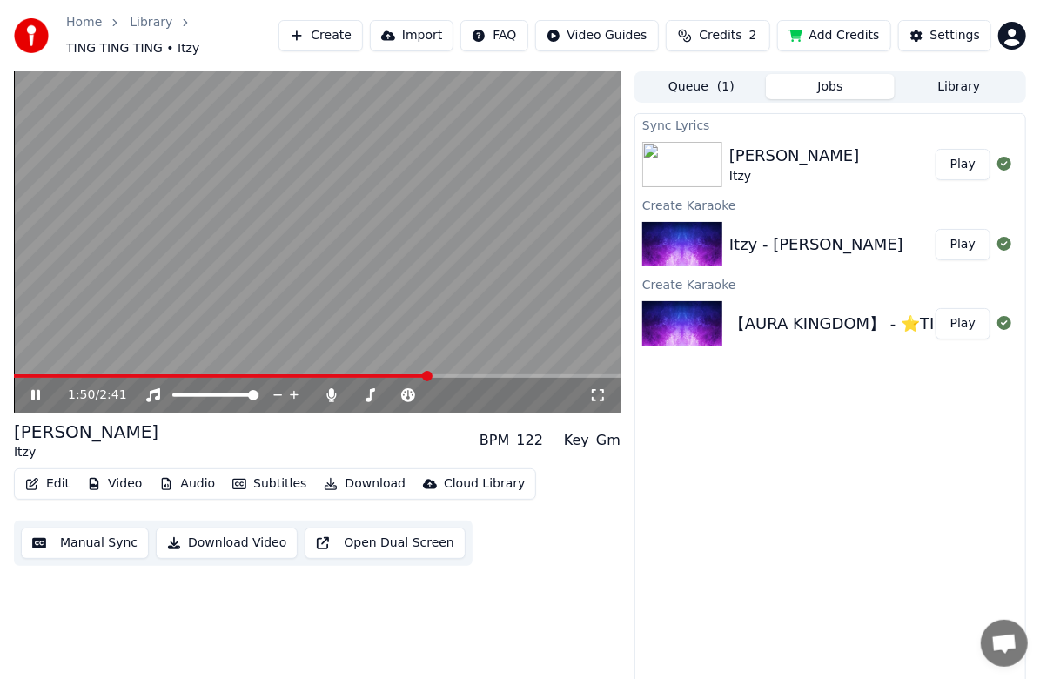
click at [313, 236] on video at bounding box center [317, 241] width 607 height 341
click at [35, 374] on span at bounding box center [222, 375] width 416 height 3
click at [287, 265] on video at bounding box center [317, 241] width 607 height 341
click at [303, 183] on video at bounding box center [317, 241] width 607 height 341
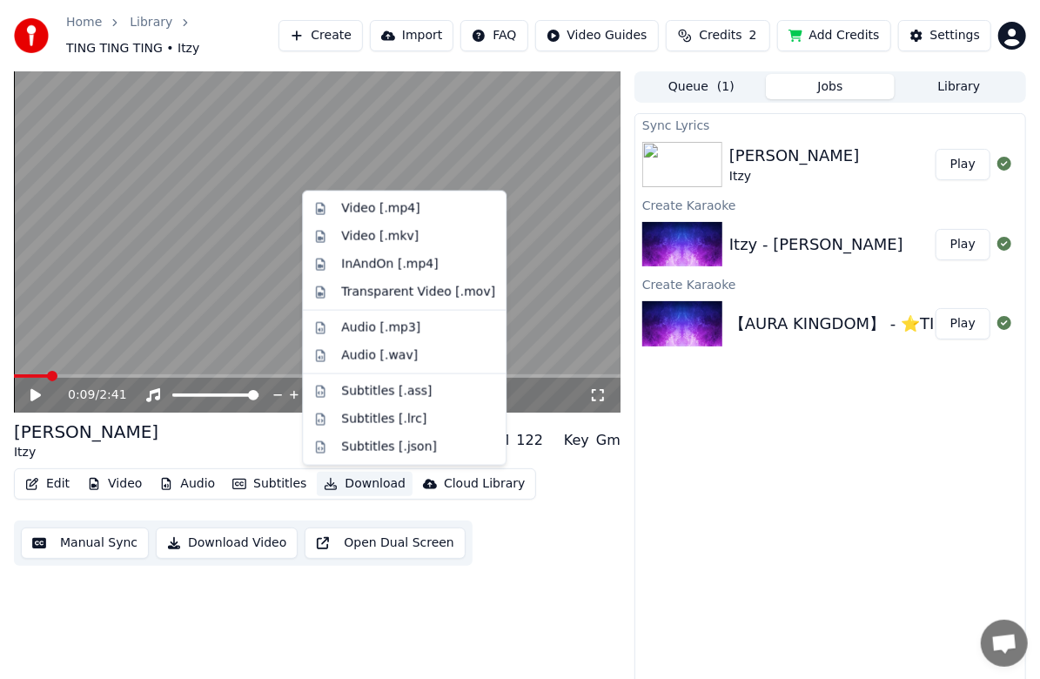
click at [359, 489] on button "Download" at bounding box center [365, 484] width 96 height 24
click at [399, 263] on div "InAndOn [.mp4]" at bounding box center [389, 264] width 97 height 17
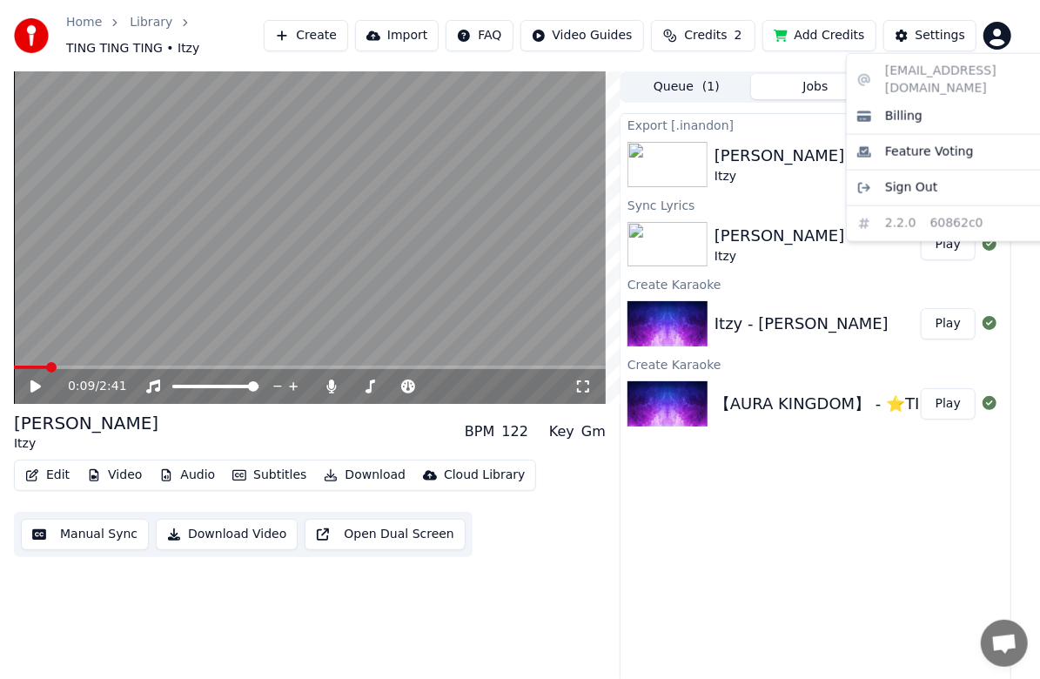
click at [1010, 38] on html "Home Library TING TING TING • Itzy Create Import FAQ Video Guides Credits 2 Add…" at bounding box center [520, 339] width 1040 height 679
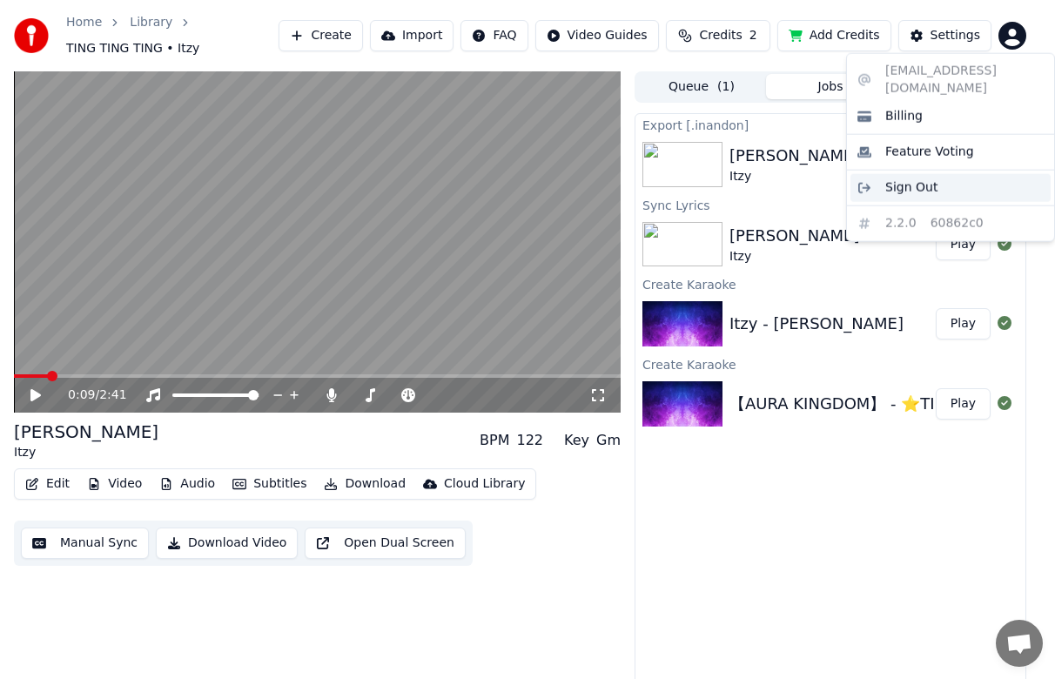
click at [918, 179] on span "Sign Out" at bounding box center [911, 187] width 52 height 17
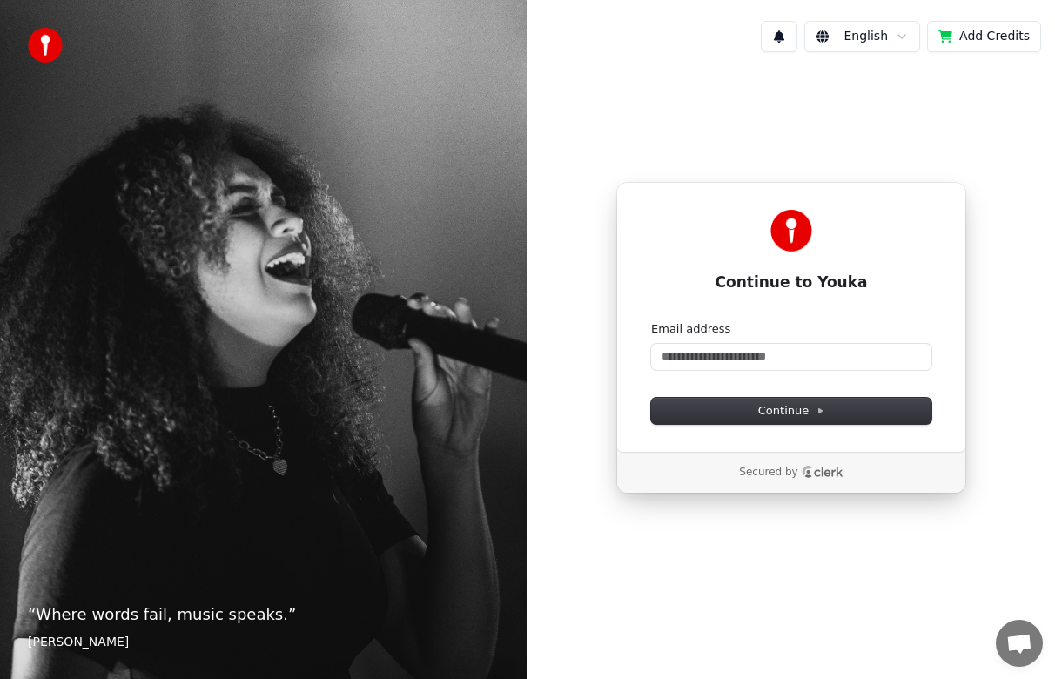
click at [50, 187] on div "“ Where words fail, music speaks. ” [PERSON_NAME]" at bounding box center [263, 339] width 527 height 679
click at [796, 364] on input "Email address" at bounding box center [791, 357] width 280 height 26
paste input "**********"
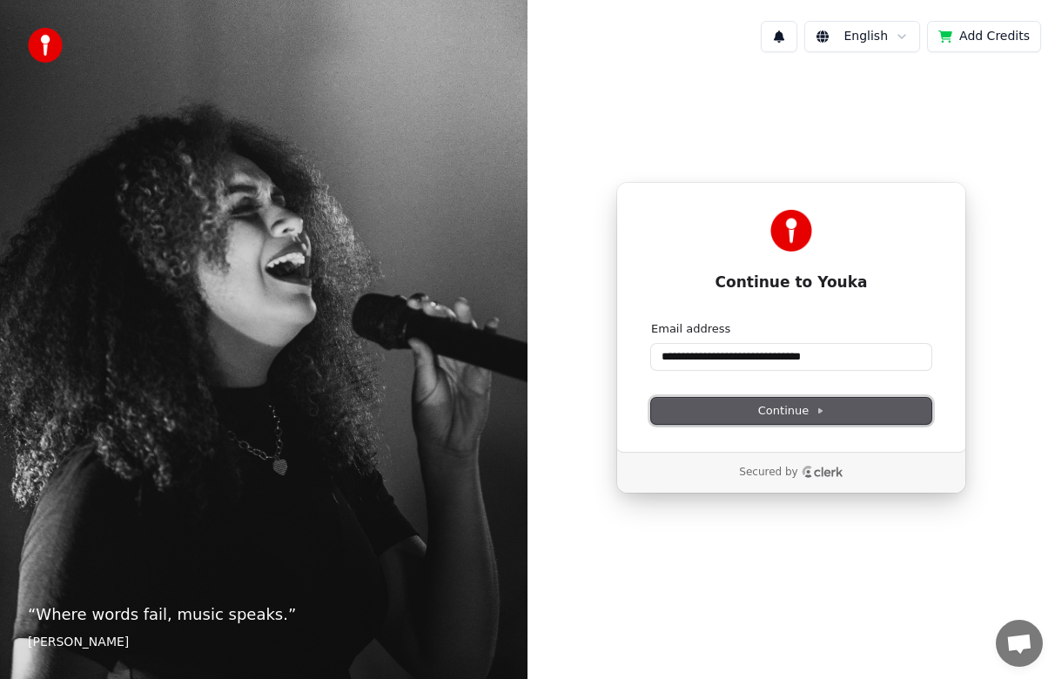
click at [807, 409] on span "Continue" at bounding box center [791, 411] width 66 height 16
type input "**********"
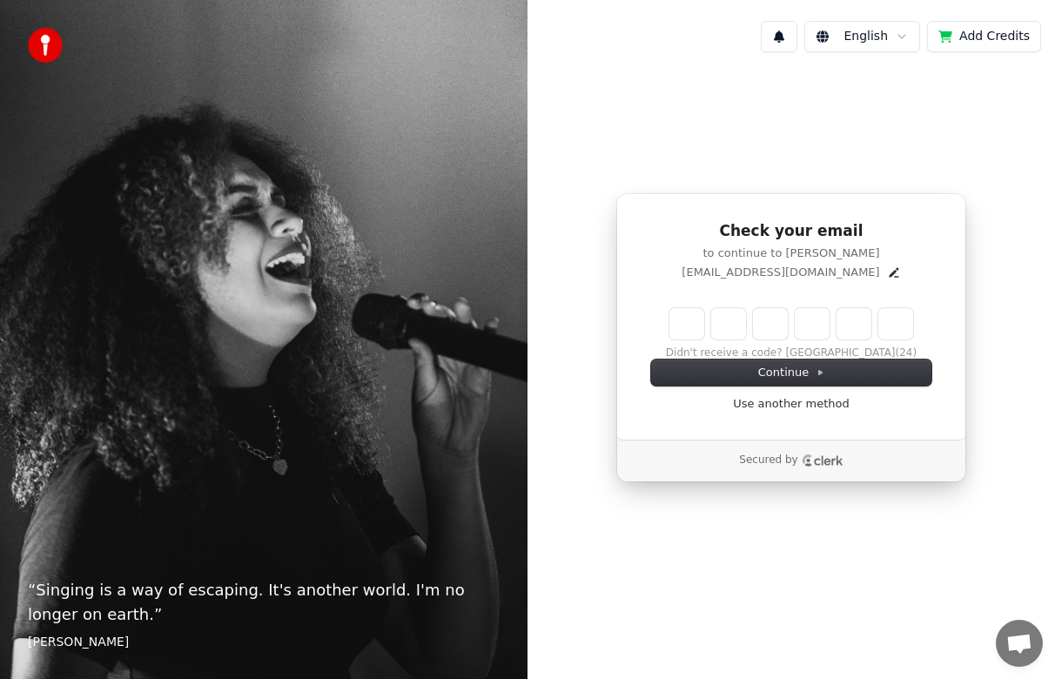
click at [50, 267] on div "“ Singing is a way of escaping. It's another world. I'm no longer on earth. ” […" at bounding box center [263, 339] width 527 height 679
click at [692, 317] on input "Enter verification code" at bounding box center [791, 323] width 244 height 31
type input "******"
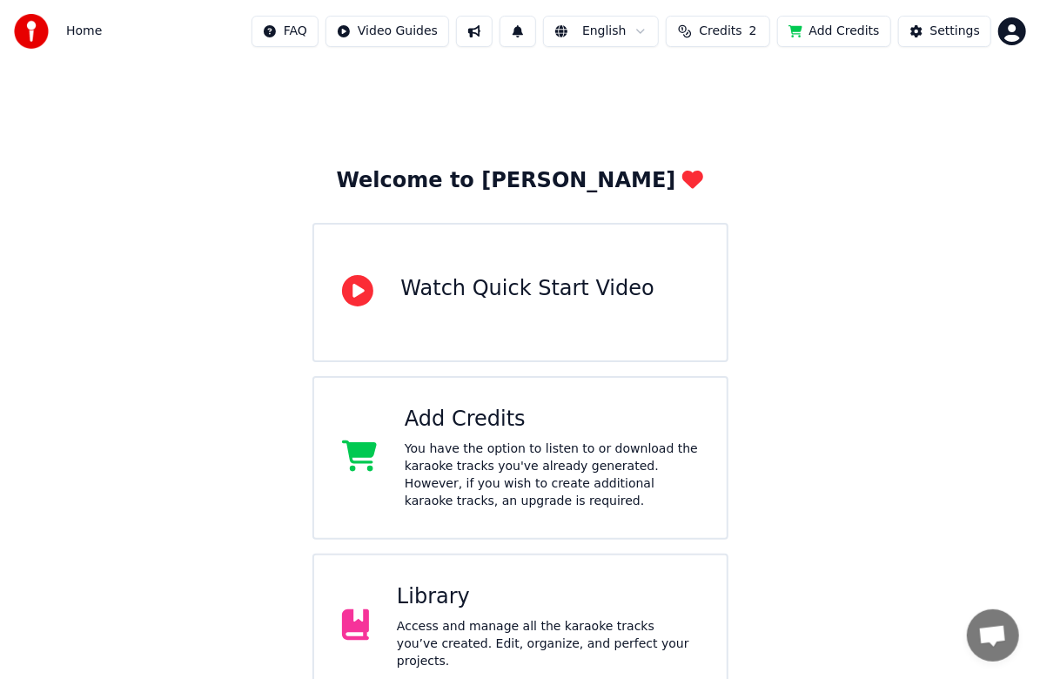
click at [46, 280] on div "Welcome to Youka Watch Quick Start Video Add Credits You have the option to lis…" at bounding box center [520, 470] width 1040 height 815
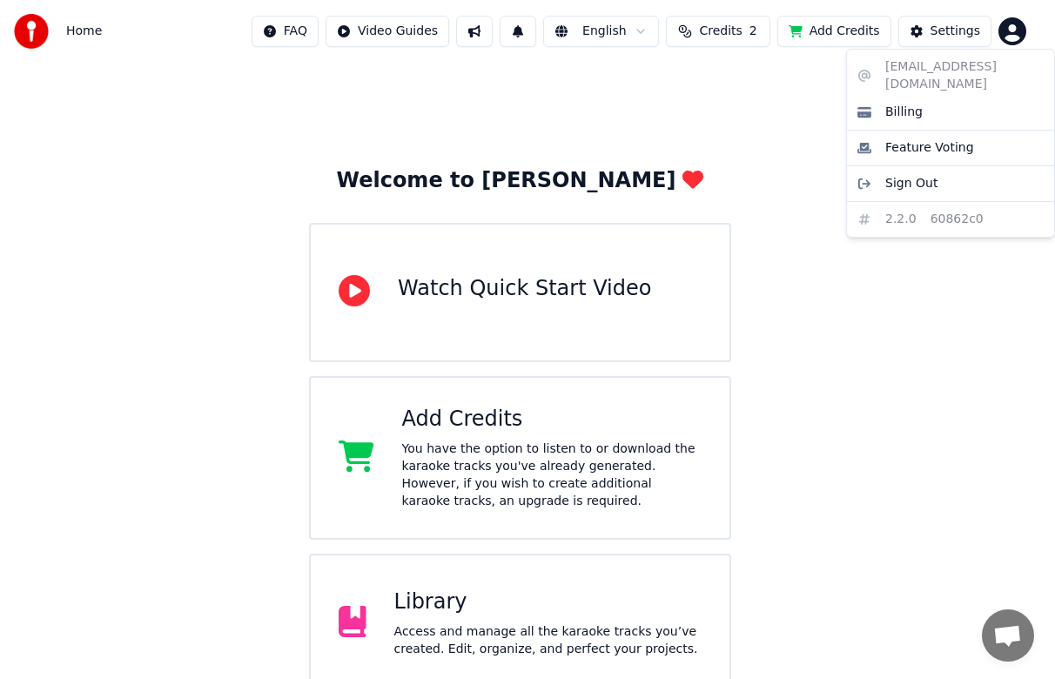
click at [1011, 36] on html "Home FAQ Video Guides English Credits 2 Add Credits Settings Welcome to Youka W…" at bounding box center [527, 435] width 1055 height 870
click at [916, 175] on span "Sign Out" at bounding box center [911, 183] width 52 height 17
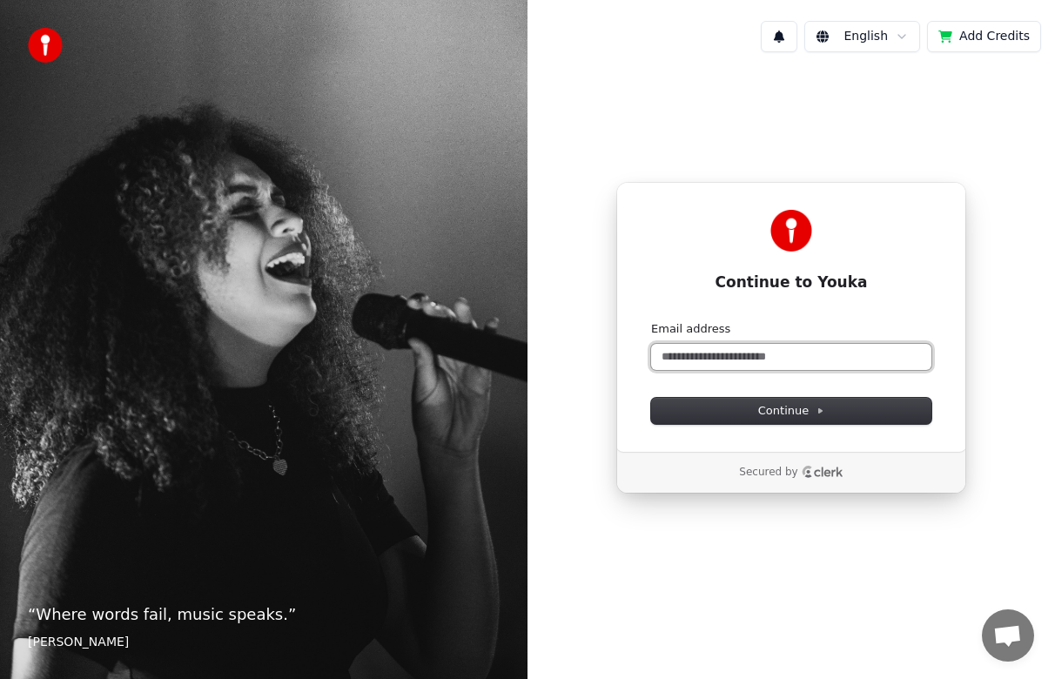
click at [745, 352] on input "Email address" at bounding box center [791, 357] width 280 height 26
paste input "**********"
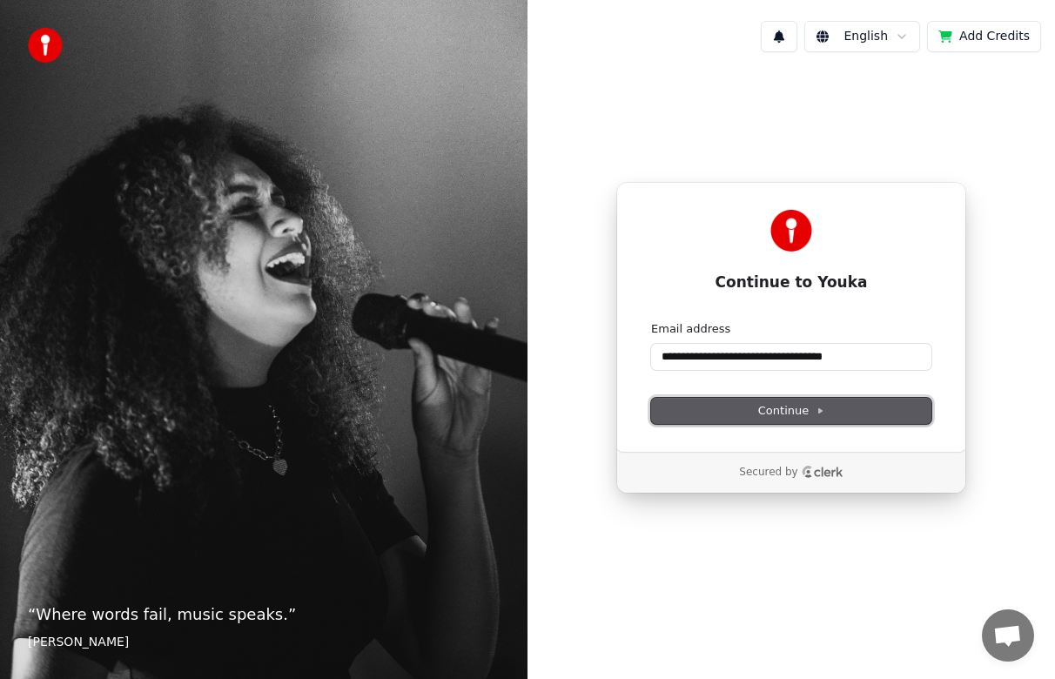
click at [783, 412] on span "Continue" at bounding box center [791, 411] width 66 height 16
type input "**********"
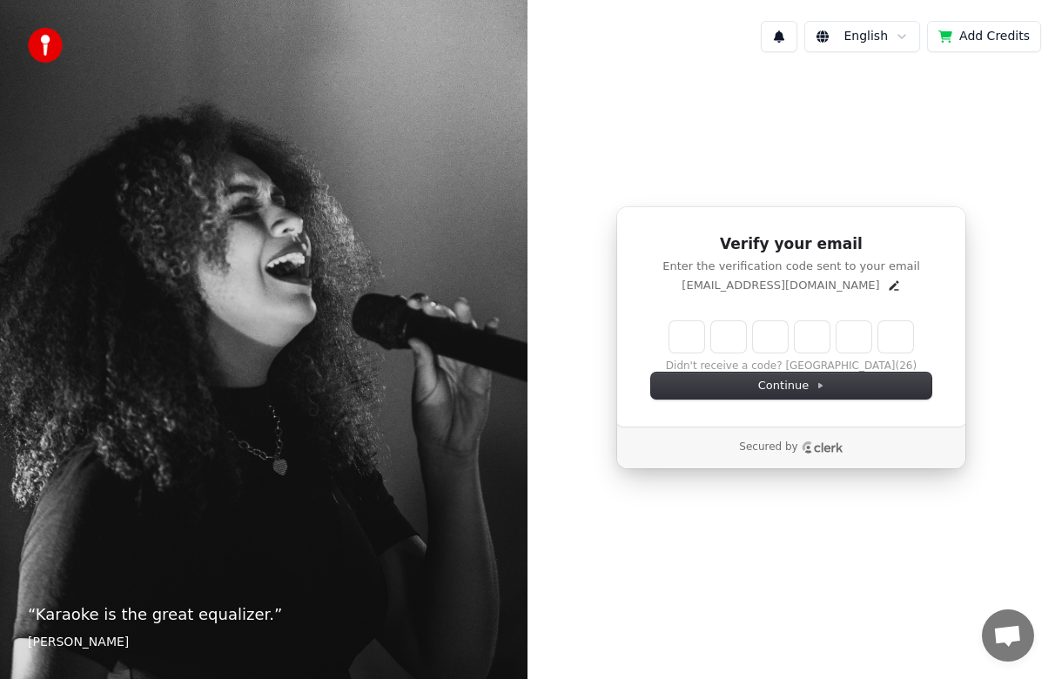
click at [65, 307] on div "“ Karaoke is the great equalizer. ” Aisha Tyler" at bounding box center [263, 339] width 527 height 679
click at [691, 333] on input "Enter verification code" at bounding box center [791, 336] width 244 height 31
type input "******"
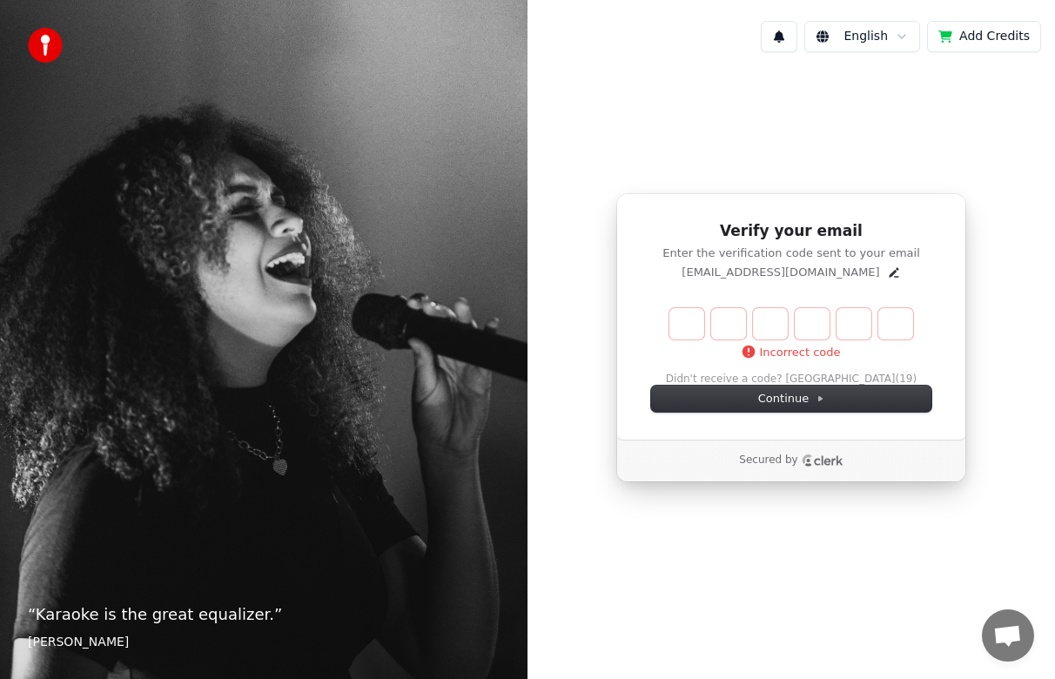
click at [63, 294] on div "“ Karaoke is the great equalizer. ” Aisha Tyler" at bounding box center [263, 339] width 527 height 679
click at [682, 308] on input "Enter verification code" at bounding box center [808, 323] width 278 height 31
type input "******"
